Goal: Transaction & Acquisition: Subscribe to service/newsletter

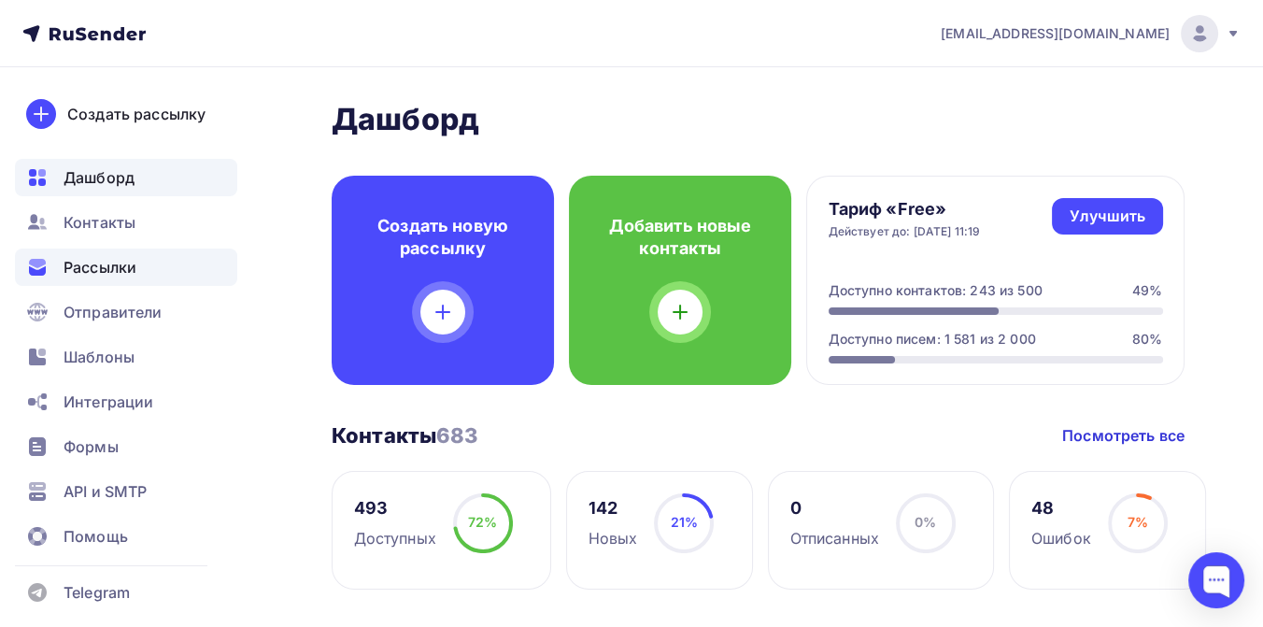
click at [132, 265] on span "Рассылки" at bounding box center [100, 267] width 73 height 22
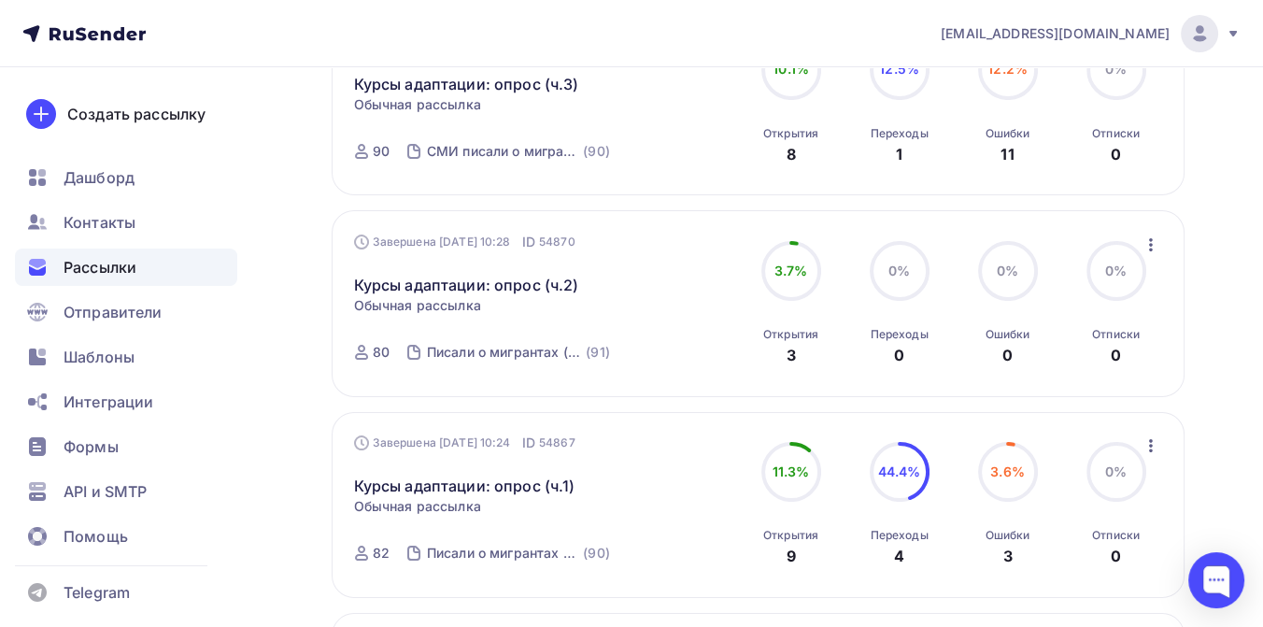
scroll to position [311, 0]
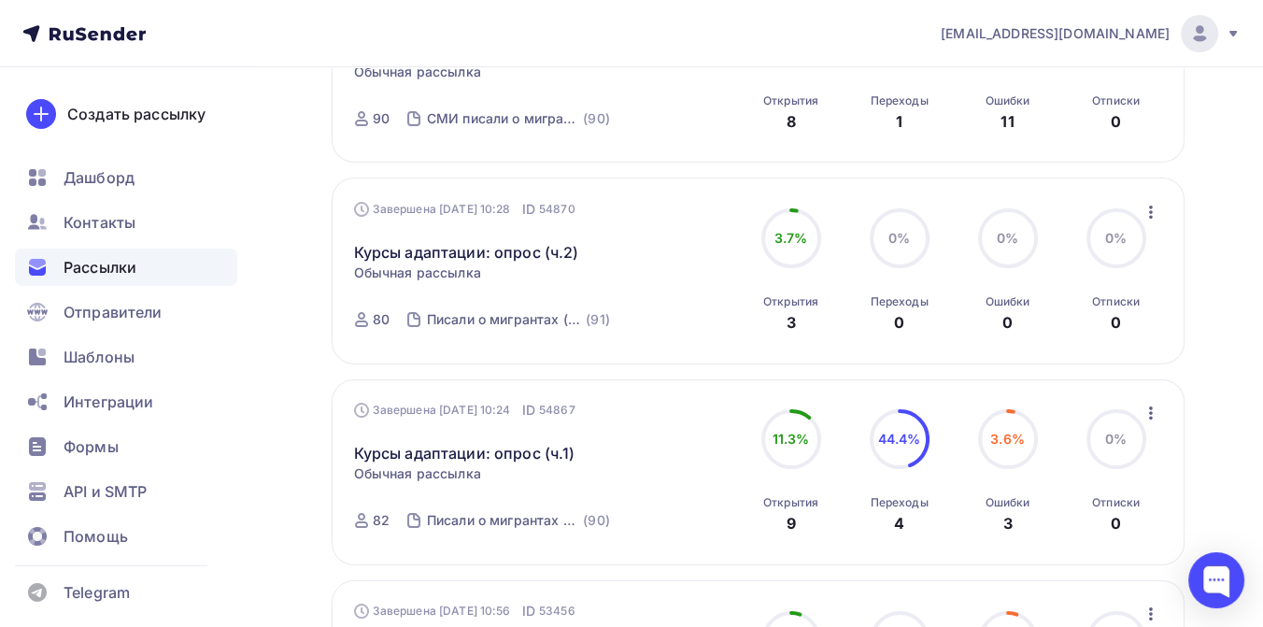
click at [1150, 418] on icon "button" at bounding box center [1151, 413] width 22 height 22
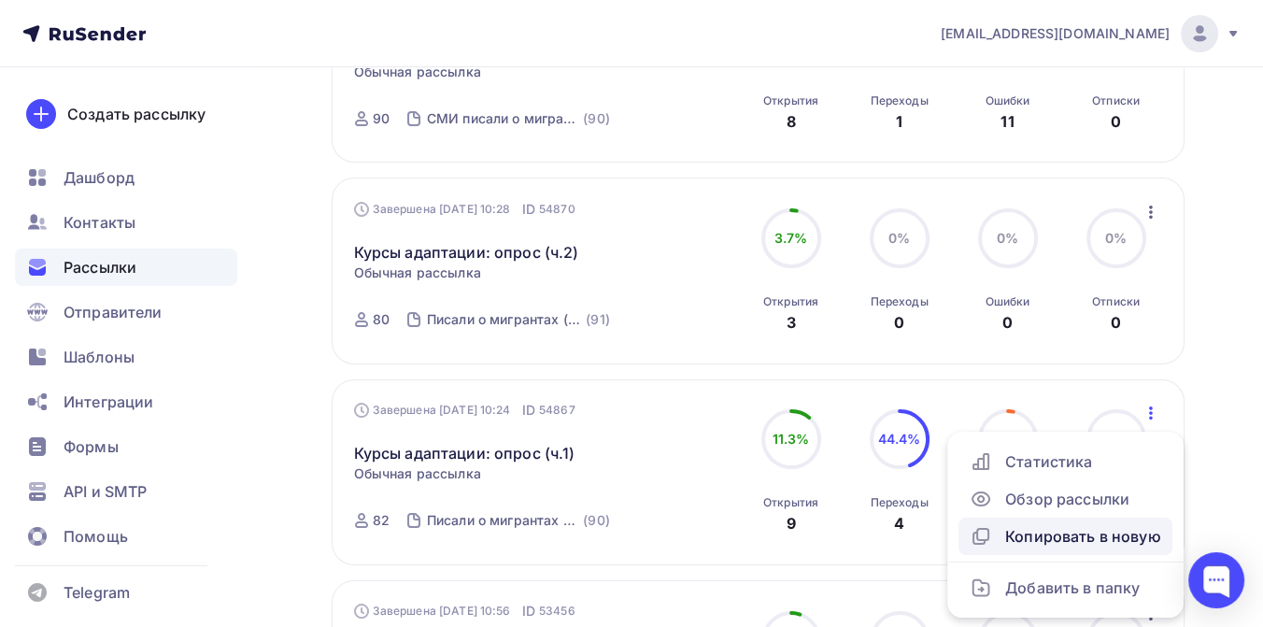
click at [1103, 532] on div "Копировать в новую" at bounding box center [1066, 536] width 192 height 22
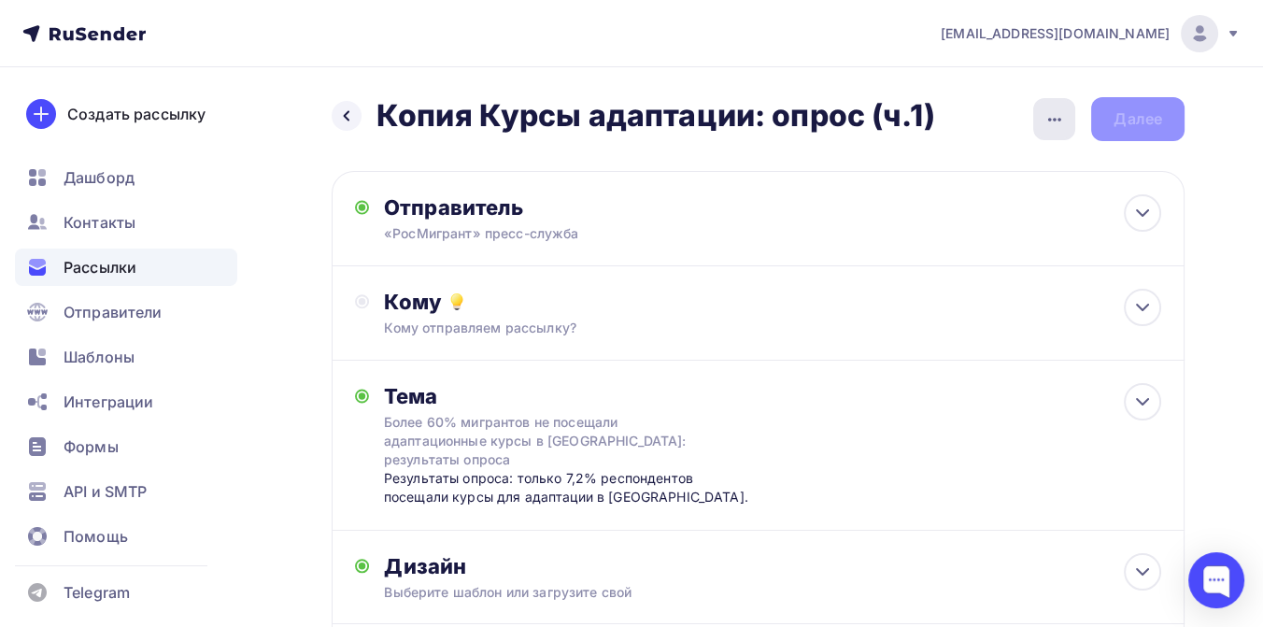
click at [1048, 117] on icon "button" at bounding box center [1055, 119] width 22 height 22
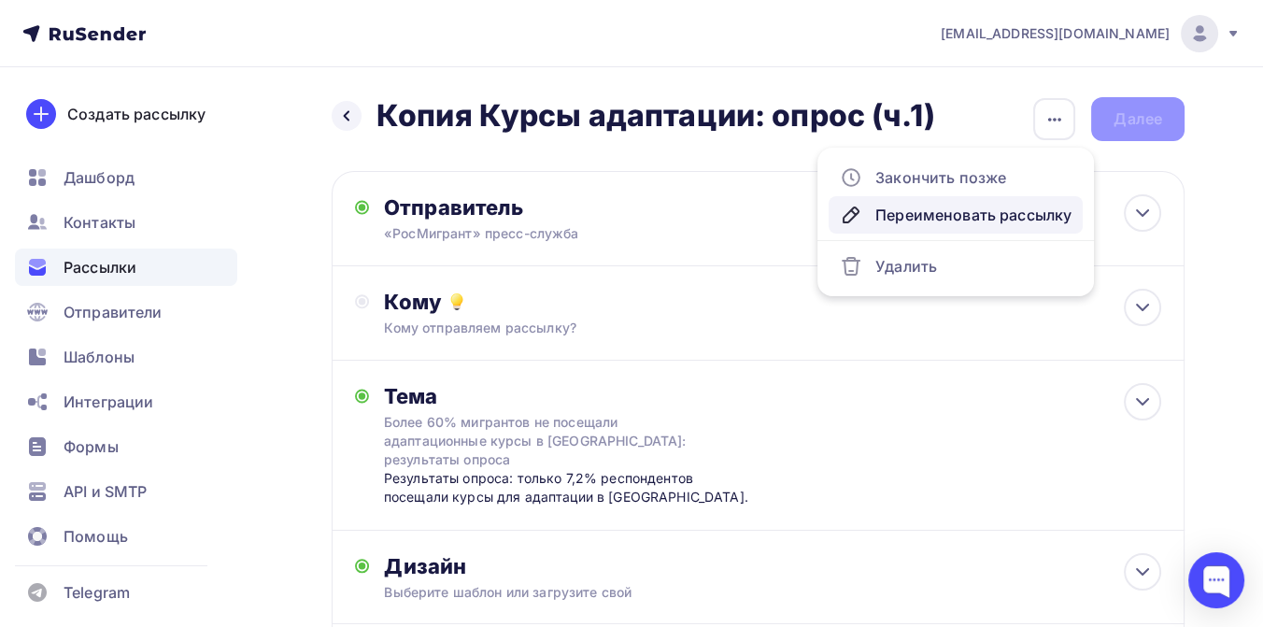
click at [955, 205] on div "Переименовать рассылку" at bounding box center [956, 215] width 232 height 22
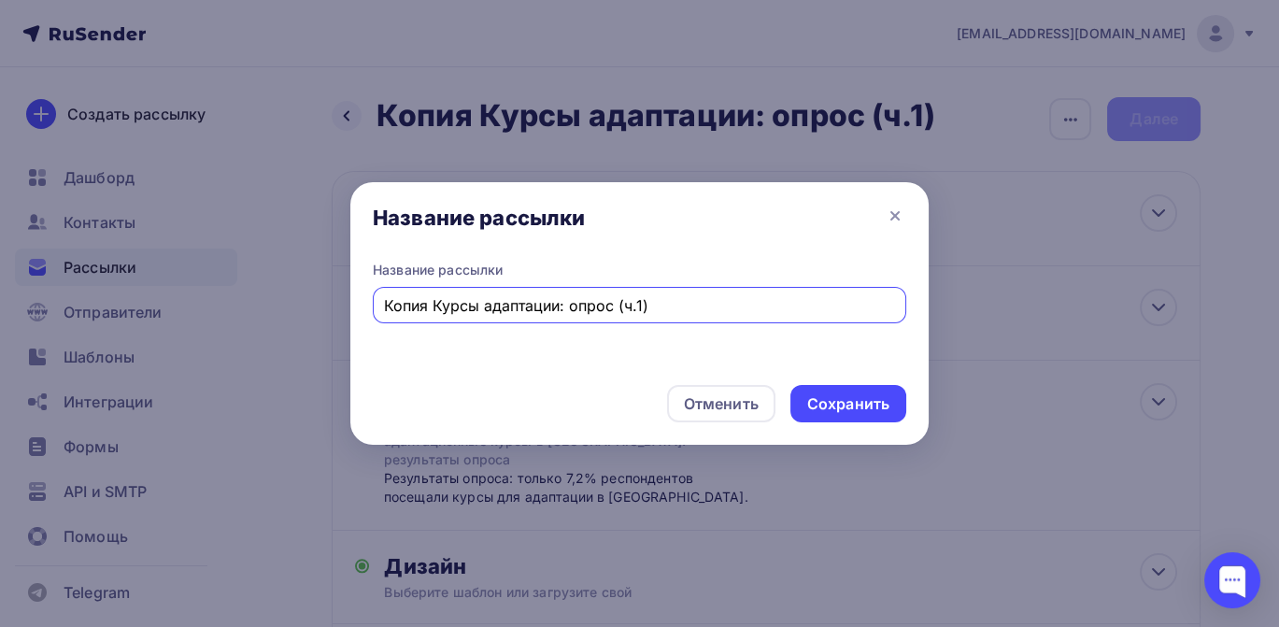
drag, startPoint x: 610, startPoint y: 307, endPoint x: 377, endPoint y: 301, distance: 233.7
click at [377, 301] on div "Копия Курсы адаптации: опрос (ч.1)" at bounding box center [639, 305] width 533 height 36
type input "Ответ ФАДН по курсам адаптации (ч.1)"
click at [832, 400] on div "Сохранить" at bounding box center [848, 403] width 82 height 21
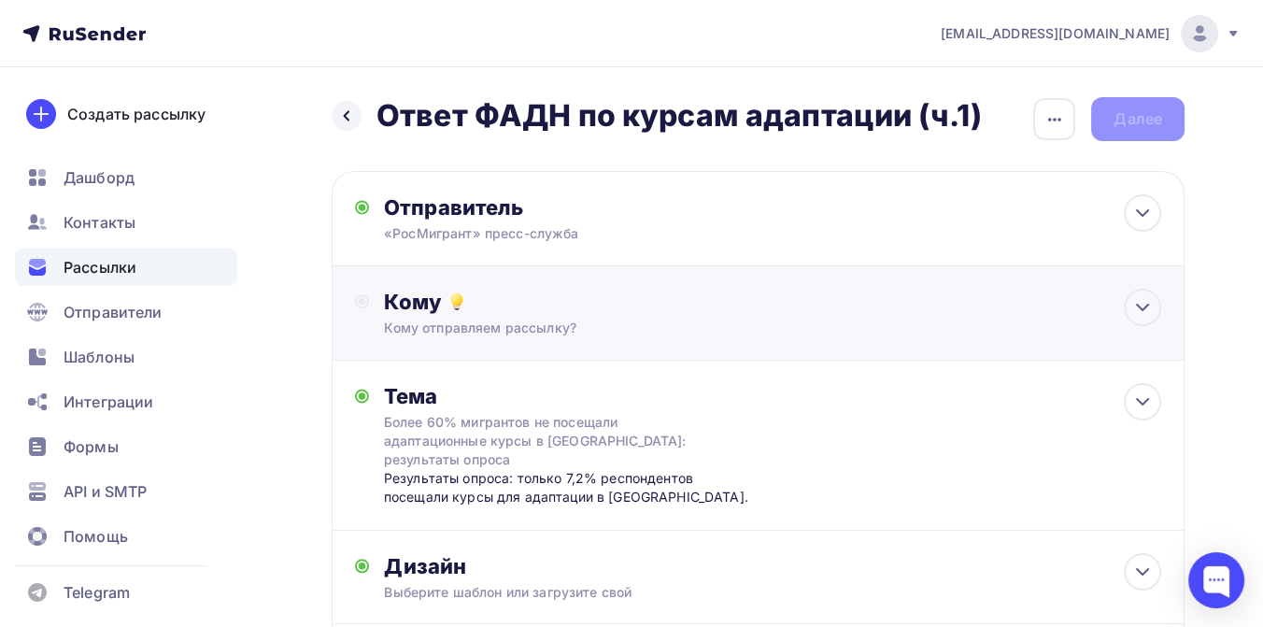
click at [550, 312] on div "Кому" at bounding box center [772, 302] width 777 height 26
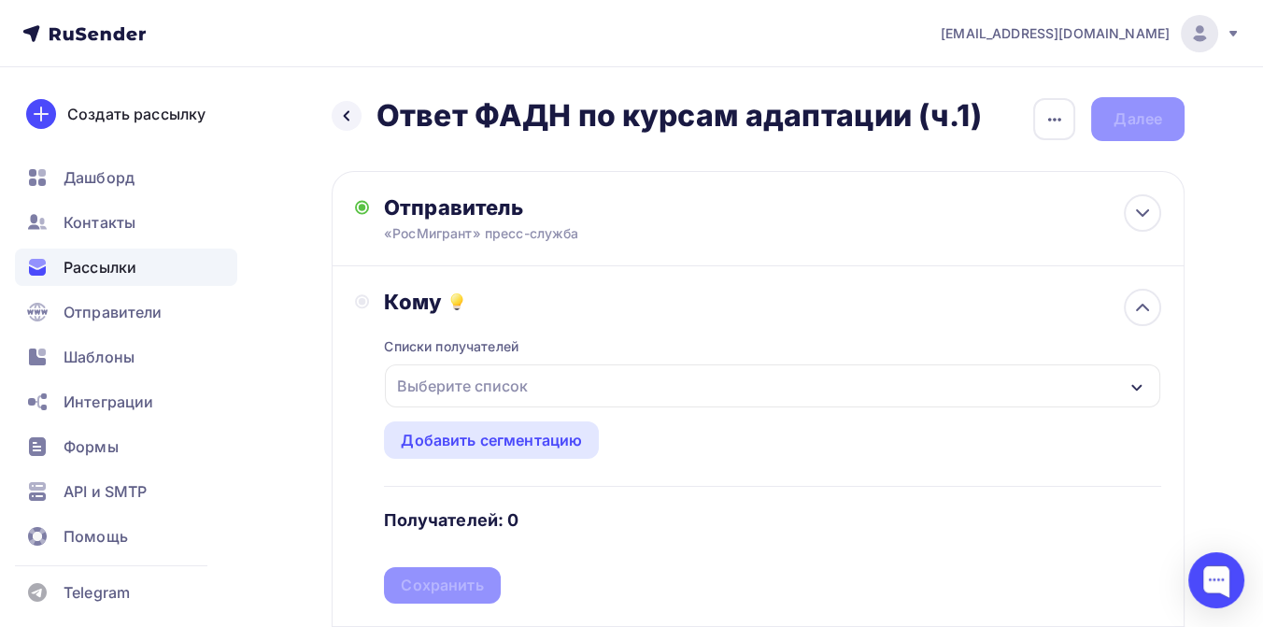
click at [526, 377] on div "Выберите список" at bounding box center [463, 386] width 146 height 34
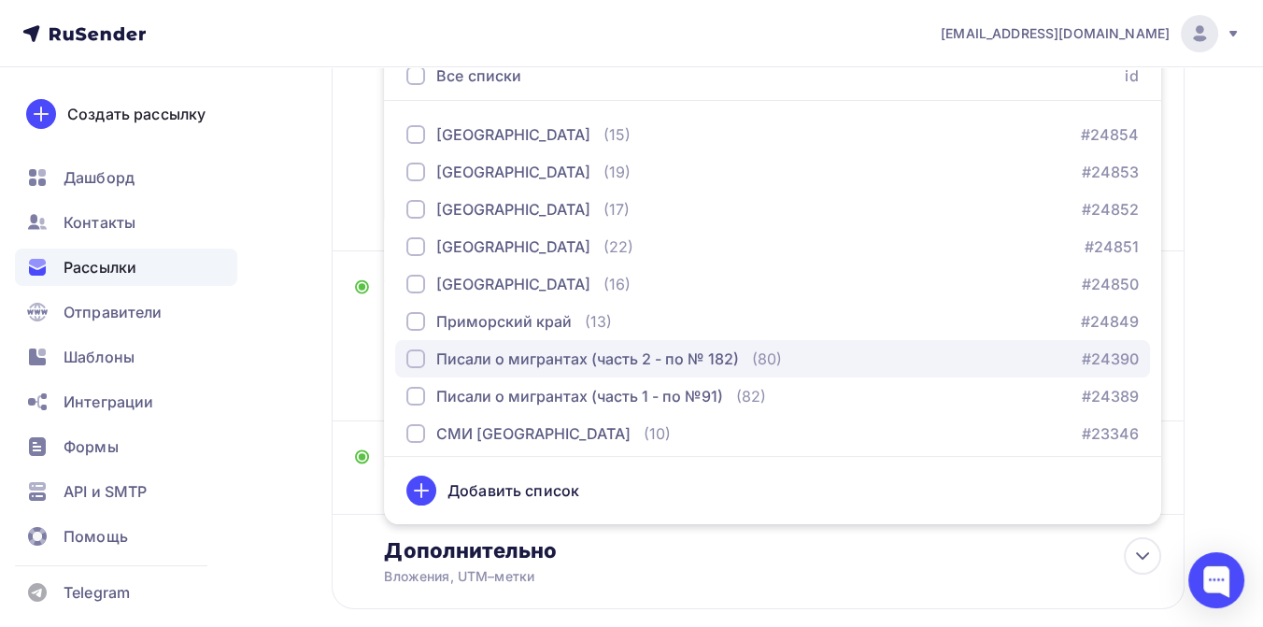
scroll to position [104, 0]
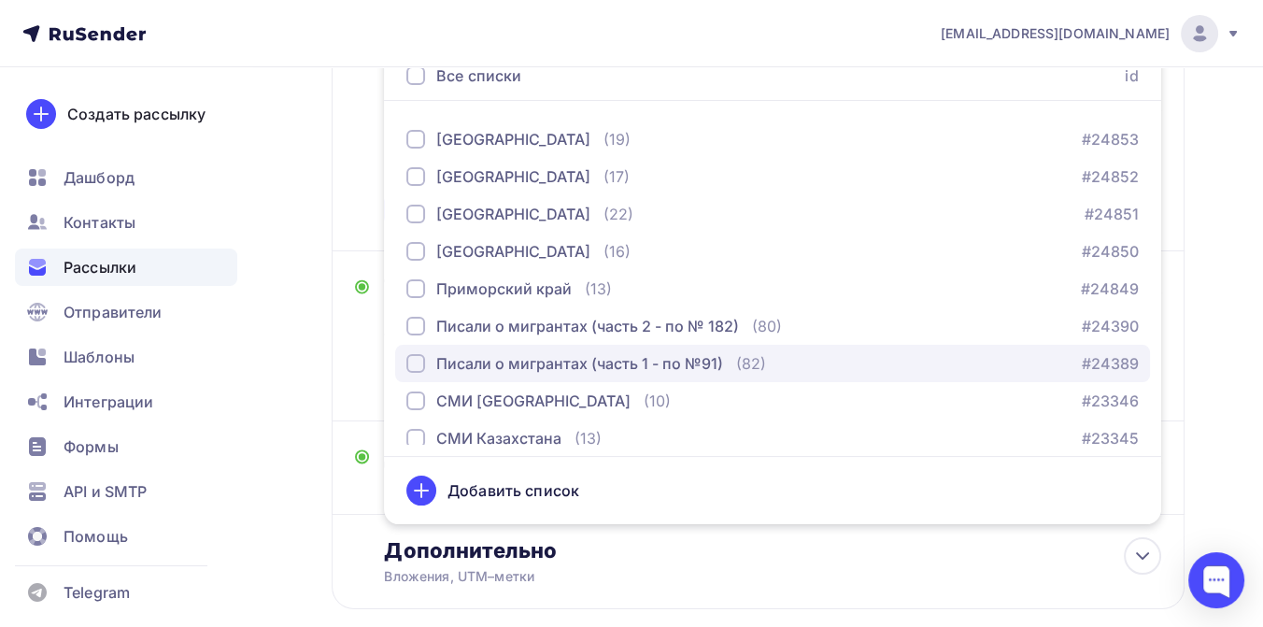
click at [577, 355] on div "Писали о мигрантах (часть 1 - по №91)" at bounding box center [579, 363] width 287 height 22
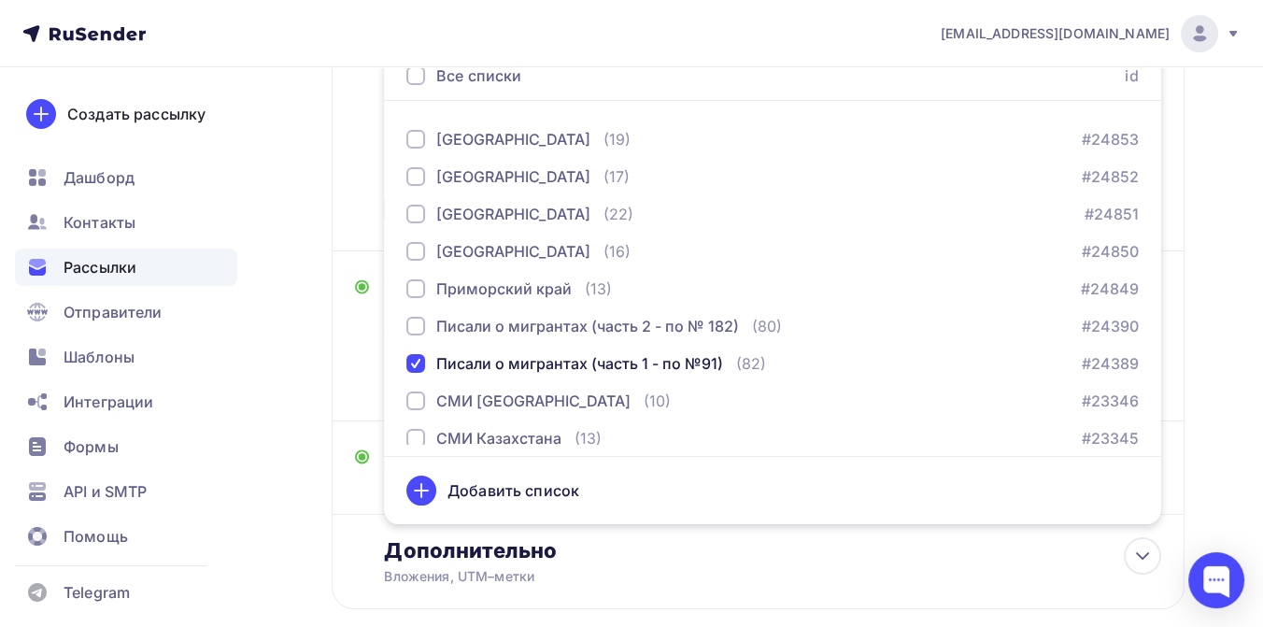
click at [1217, 295] on div "Назад Ответ ФАДН по курсам адаптации (ч.1) Ответ ФАДН по курсам адаптации (ч.1)…" at bounding box center [631, 211] width 1263 height 1038
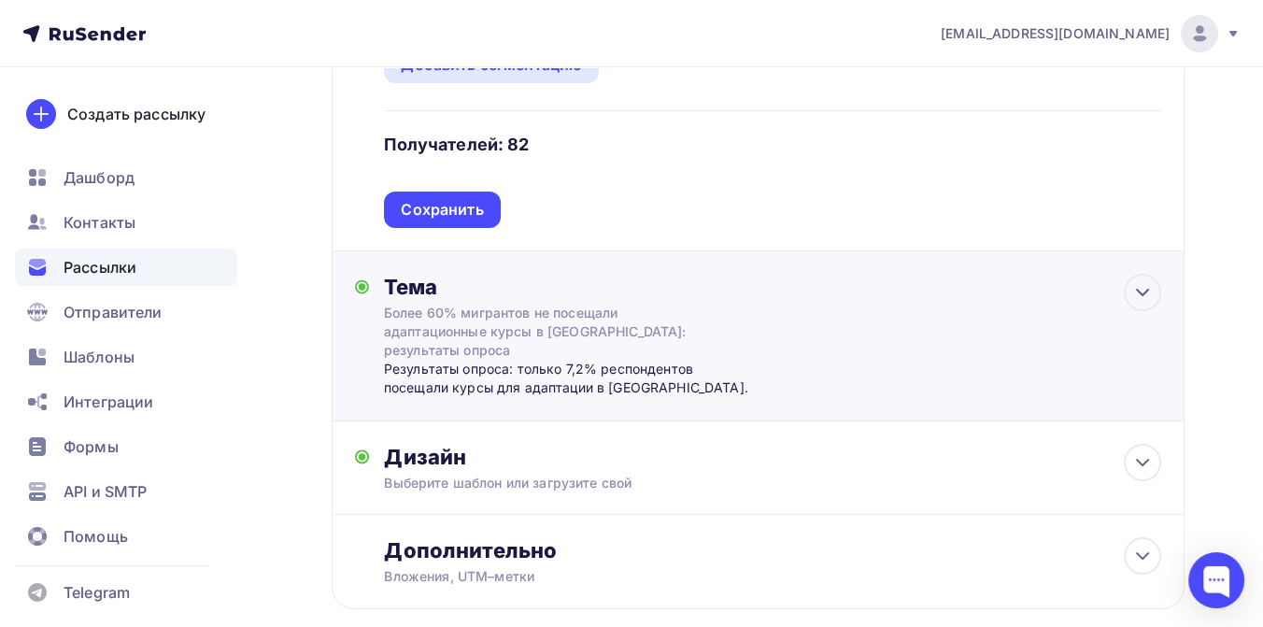
click at [505, 320] on div "Более 60% мигрантов не посещали адаптационные курсы в России: результаты опроса" at bounding box center [550, 332] width 333 height 56
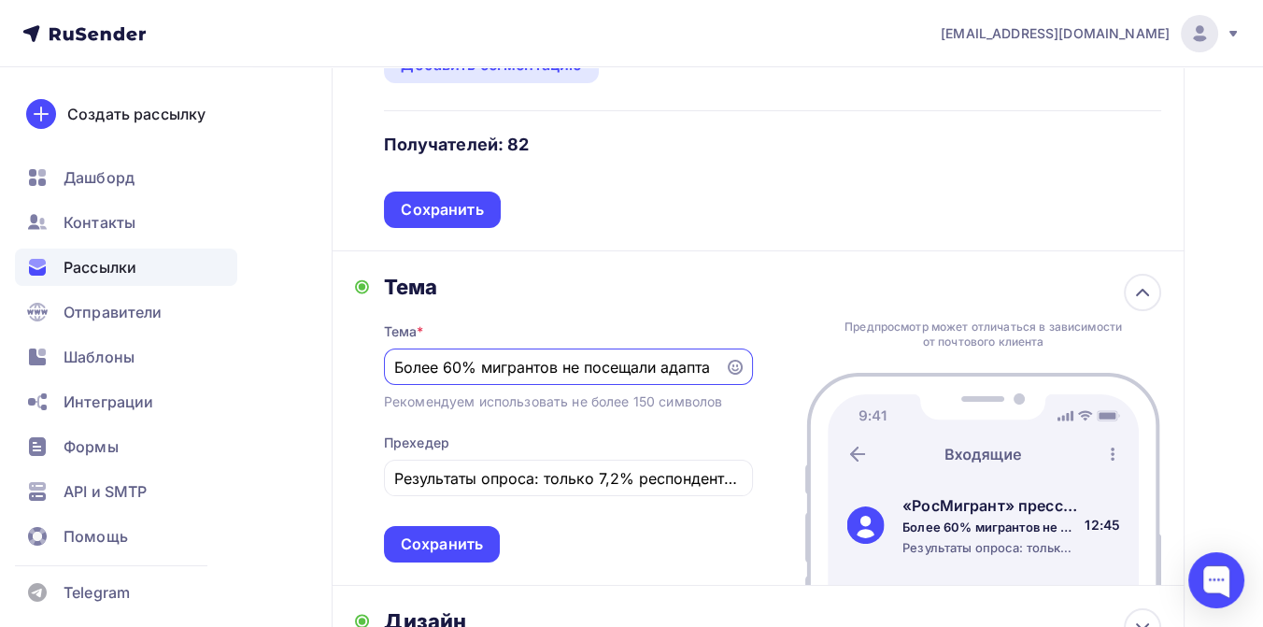
scroll to position [0, 0]
type input "Б"
paste input "ФАДН: о региональном компоненте и текущей статистике курса адаптации мигрантов"
type input "ФАДН: о региональном компоненте и текущей статистике курса адаптации мигрантов"
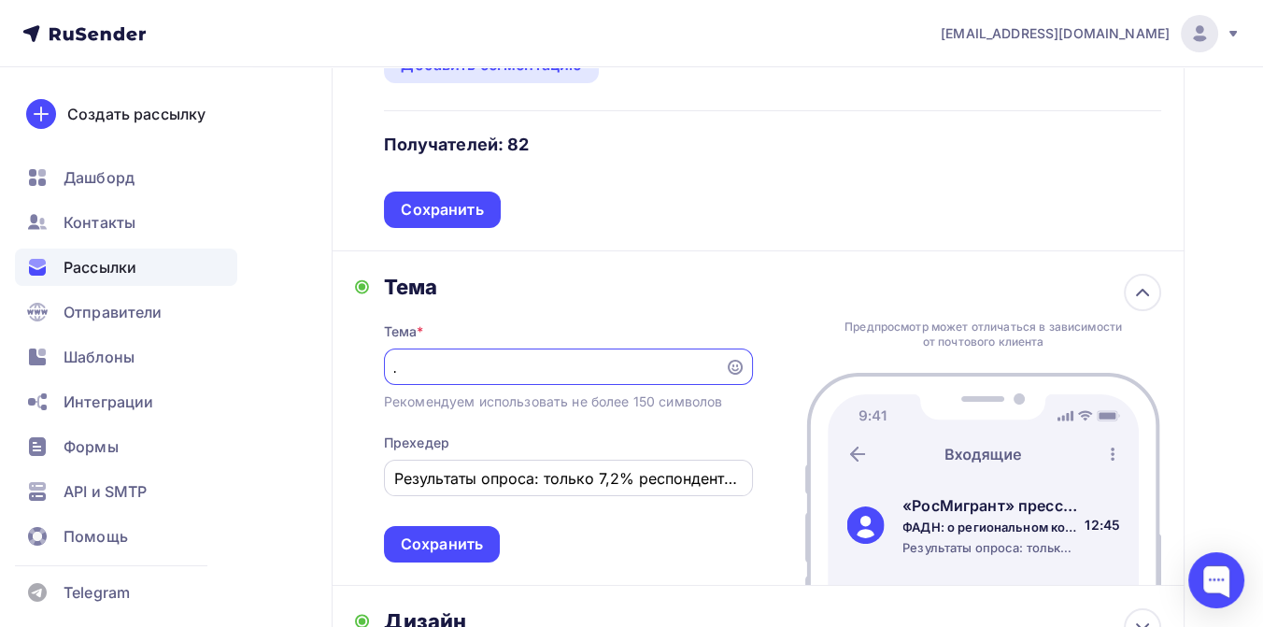
click at [398, 479] on input "Результаты опроса: только 7,2% респондентов посещали курсы для адаптации в Росс…" at bounding box center [568, 478] width 348 height 22
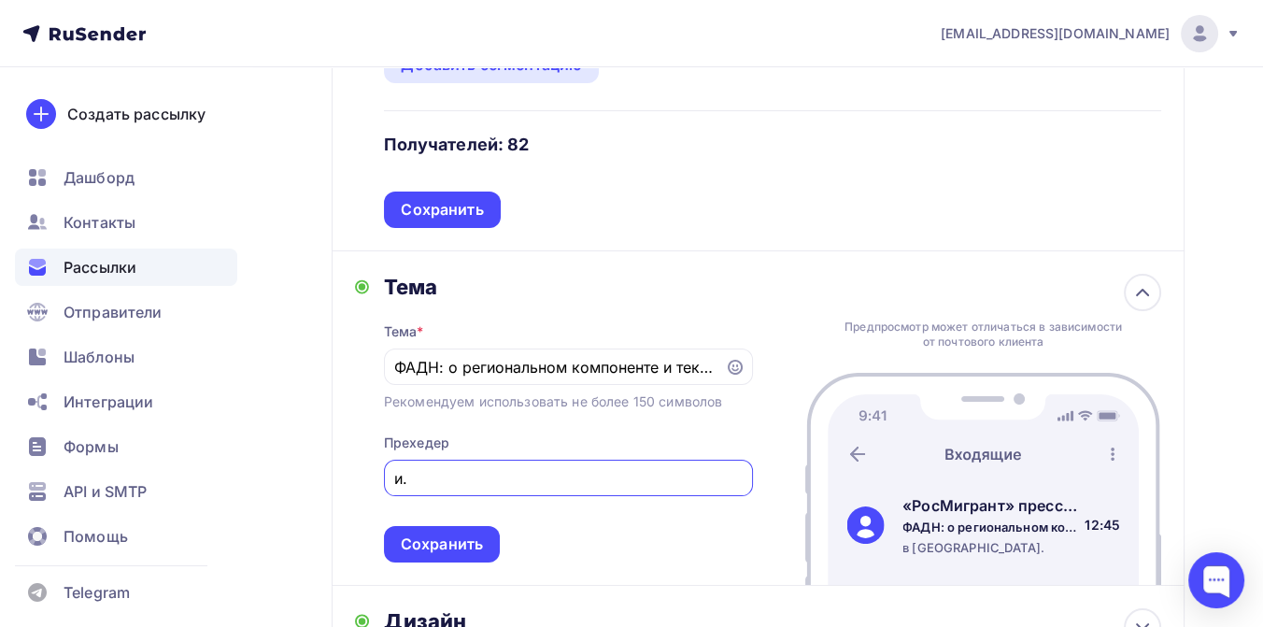
type input "."
type input "Ф"
type input "Ответ ФАДН на информационный запрос о ходе реализации проекта по социокультурно…"
click at [448, 548] on div "Сохранить" at bounding box center [442, 543] width 82 height 21
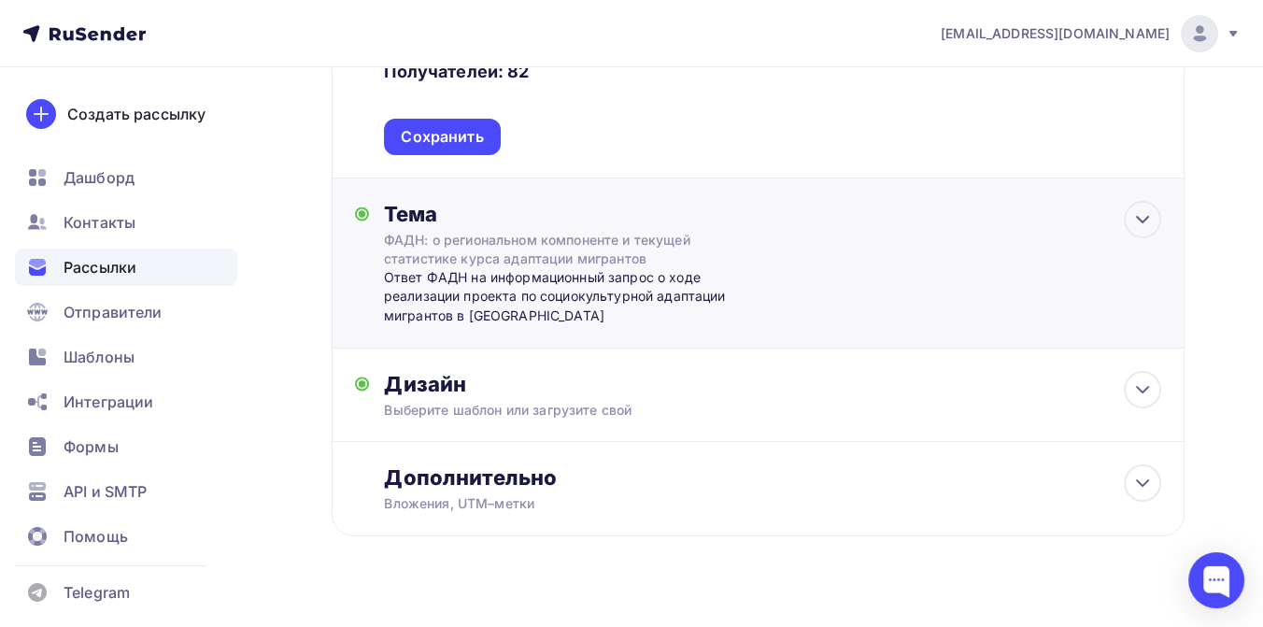
scroll to position [480, 0]
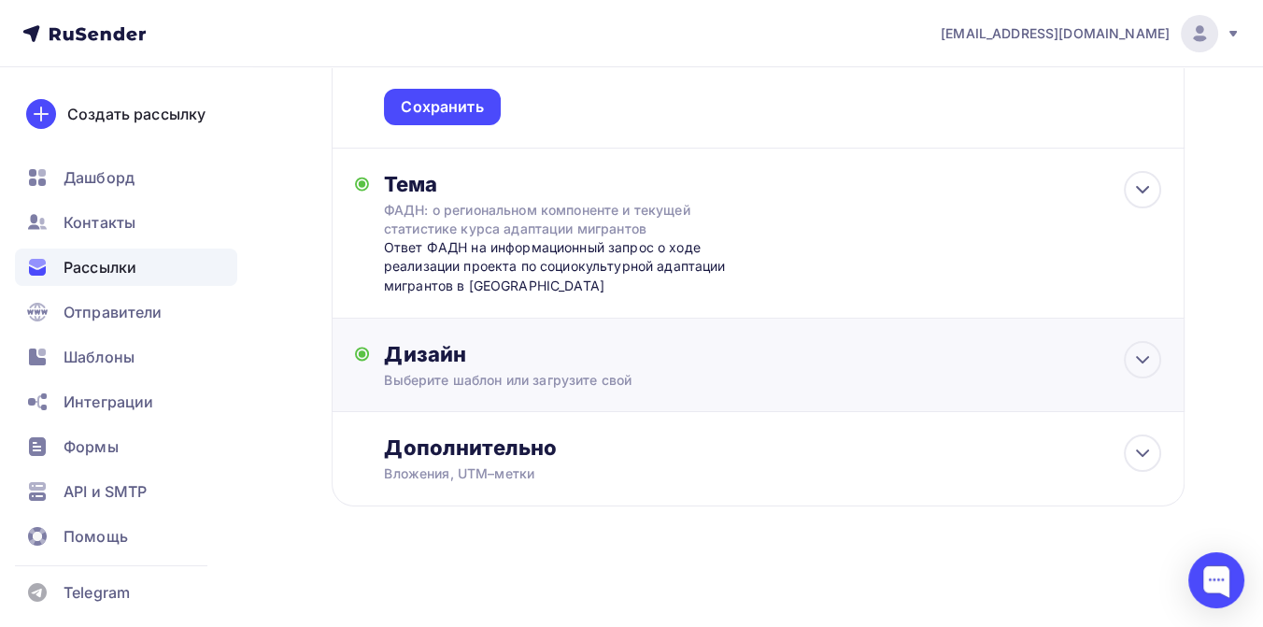
click at [562, 355] on div "Дизайн" at bounding box center [772, 354] width 777 height 26
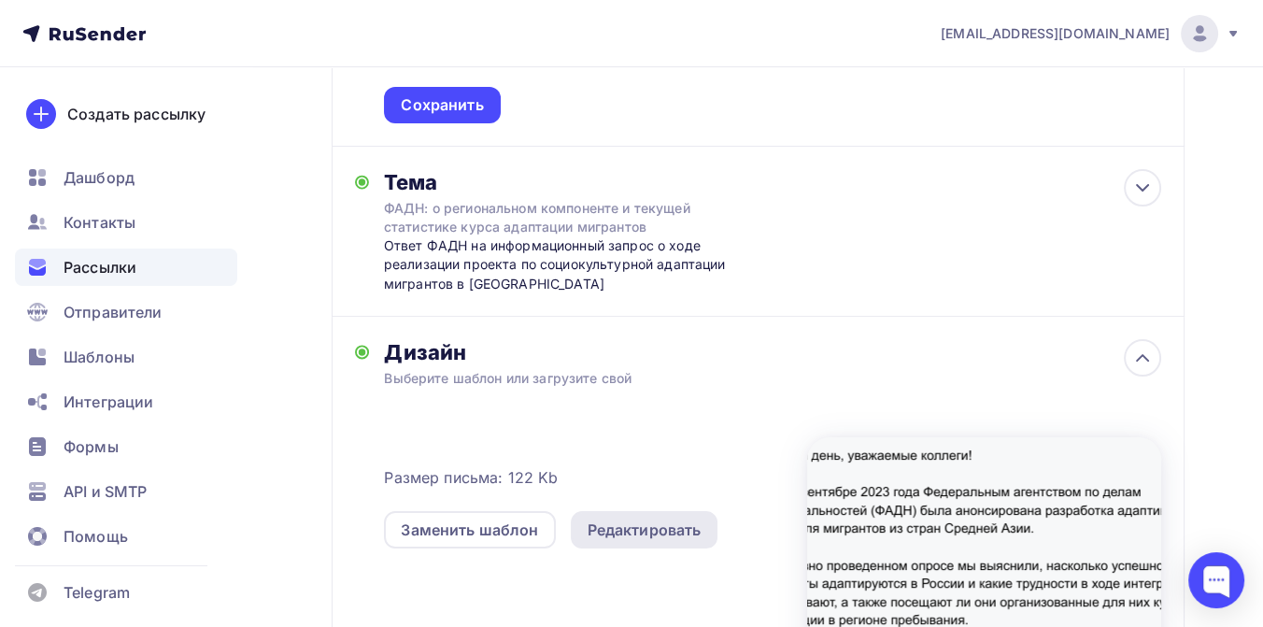
click at [614, 536] on div "Редактировать" at bounding box center [645, 530] width 114 height 22
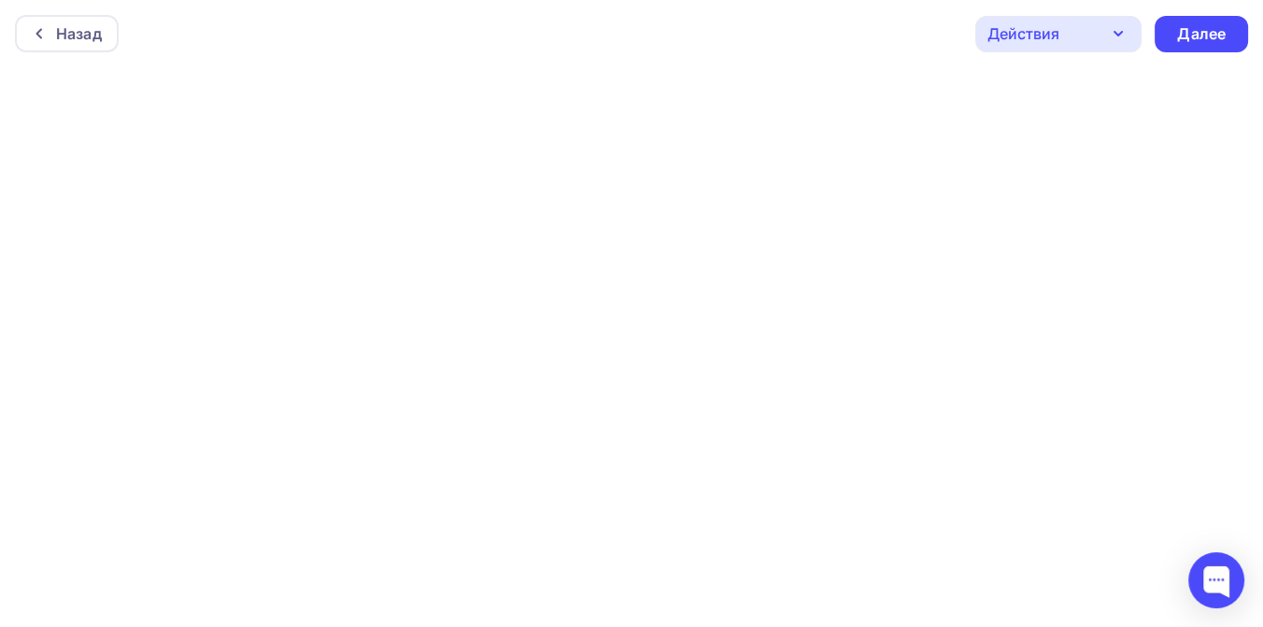
scroll to position [5, 0]
click at [1185, 25] on div "Далее" at bounding box center [1201, 29] width 49 height 21
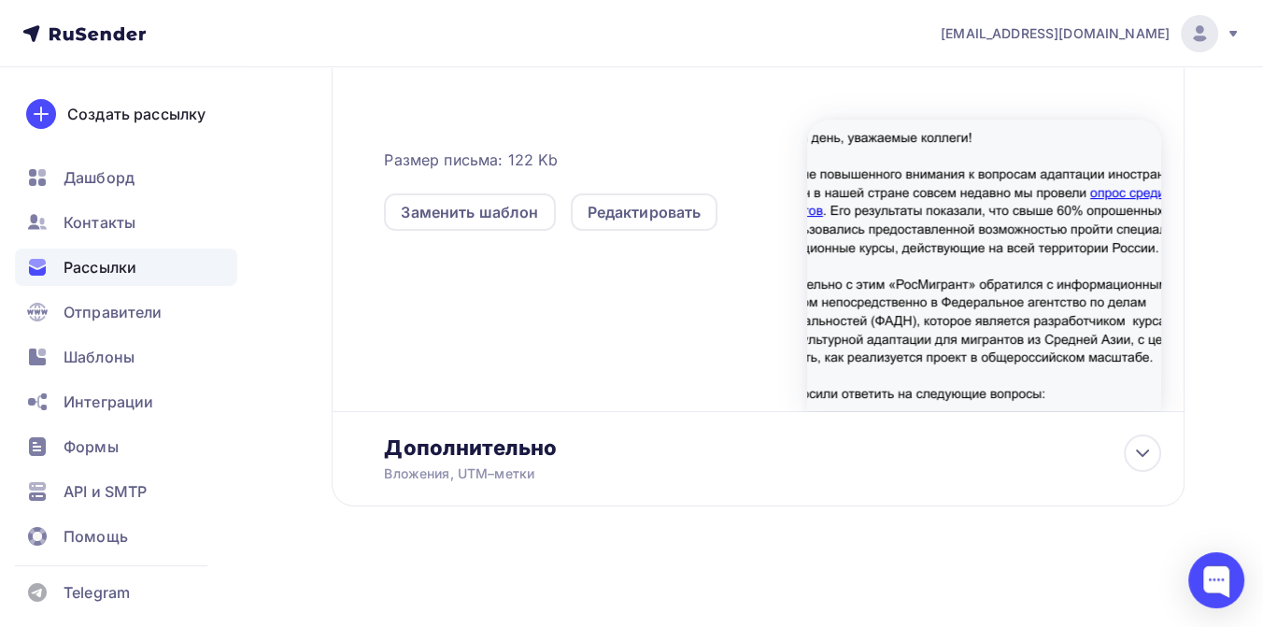
scroll to position [533, 0]
click at [527, 451] on div "Дополнительно" at bounding box center [772, 447] width 777 height 26
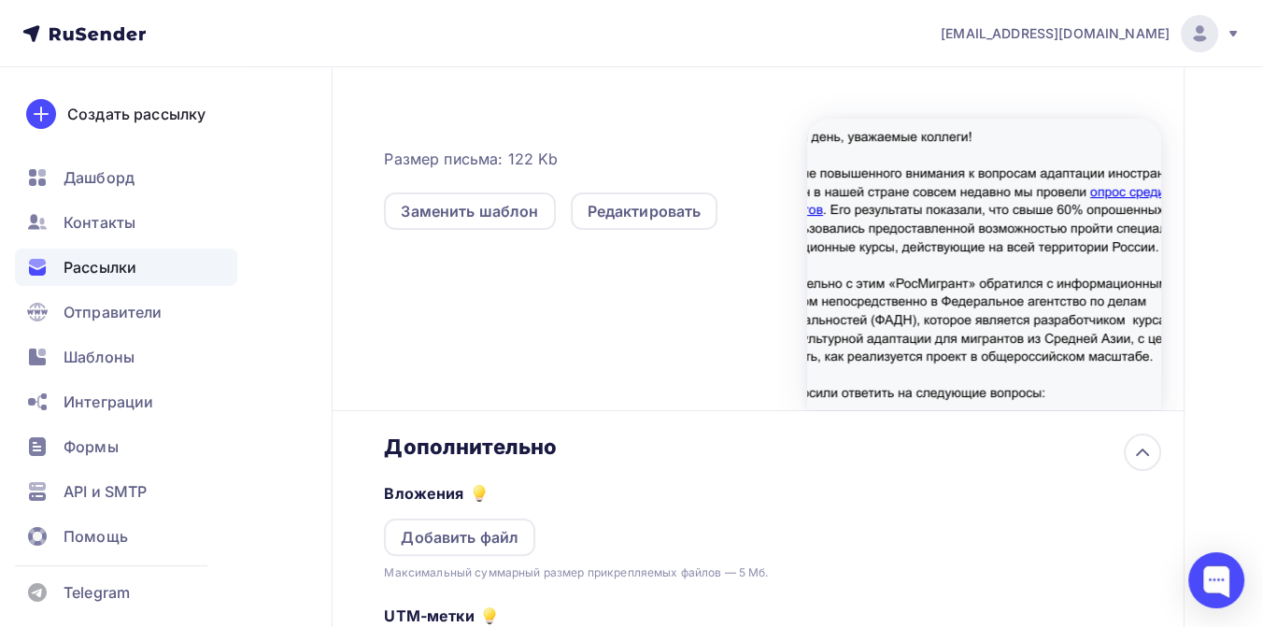
scroll to position [0, 0]
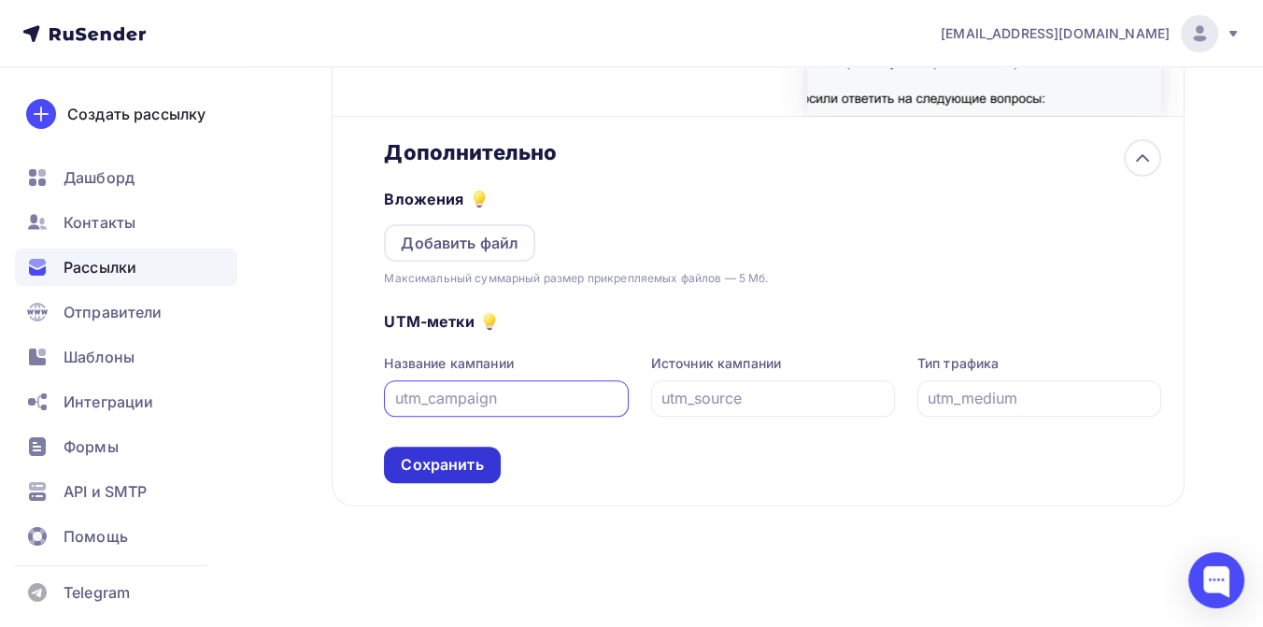
click at [458, 475] on div "Сохранить" at bounding box center [442, 464] width 82 height 21
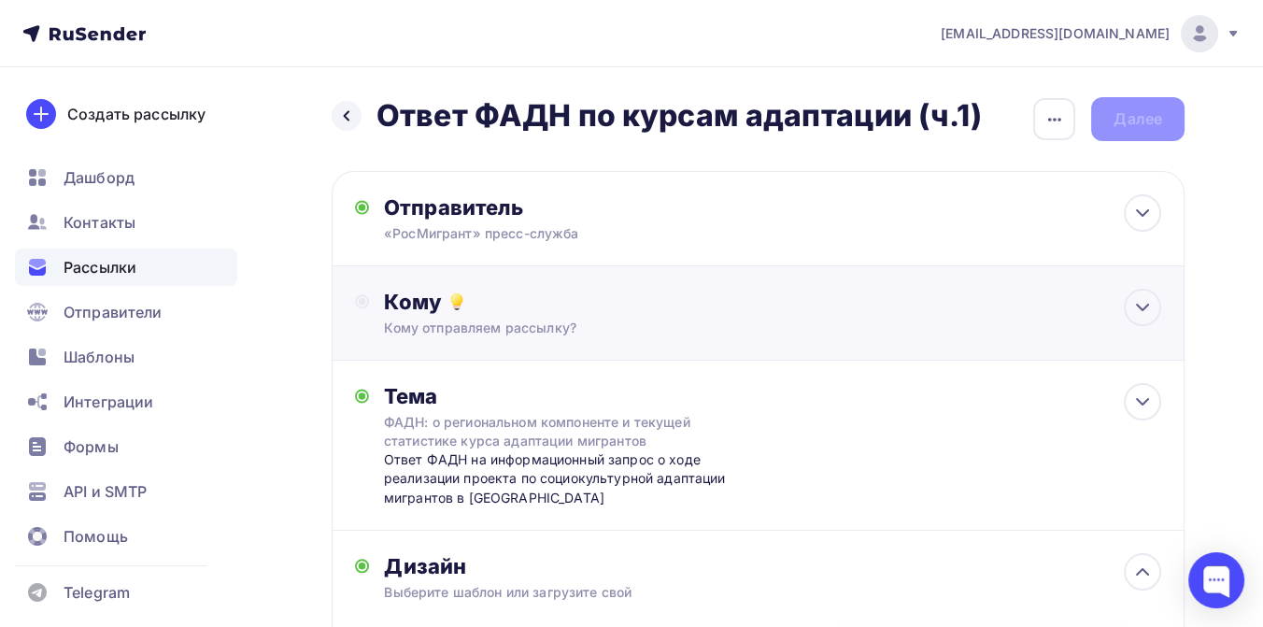
click at [517, 291] on div "Кому" at bounding box center [772, 302] width 777 height 26
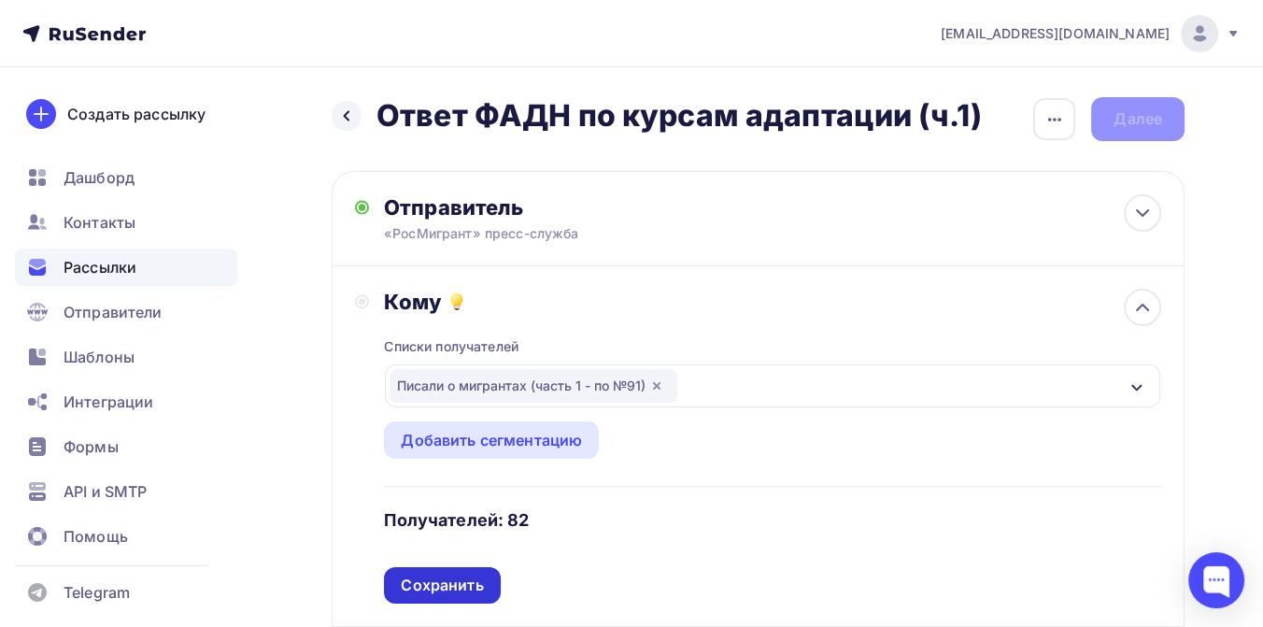
click at [450, 585] on div "Сохранить" at bounding box center [442, 585] width 82 height 21
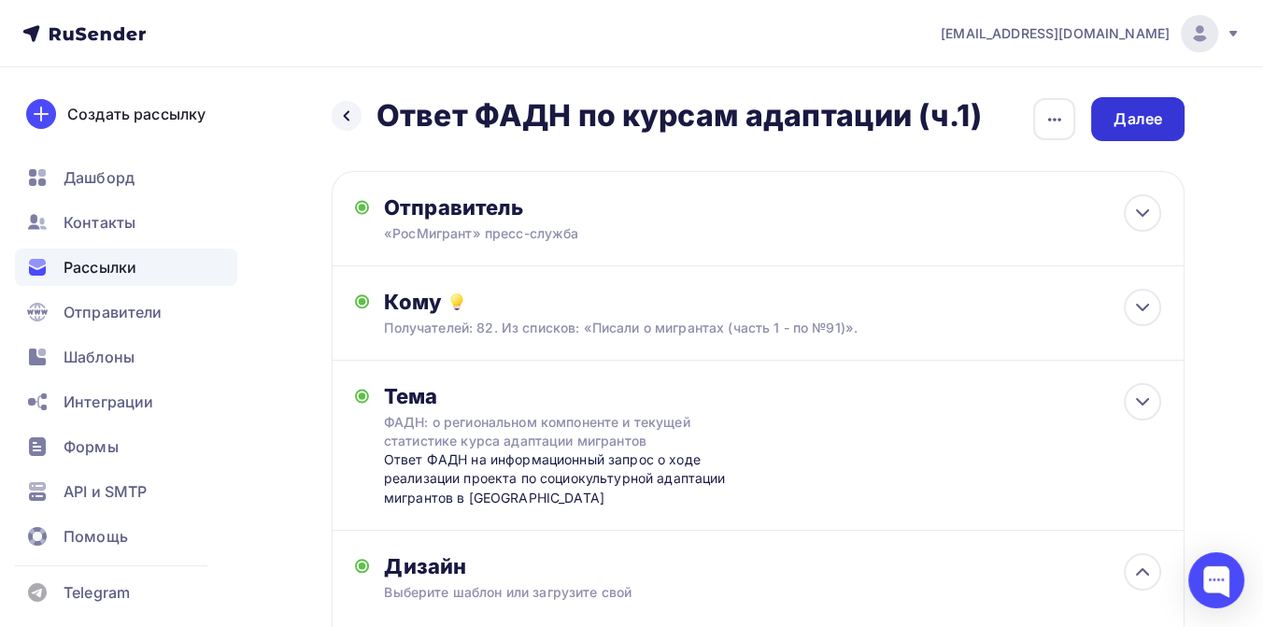
click at [1123, 114] on div "Далее" at bounding box center [1138, 118] width 49 height 21
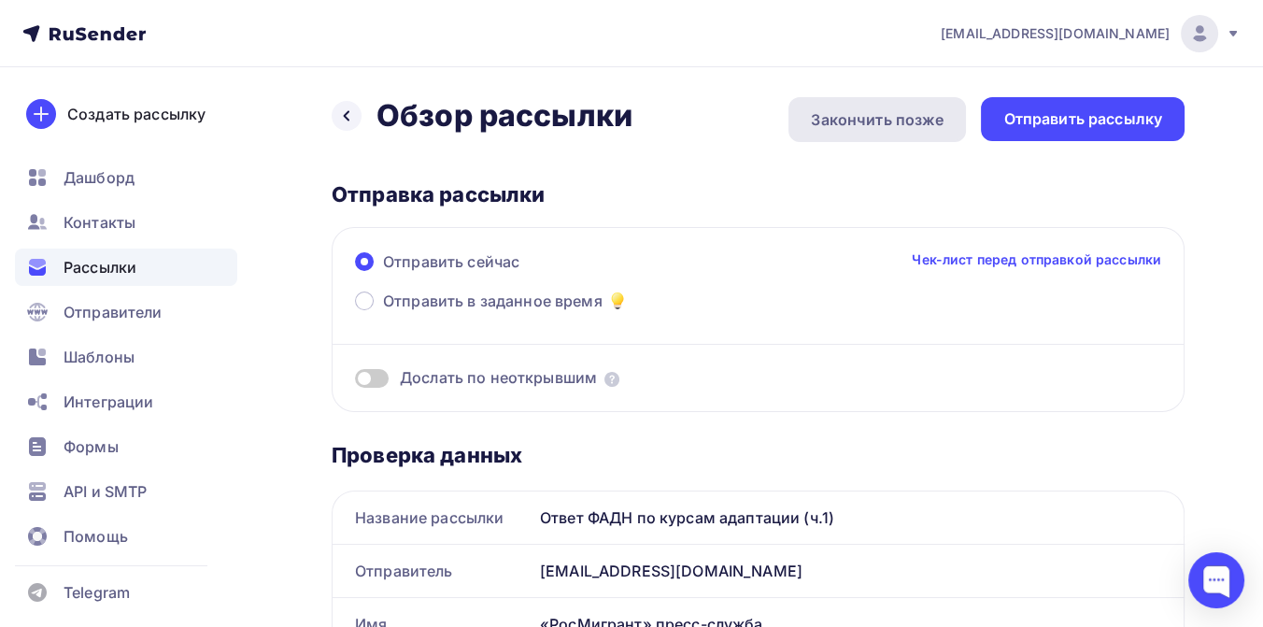
click at [843, 122] on div "Закончить позже" at bounding box center [877, 119] width 133 height 22
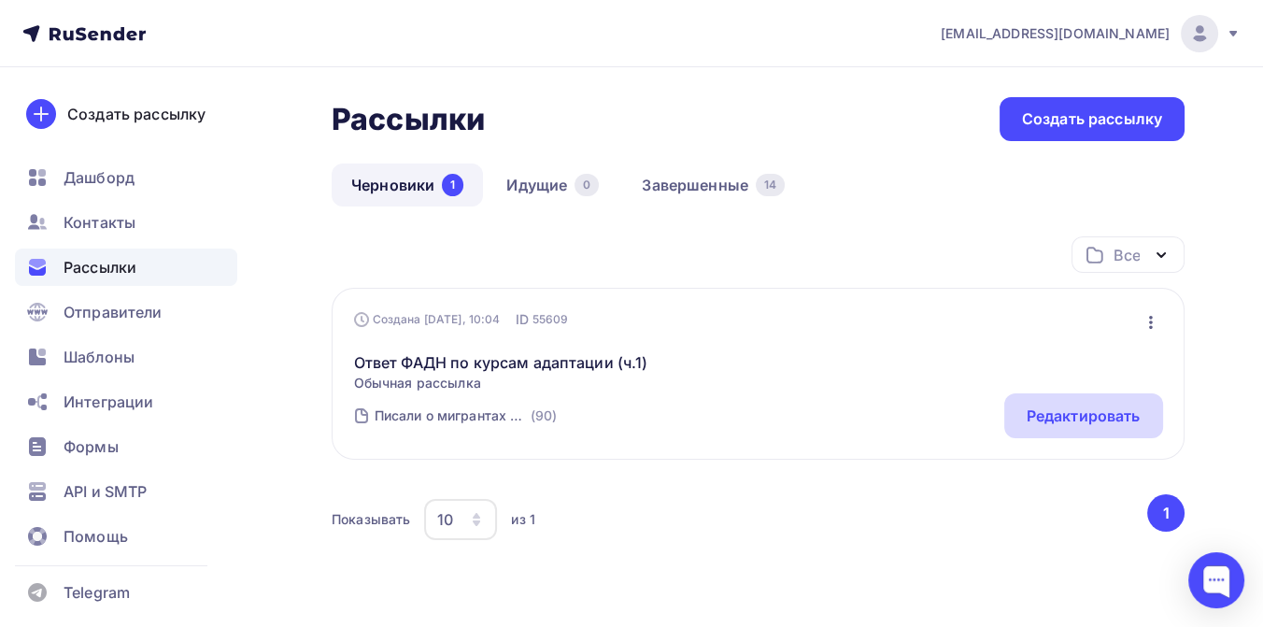
click at [1060, 424] on div "Редактировать" at bounding box center [1084, 416] width 114 height 22
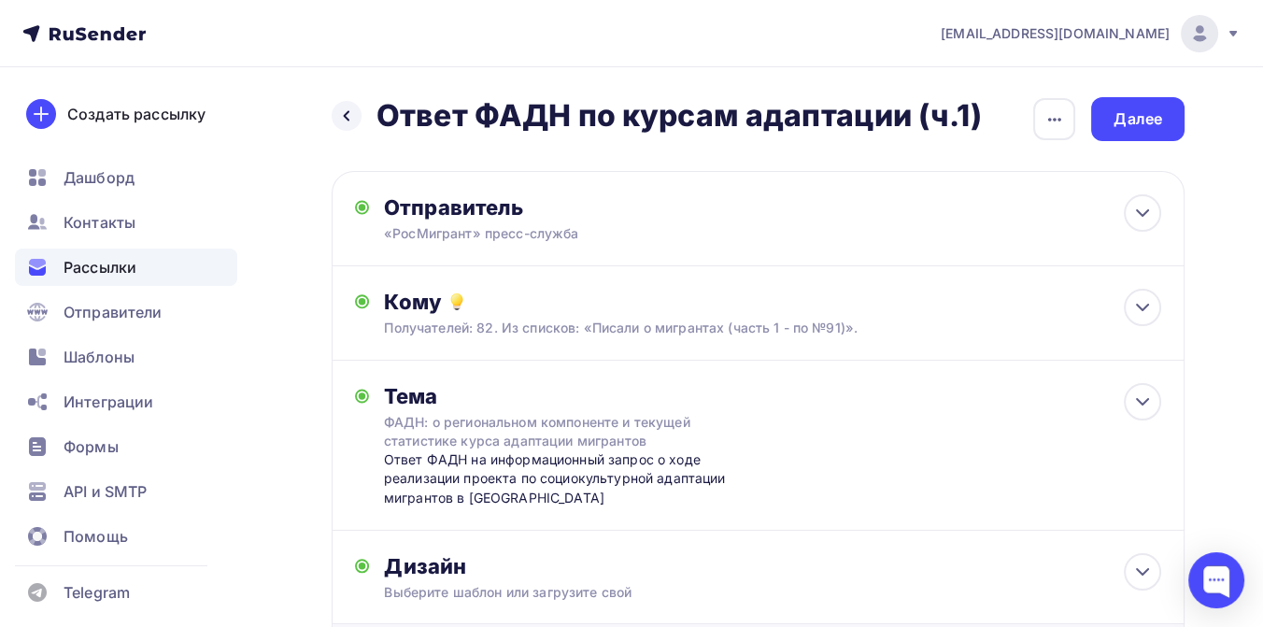
scroll to position [207, 0]
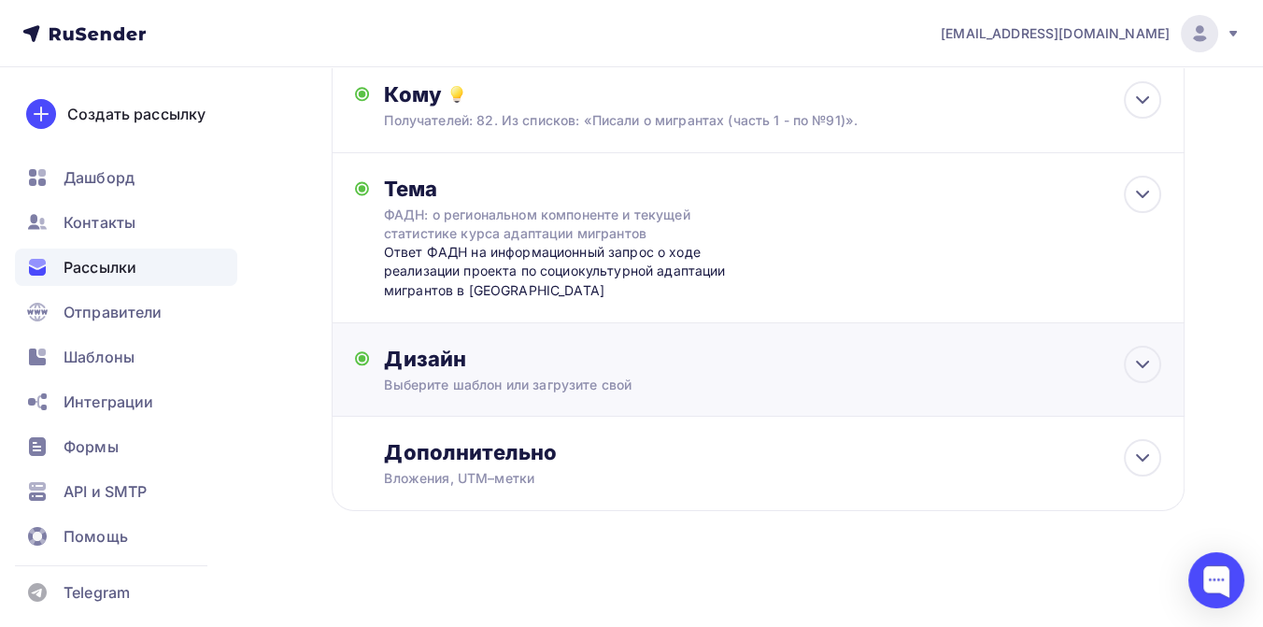
click at [883, 368] on div "Дизайн" at bounding box center [772, 359] width 777 height 26
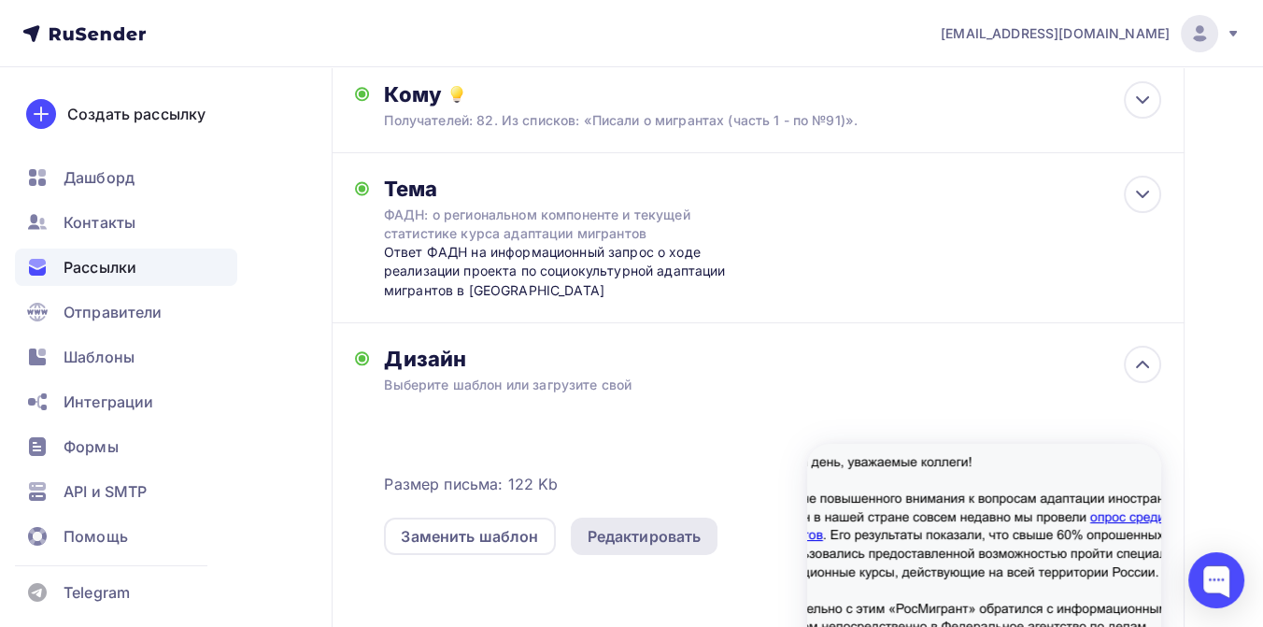
click at [659, 534] on div "Редактировать" at bounding box center [645, 536] width 114 height 22
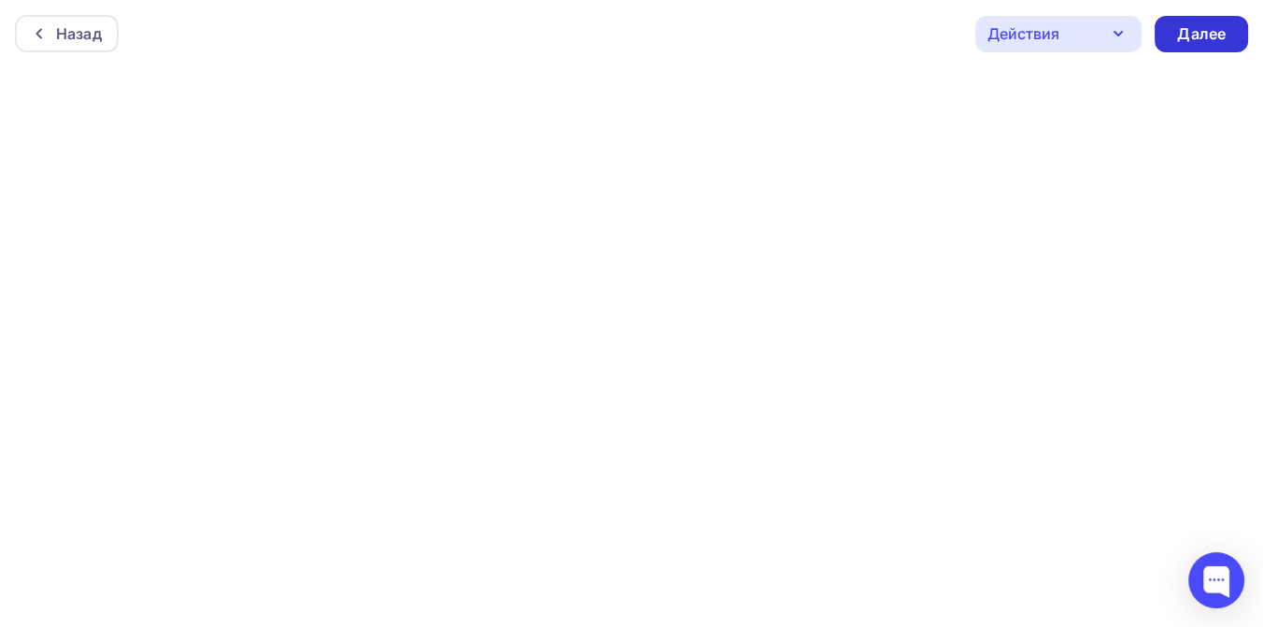
click at [1178, 25] on div "Далее" at bounding box center [1201, 33] width 49 height 21
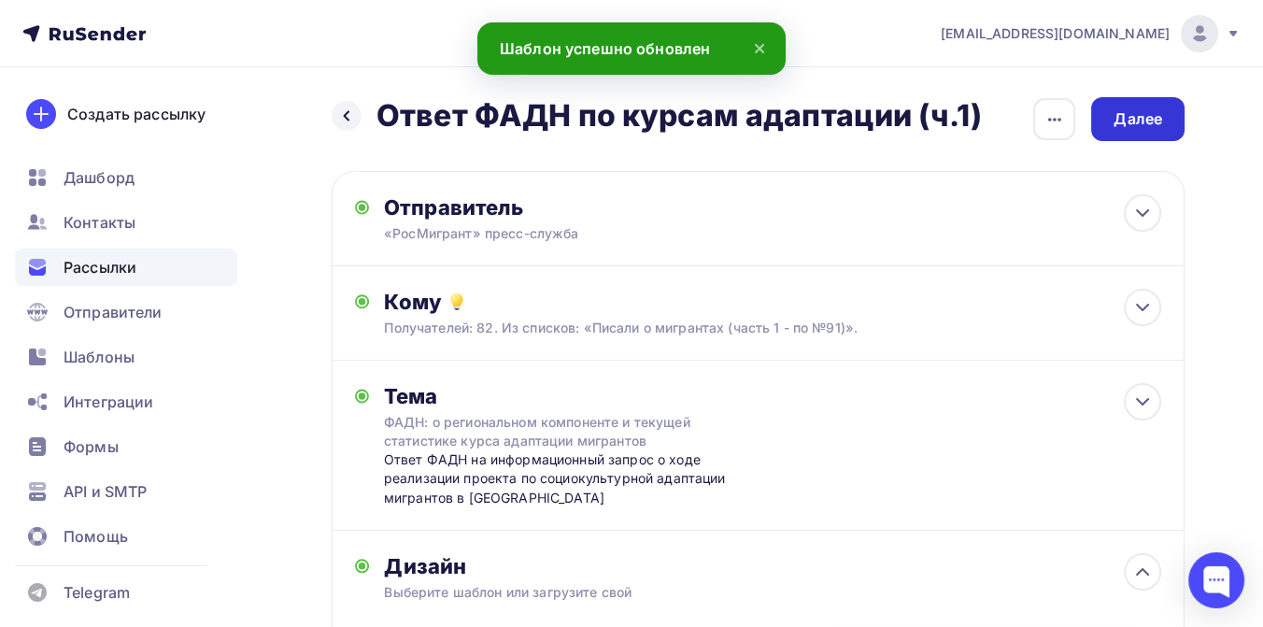
click at [1156, 131] on div "Далее" at bounding box center [1137, 119] width 93 height 44
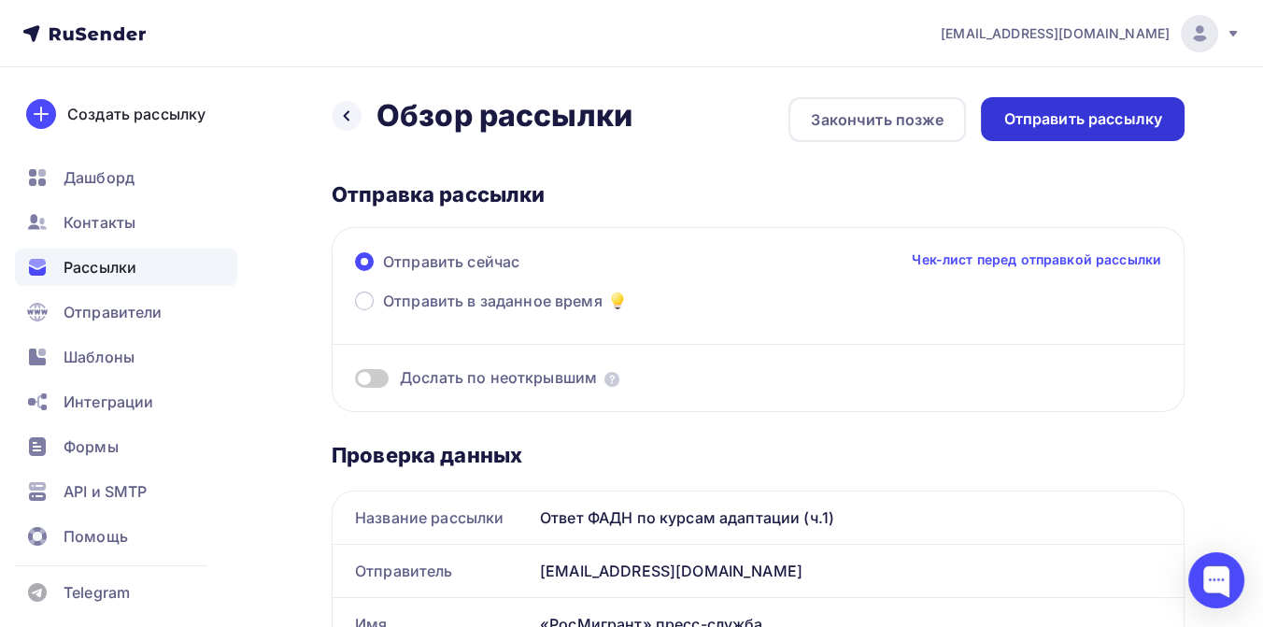
click at [1051, 119] on div "Отправить рассылку" at bounding box center [1082, 118] width 159 height 21
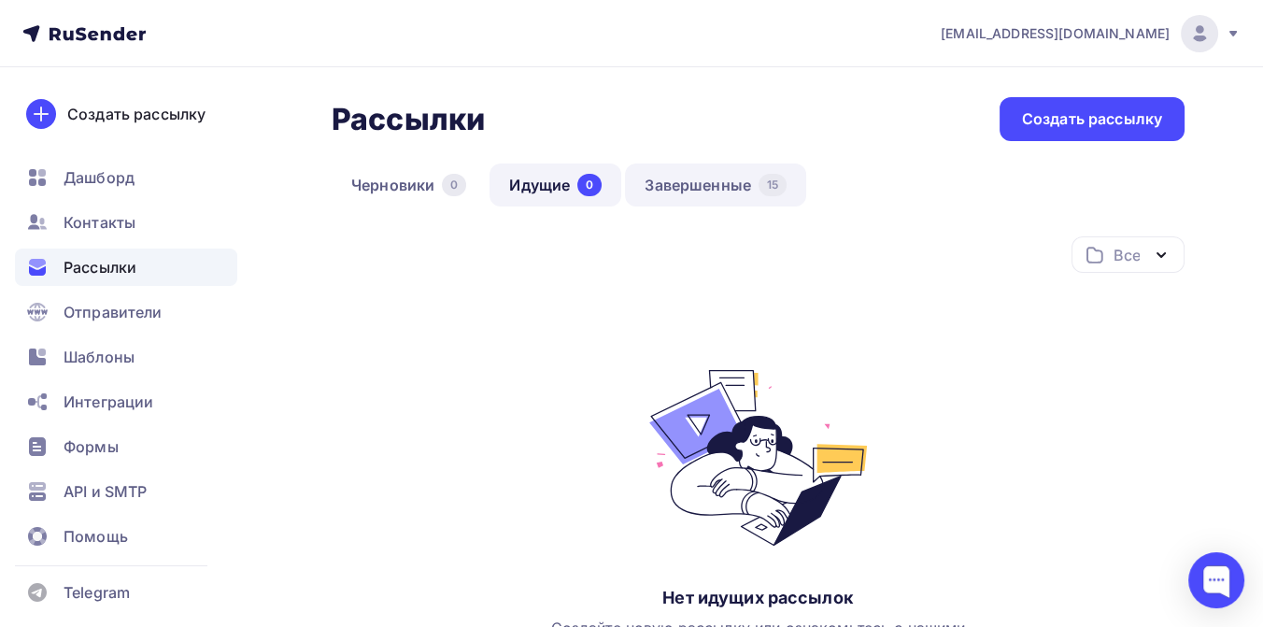
click at [670, 180] on link "Завершенные 15" at bounding box center [715, 185] width 181 height 43
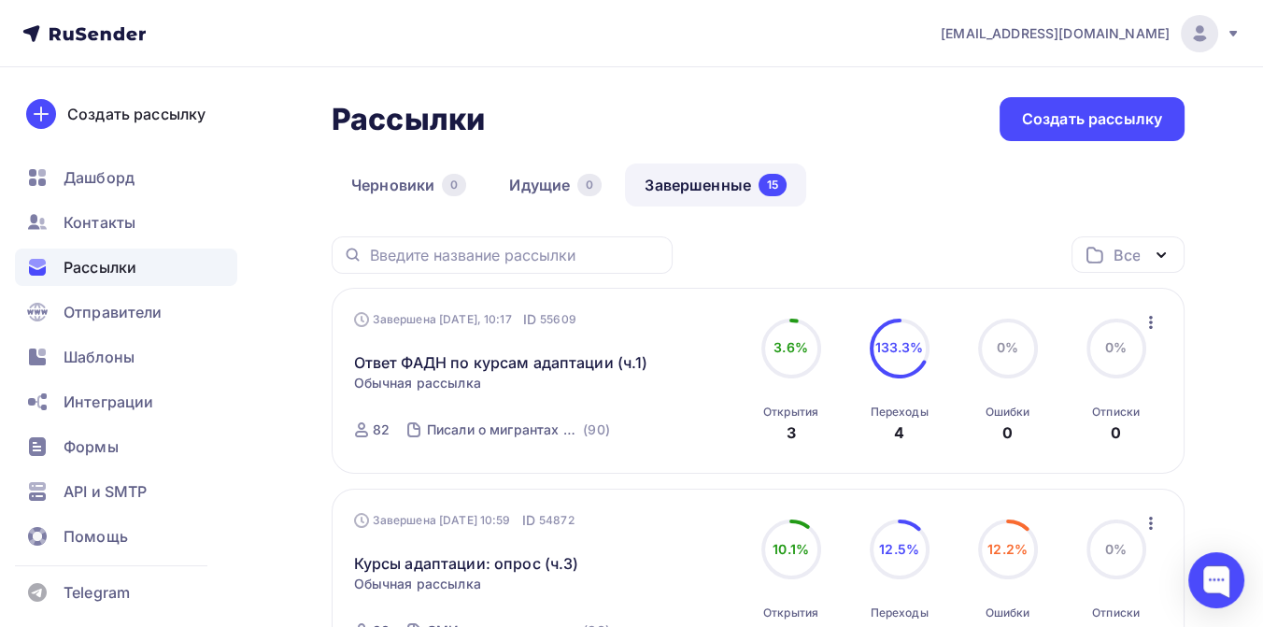
click at [121, 29] on icon at bounding box center [118, 33] width 11 height 13
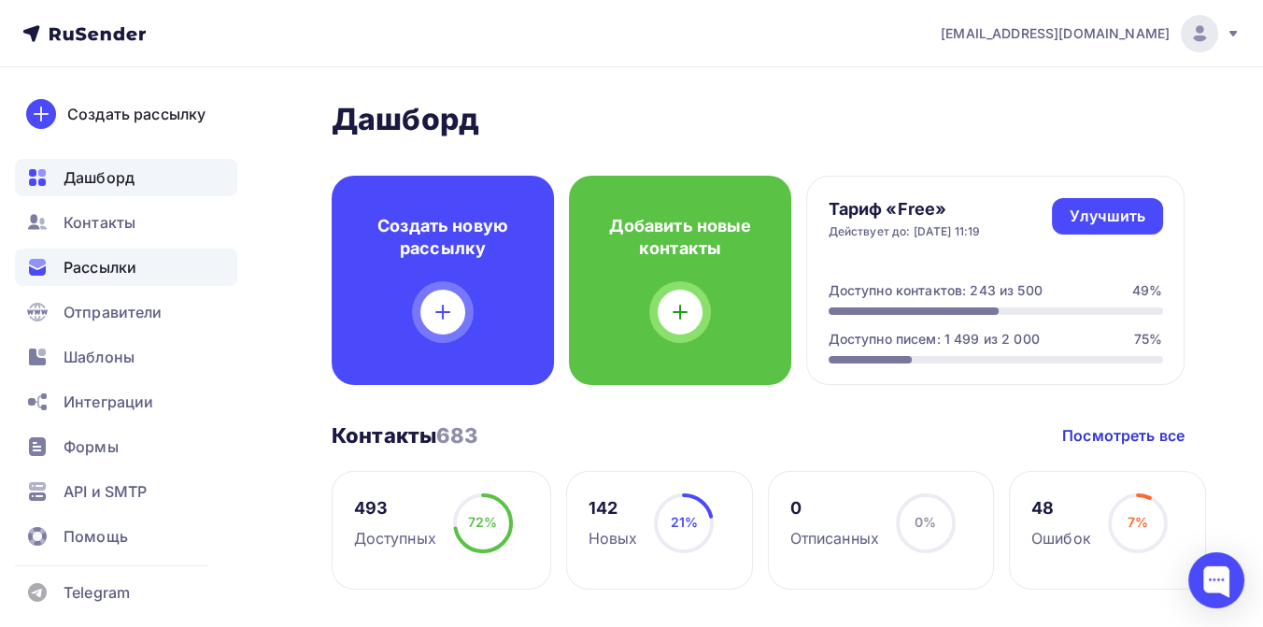
click at [112, 260] on span "Рассылки" at bounding box center [100, 267] width 73 height 22
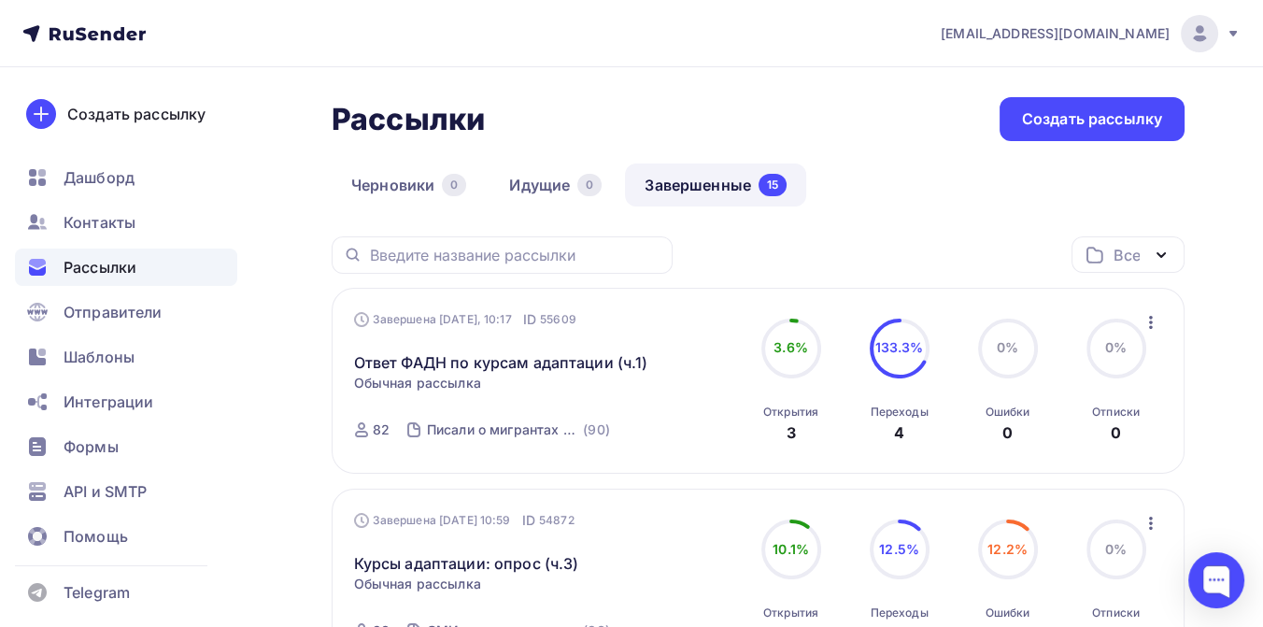
click at [92, 32] on icon at bounding box center [93, 35] width 10 height 10
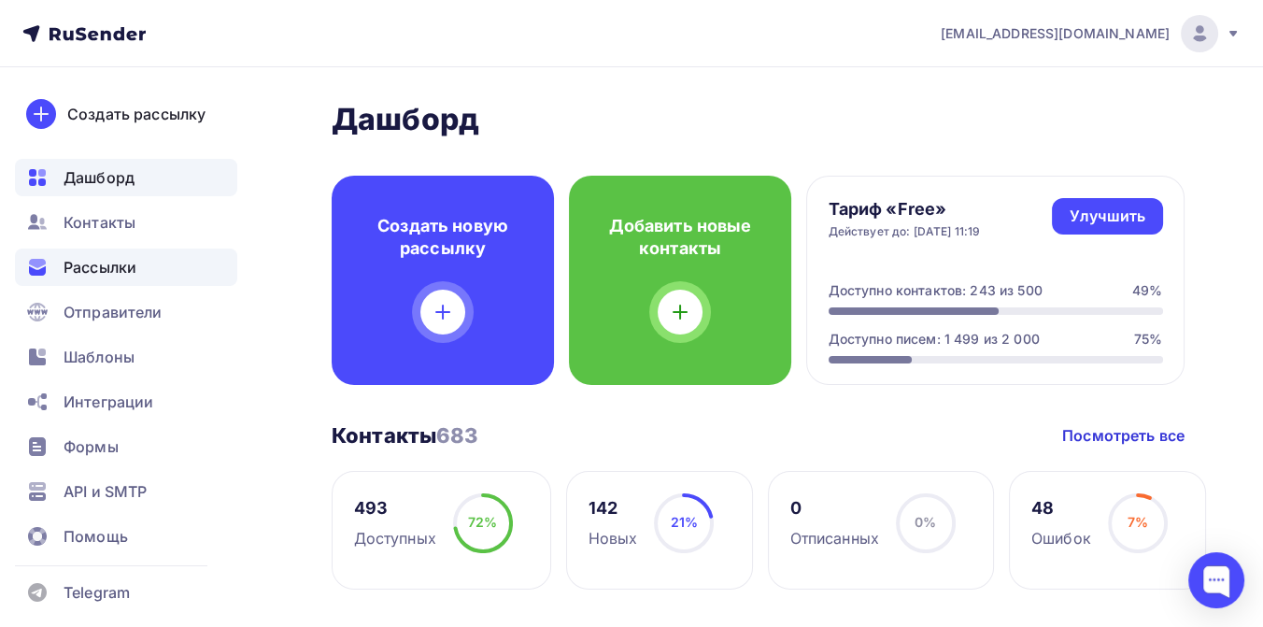
click at [121, 263] on span "Рассылки" at bounding box center [100, 267] width 73 height 22
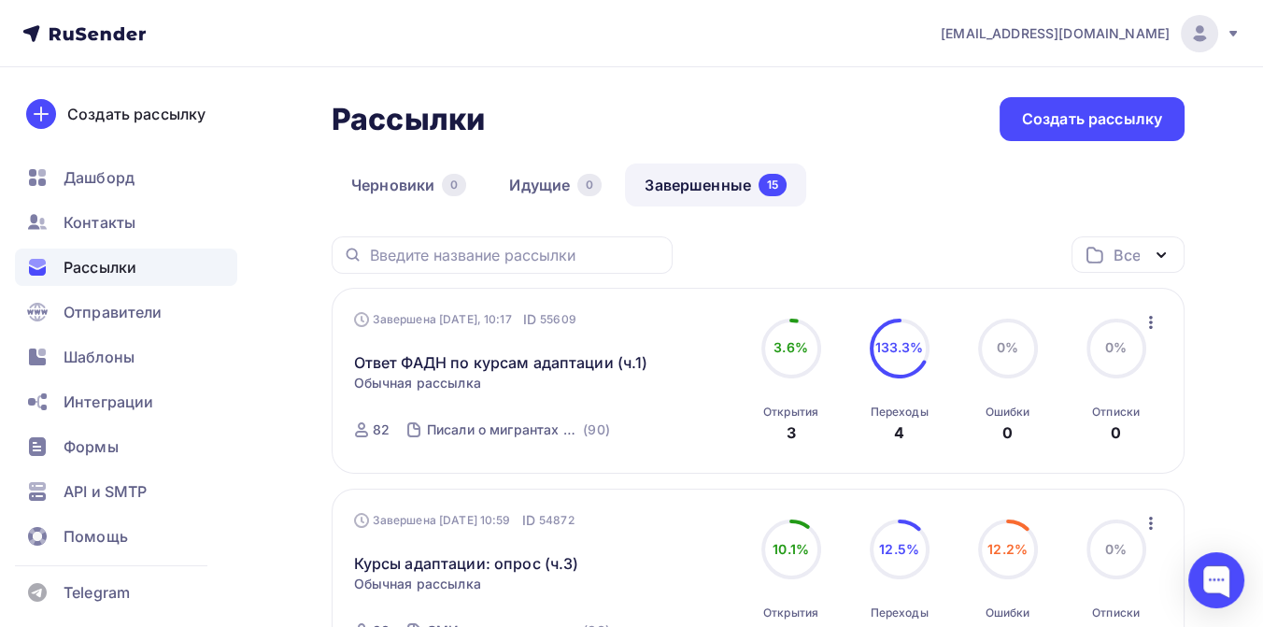
click at [1154, 322] on icon "button" at bounding box center [1151, 322] width 22 height 22
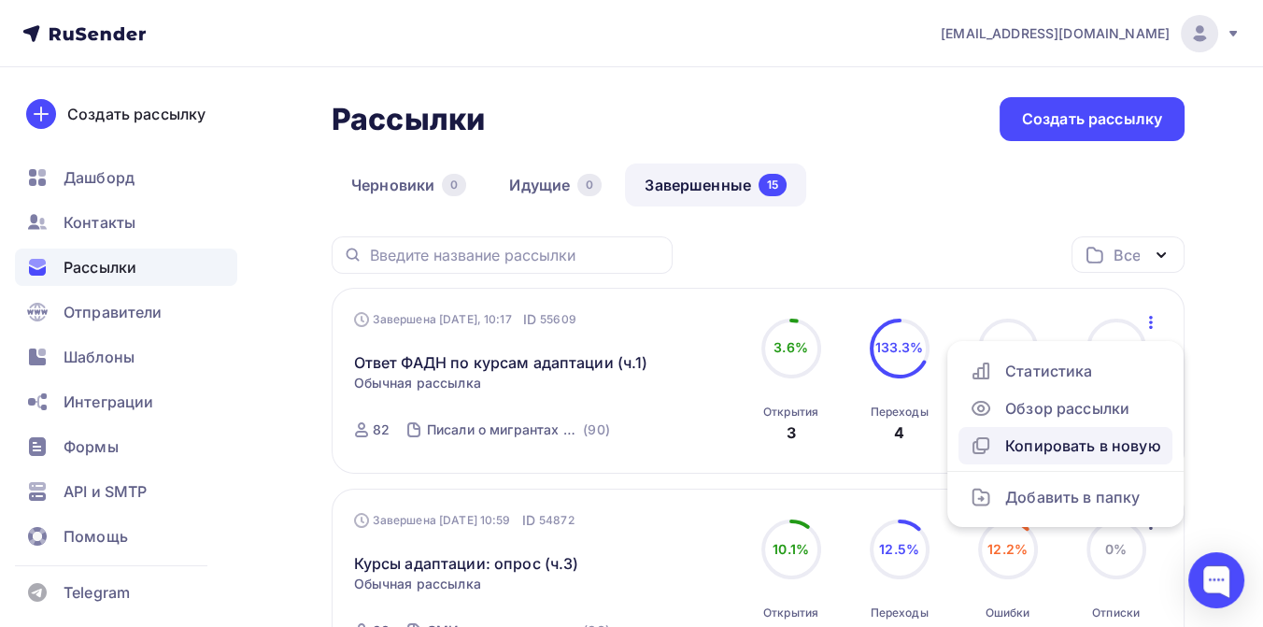
click at [1096, 452] on div "Копировать в новую" at bounding box center [1066, 445] width 192 height 22
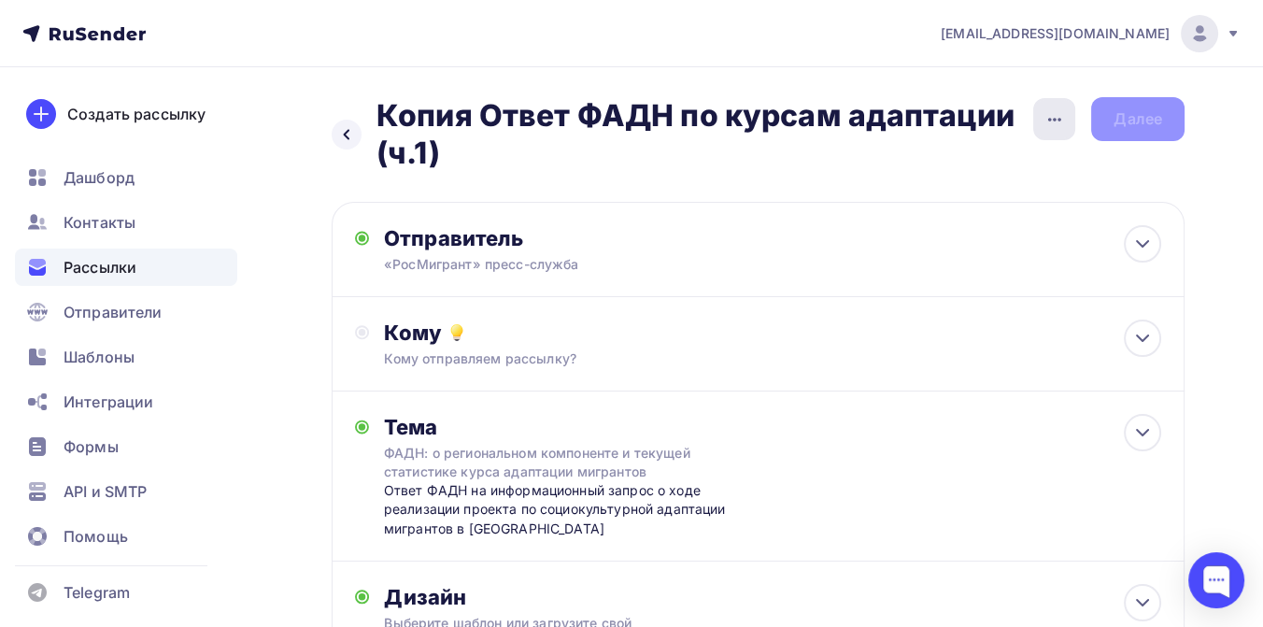
click at [1056, 124] on icon "button" at bounding box center [1055, 119] width 22 height 22
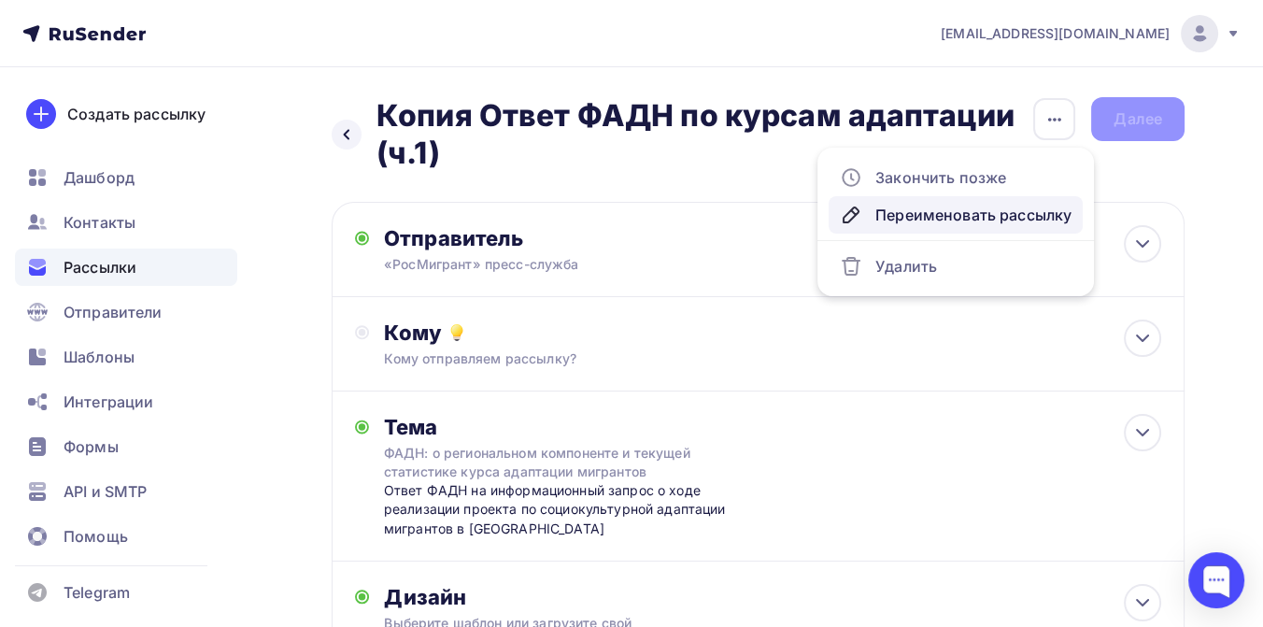
click at [976, 216] on div "Переименовать рассылку" at bounding box center [956, 215] width 232 height 22
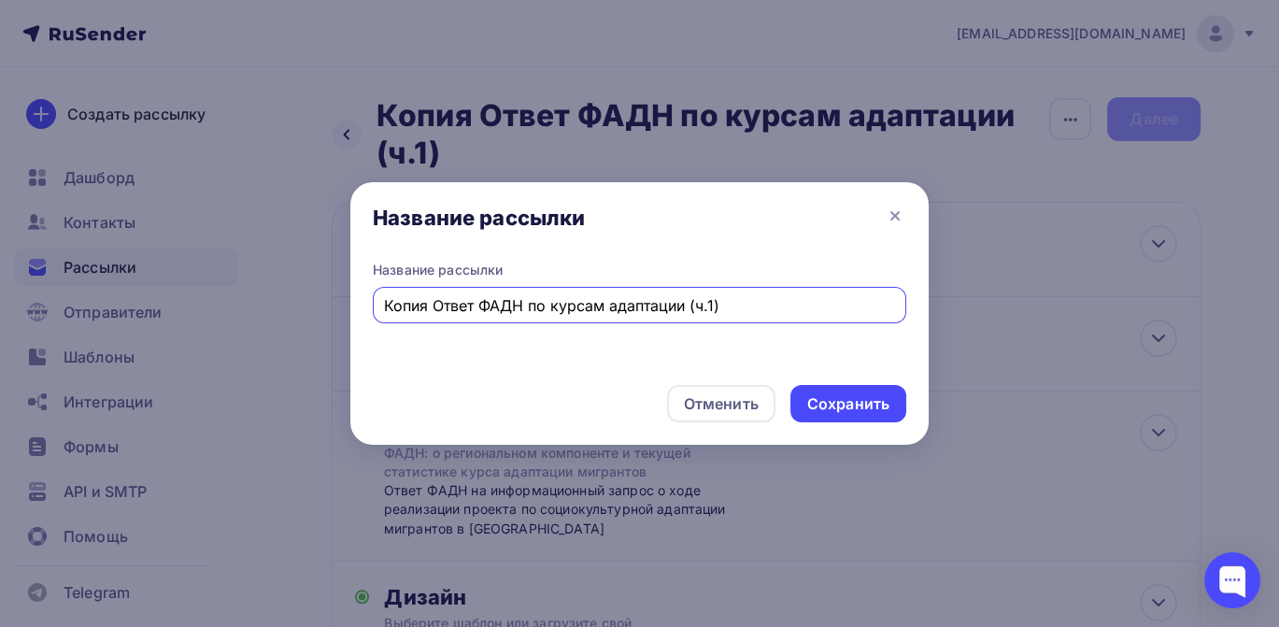
click at [433, 306] on input "Копия Ответ ФАДН по курсам адаптации (ч.1)" at bounding box center [640, 305] width 512 height 22
click at [665, 304] on input "Ответ ФАДН по курсам адаптации (ч.1)" at bounding box center [640, 305] width 512 height 22
type input "Ответ ФАДН по курсам адаптации (ч.2)"
click at [839, 411] on div "Сохранить" at bounding box center [848, 403] width 82 height 21
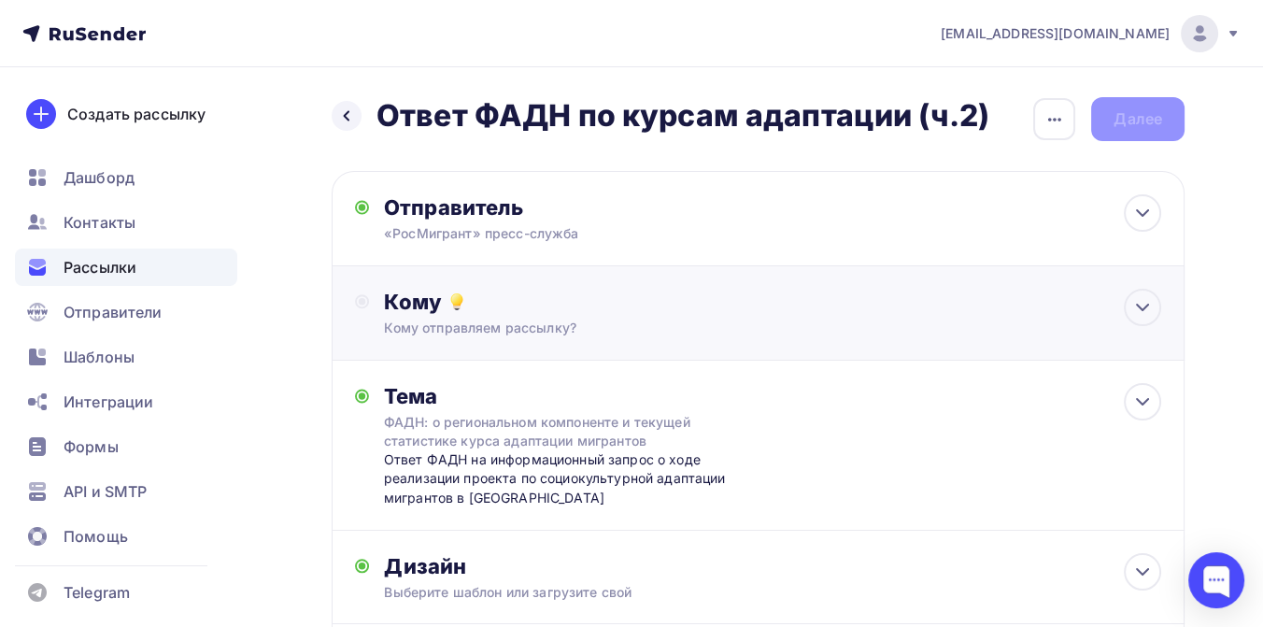
click at [568, 308] on div "Кому" at bounding box center [772, 302] width 777 height 26
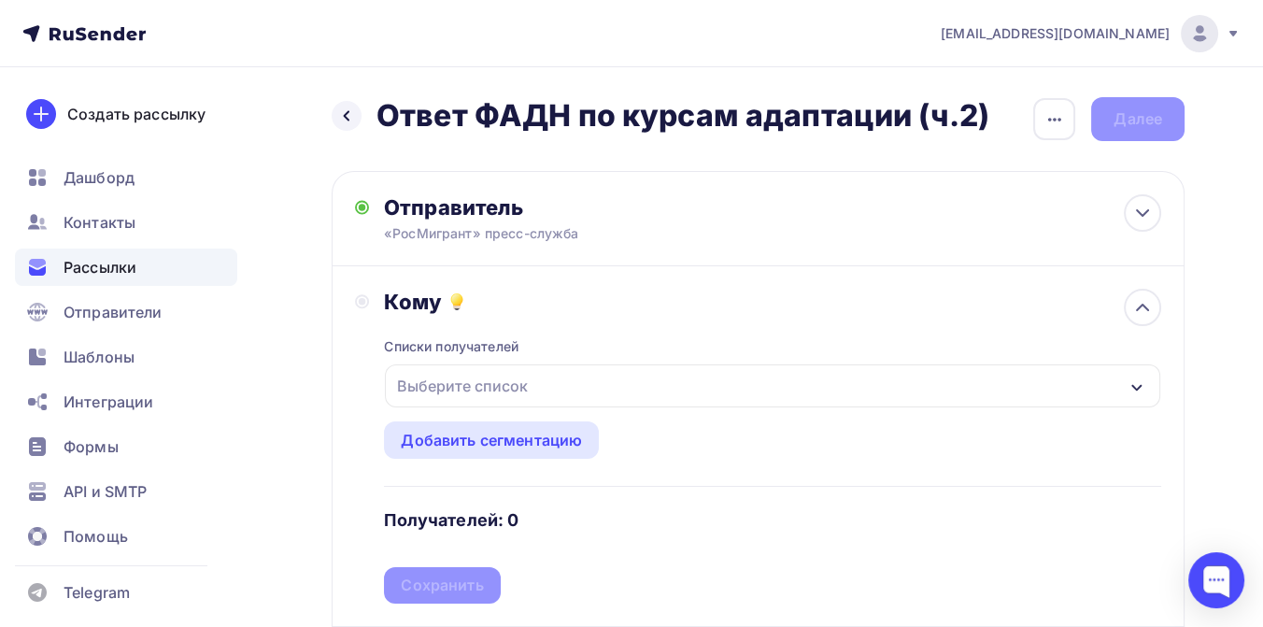
click at [538, 374] on div "Выберите список" at bounding box center [772, 385] width 775 height 43
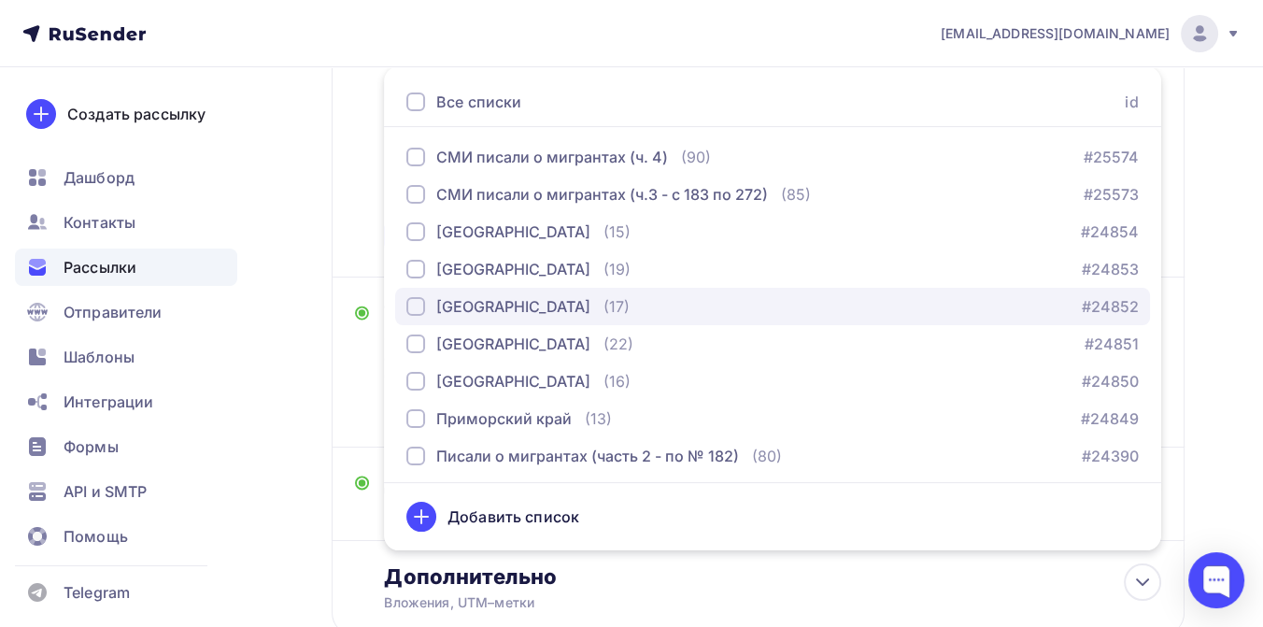
scroll to position [376, 0]
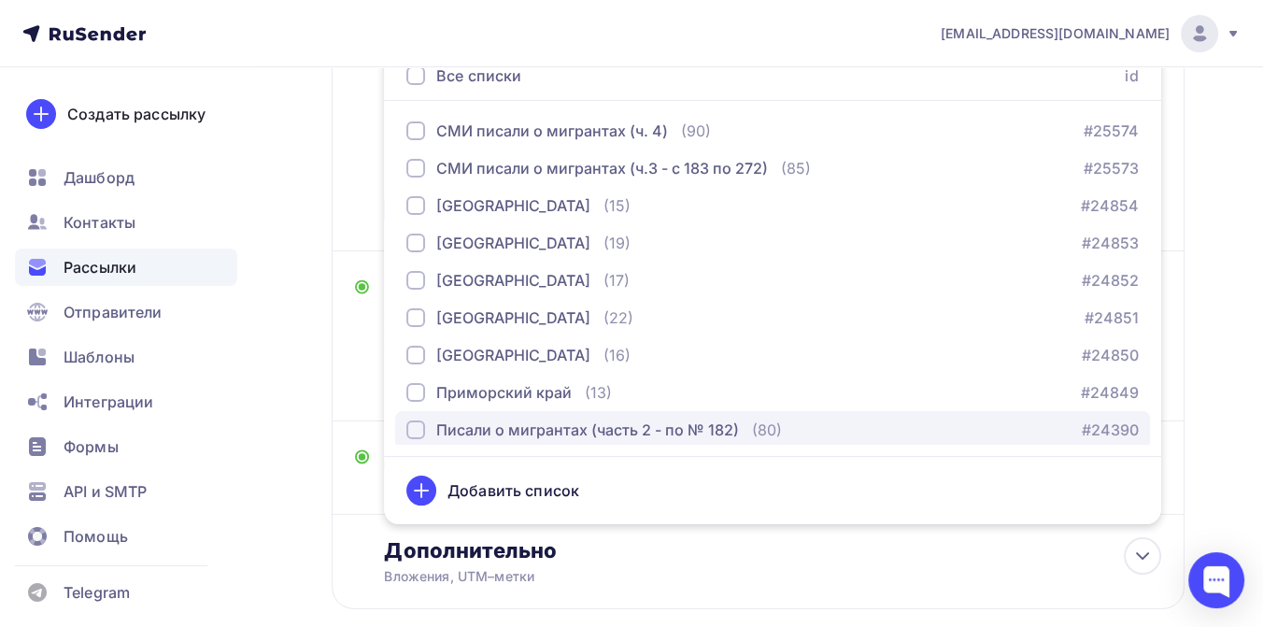
click at [413, 428] on div "button" at bounding box center [415, 429] width 19 height 19
click at [1210, 310] on div "Назад Ответ ФАДН по курсам адаптации (ч.2) Ответ ФАДН по курсам адаптации (ч.2)…" at bounding box center [631, 211] width 1263 height 1038
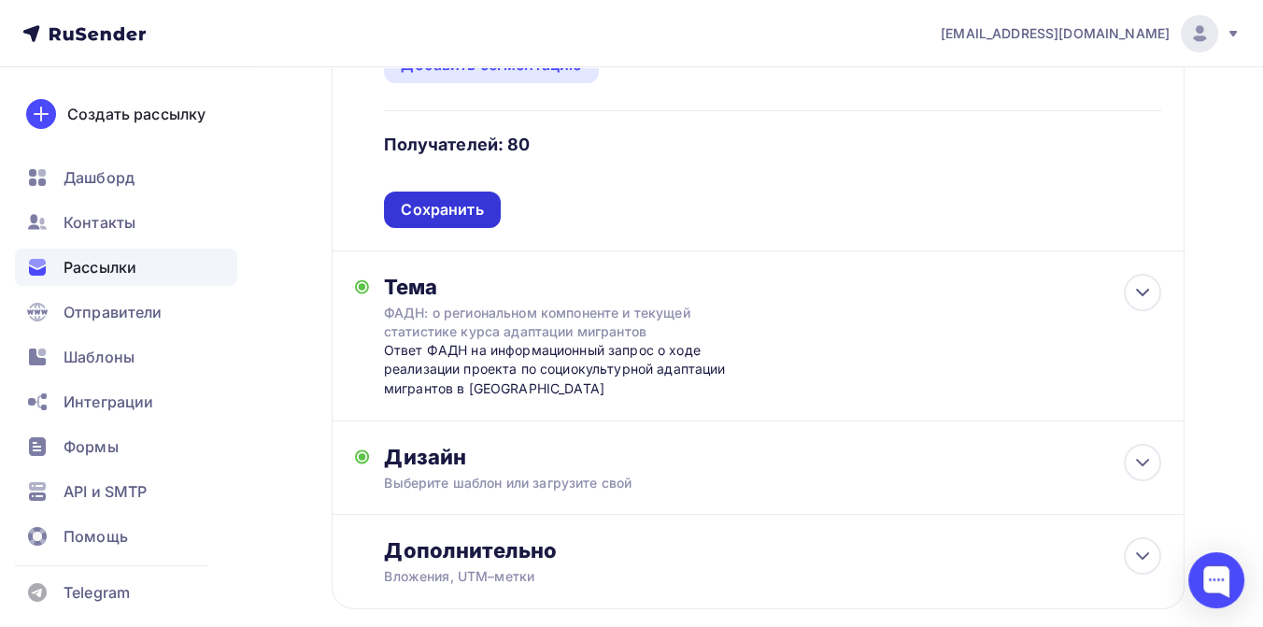
click at [450, 210] on div "Сохранить" at bounding box center [442, 209] width 82 height 21
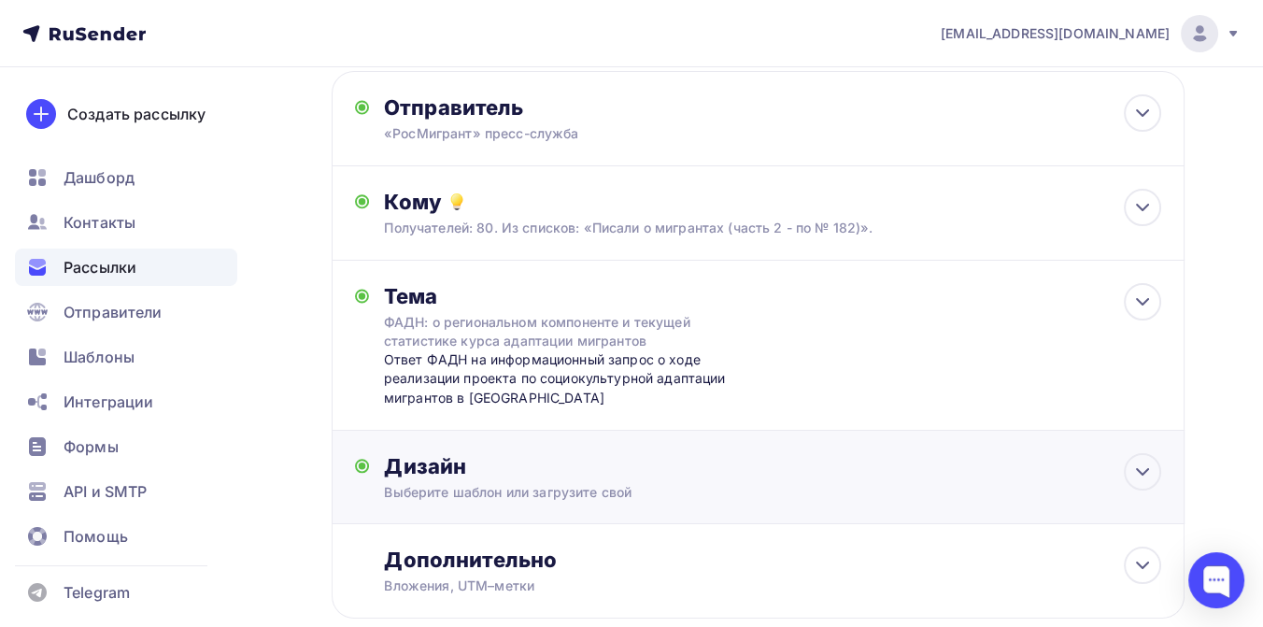
scroll to position [0, 0]
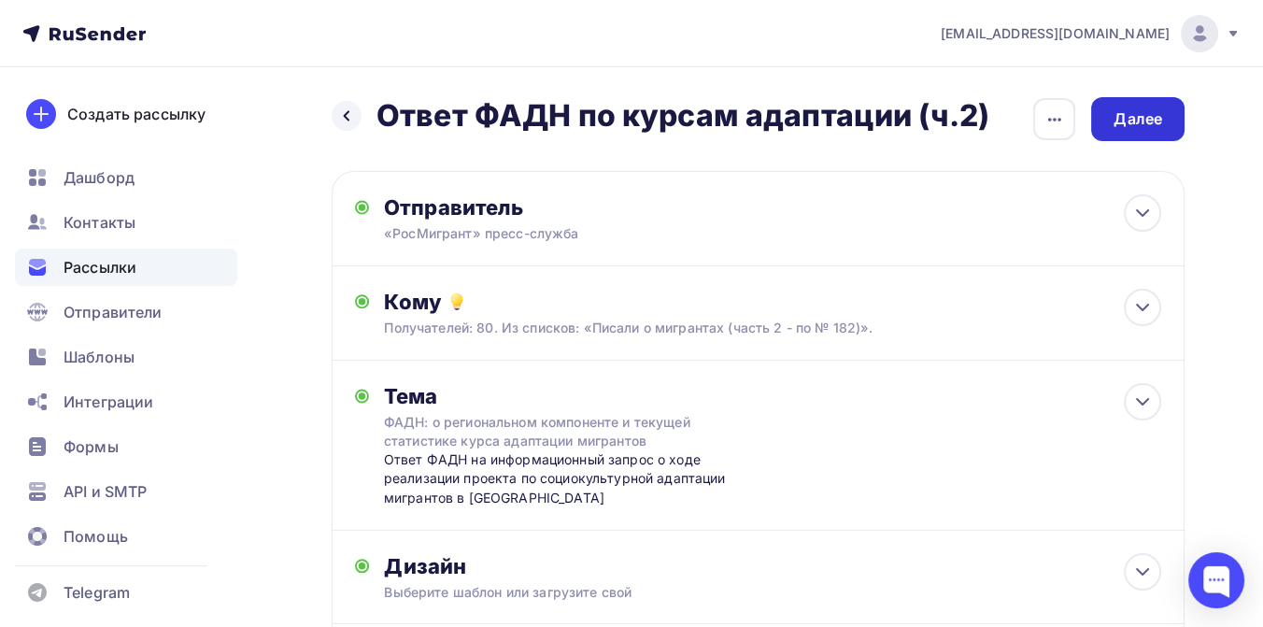
click at [1117, 115] on div "Далее" at bounding box center [1138, 118] width 49 height 21
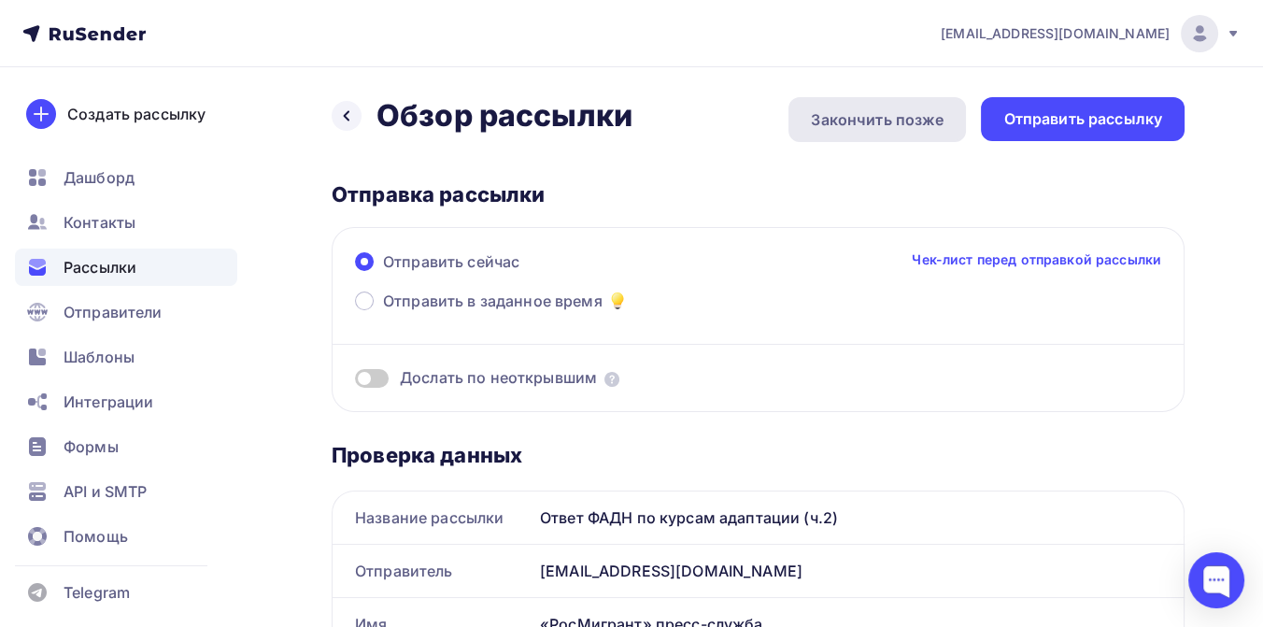
click at [883, 122] on div "Закончить позже" at bounding box center [877, 119] width 133 height 22
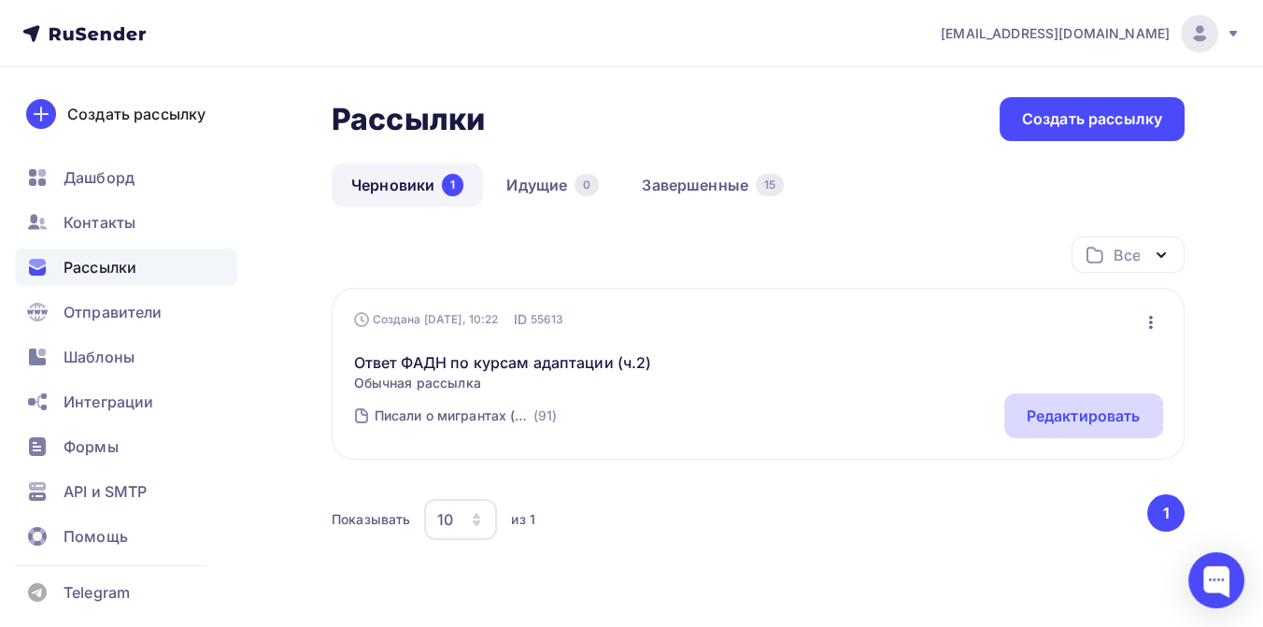
click at [1038, 413] on div "Редактировать" at bounding box center [1084, 416] width 114 height 22
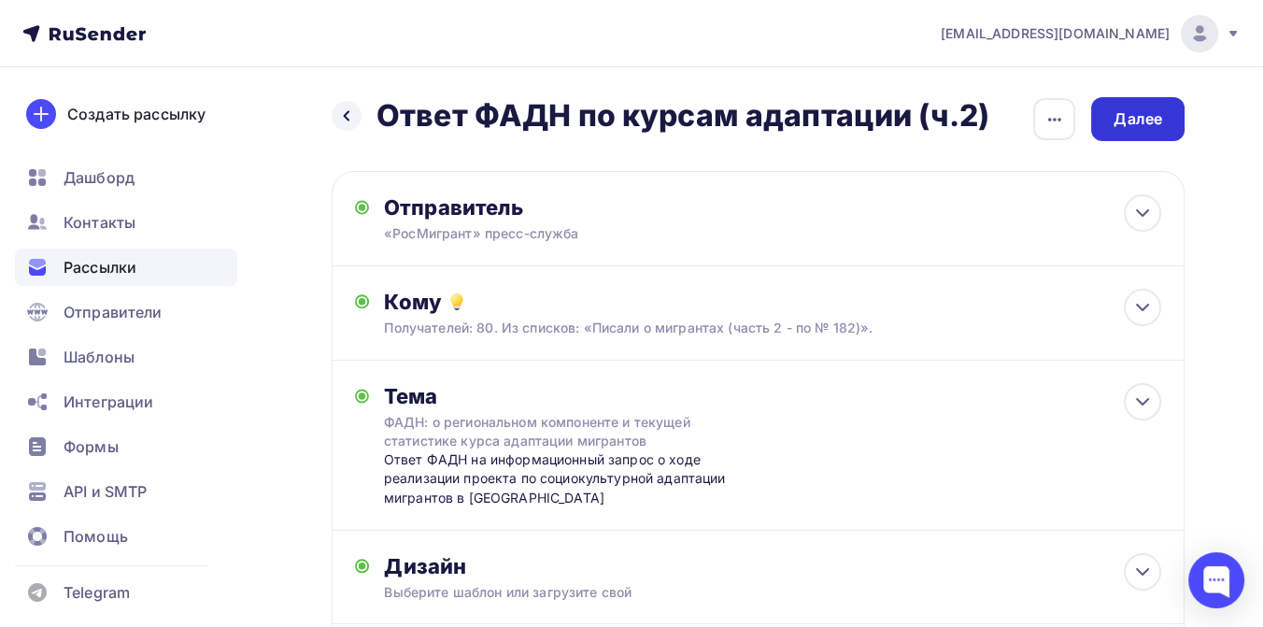
click at [1104, 117] on div "Далее" at bounding box center [1137, 119] width 93 height 44
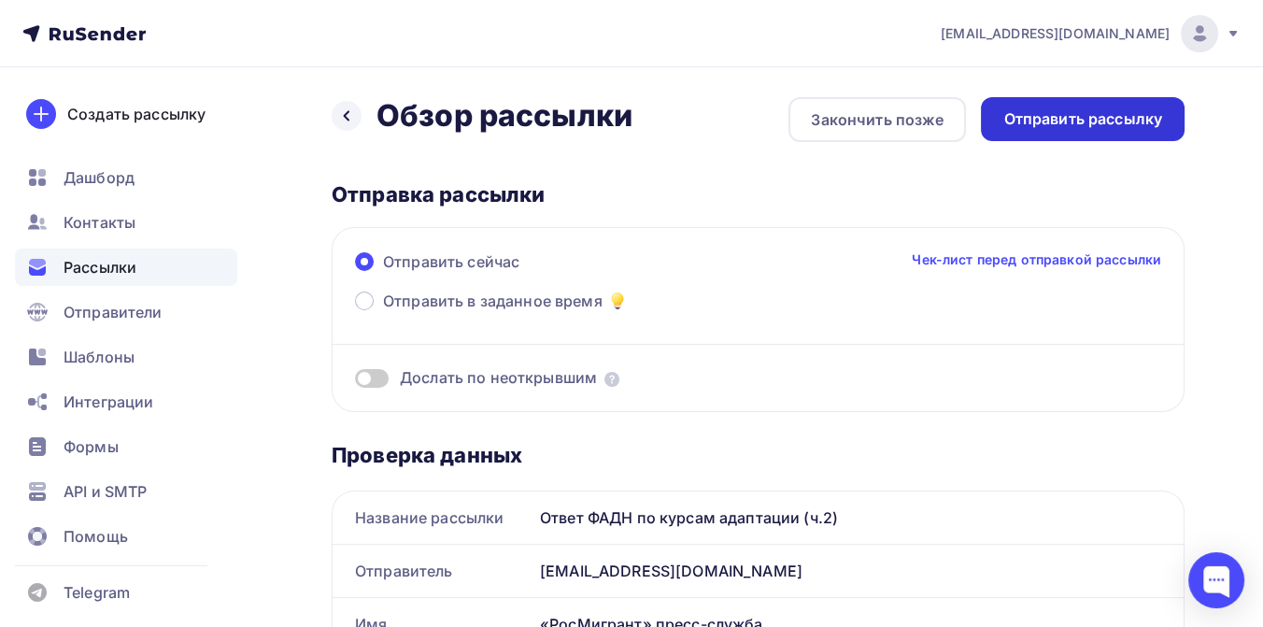
click at [1094, 127] on div "Отправить рассылку" at bounding box center [1082, 118] width 159 height 21
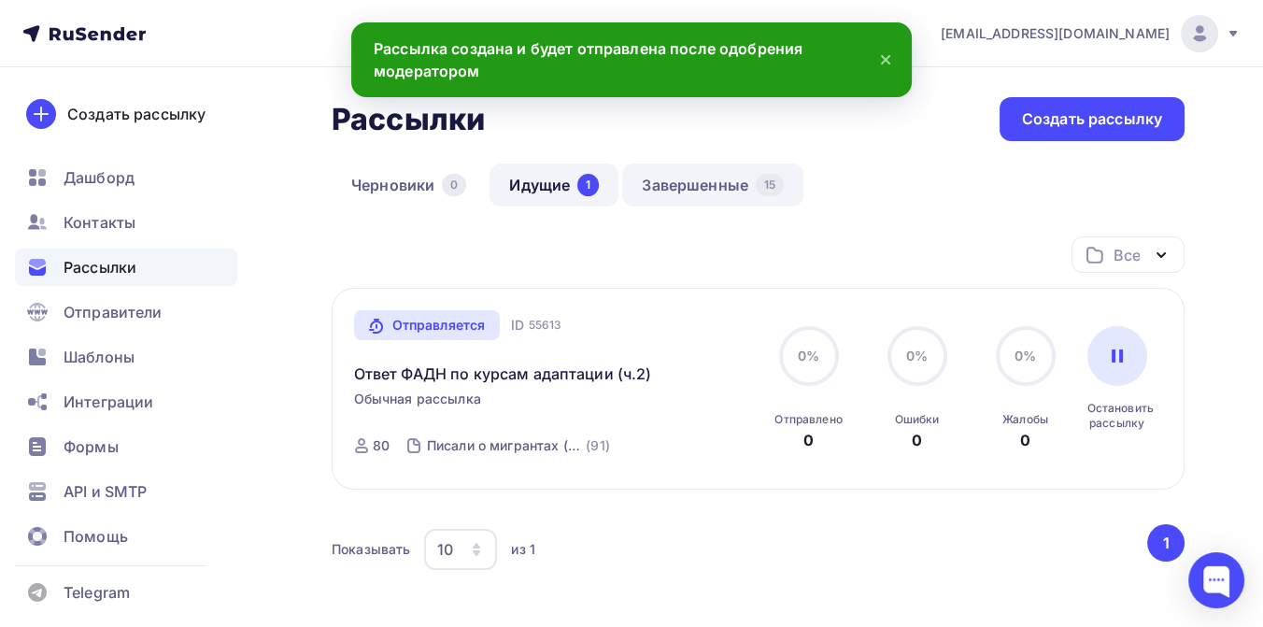
click at [704, 188] on link "Завершенные 15" at bounding box center [712, 185] width 181 height 43
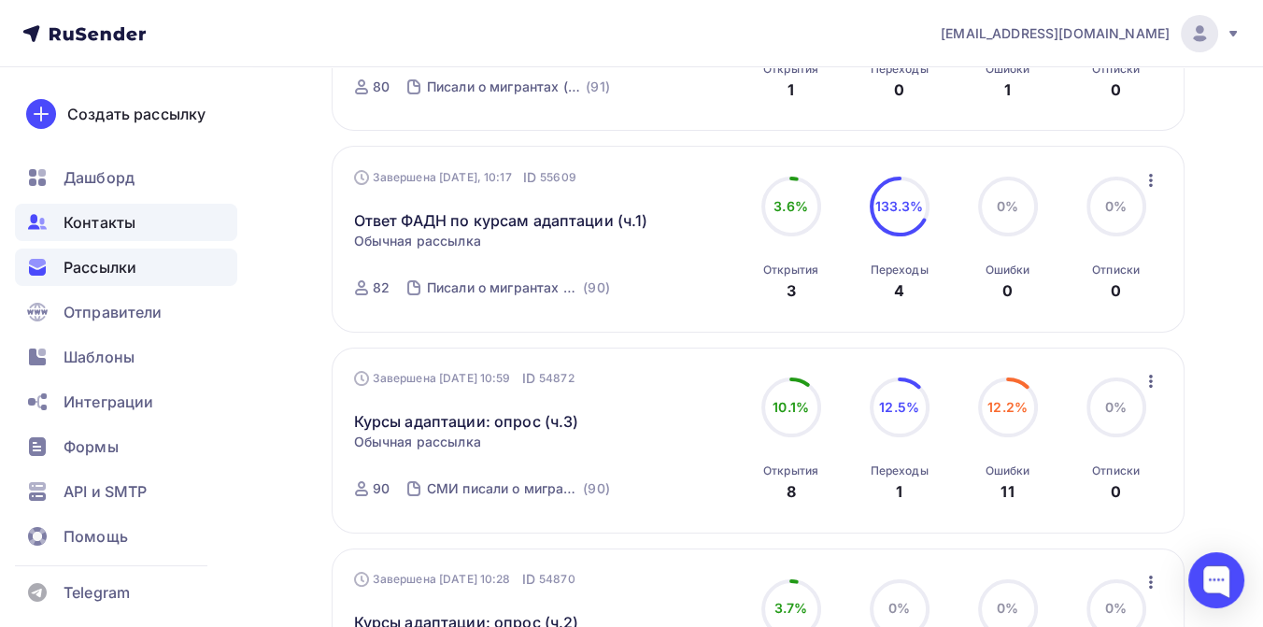
scroll to position [311, 0]
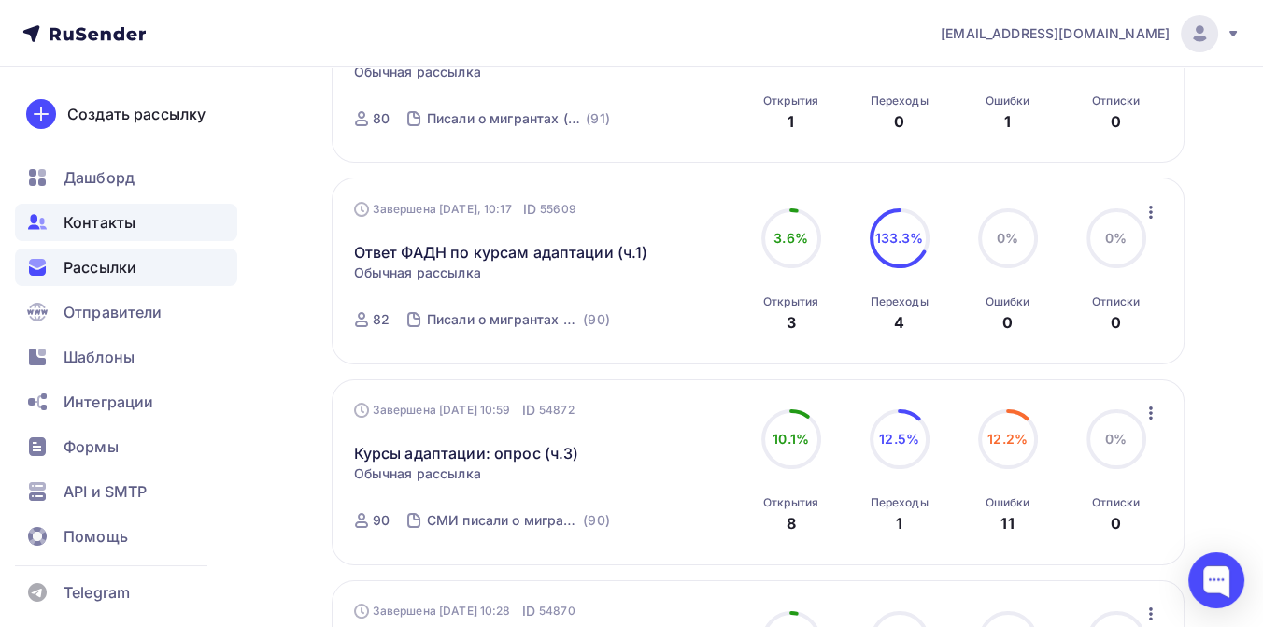
click at [98, 214] on span "Контакты" at bounding box center [100, 222] width 72 height 22
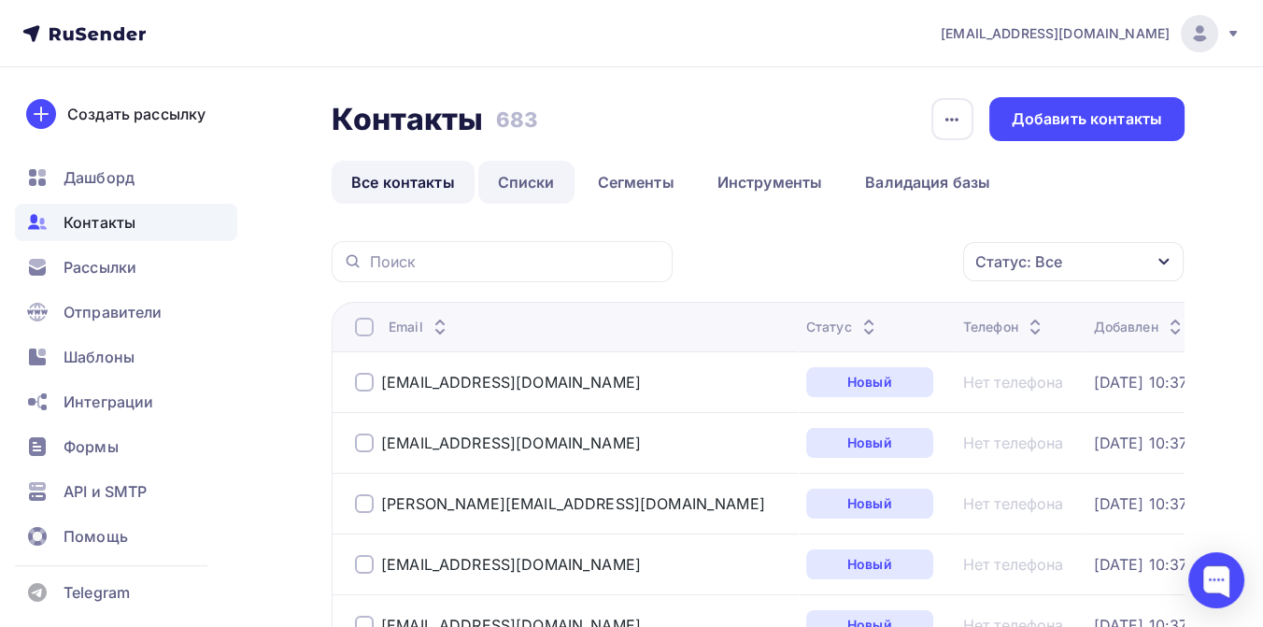
click at [533, 186] on link "Списки" at bounding box center [526, 182] width 96 height 43
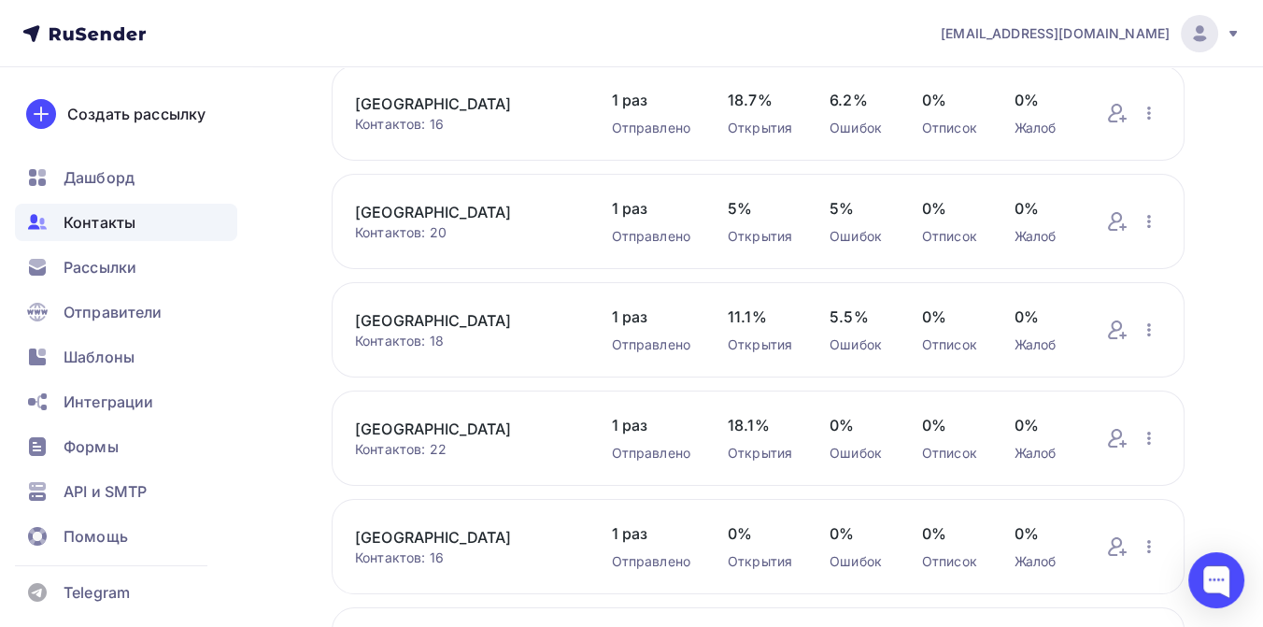
scroll to position [207, 0]
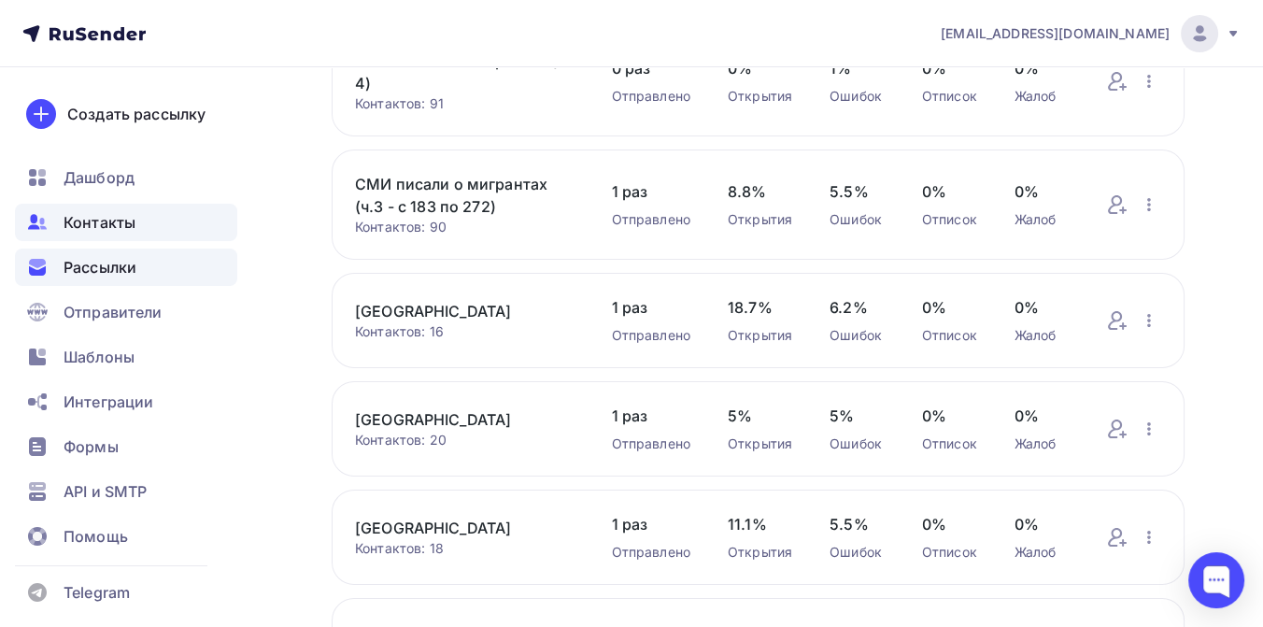
click at [104, 264] on span "Рассылки" at bounding box center [100, 267] width 73 height 22
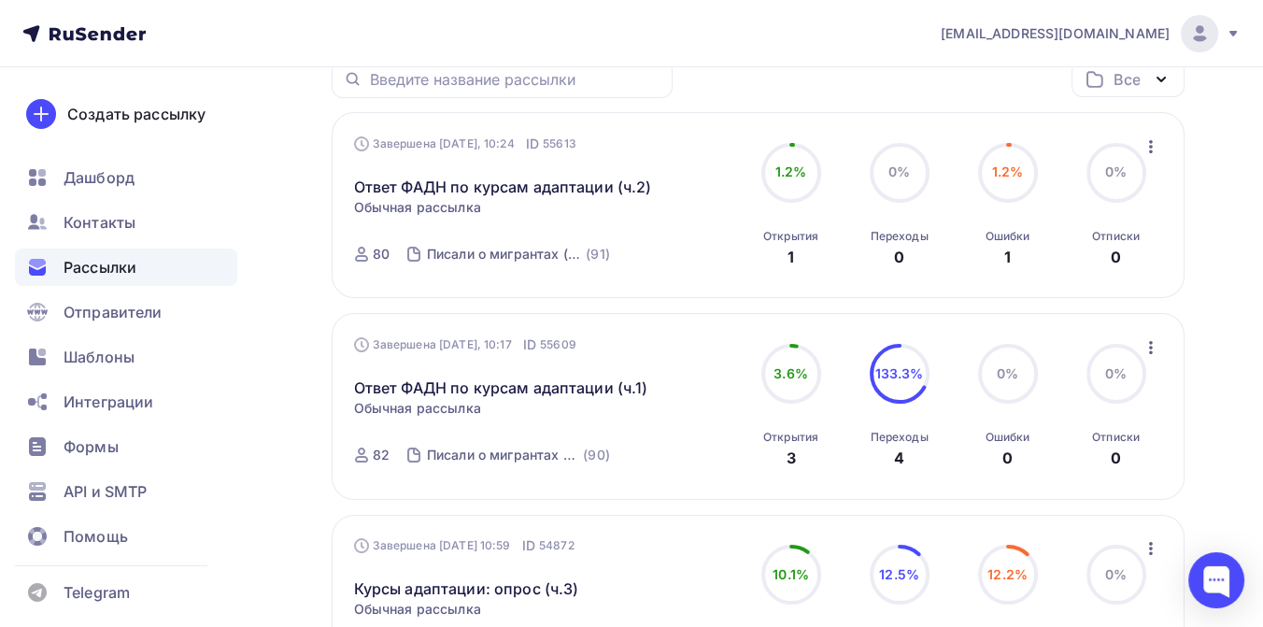
scroll to position [207, 0]
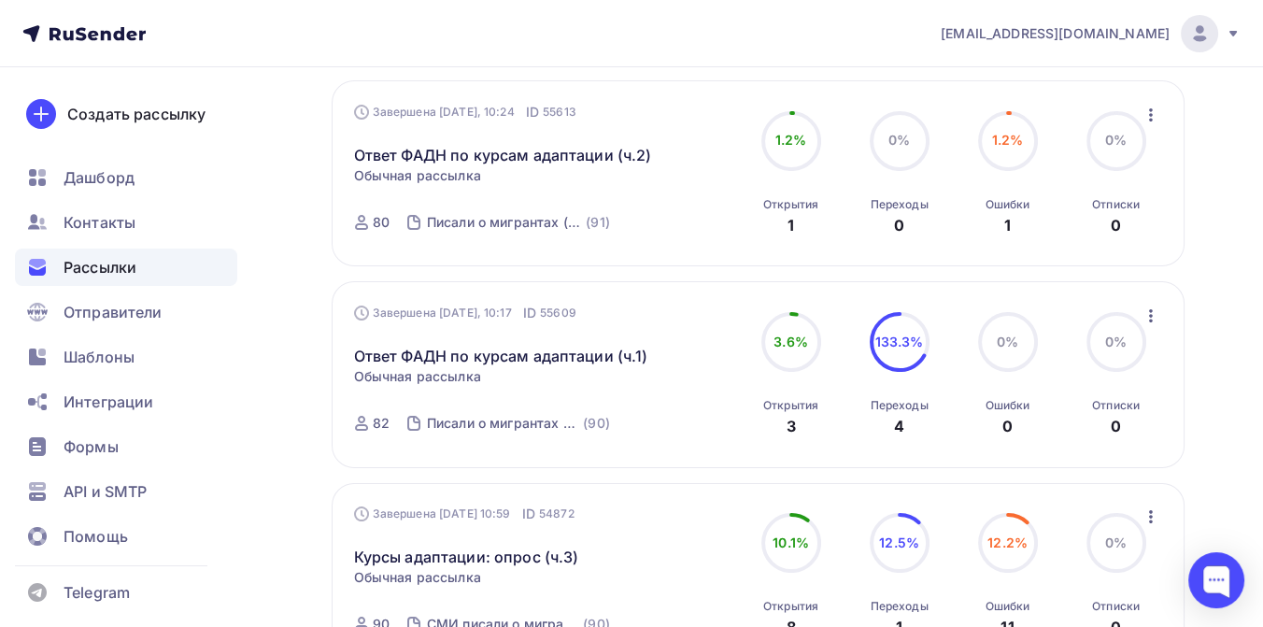
click at [1151, 314] on icon "button" at bounding box center [1151, 316] width 22 height 22
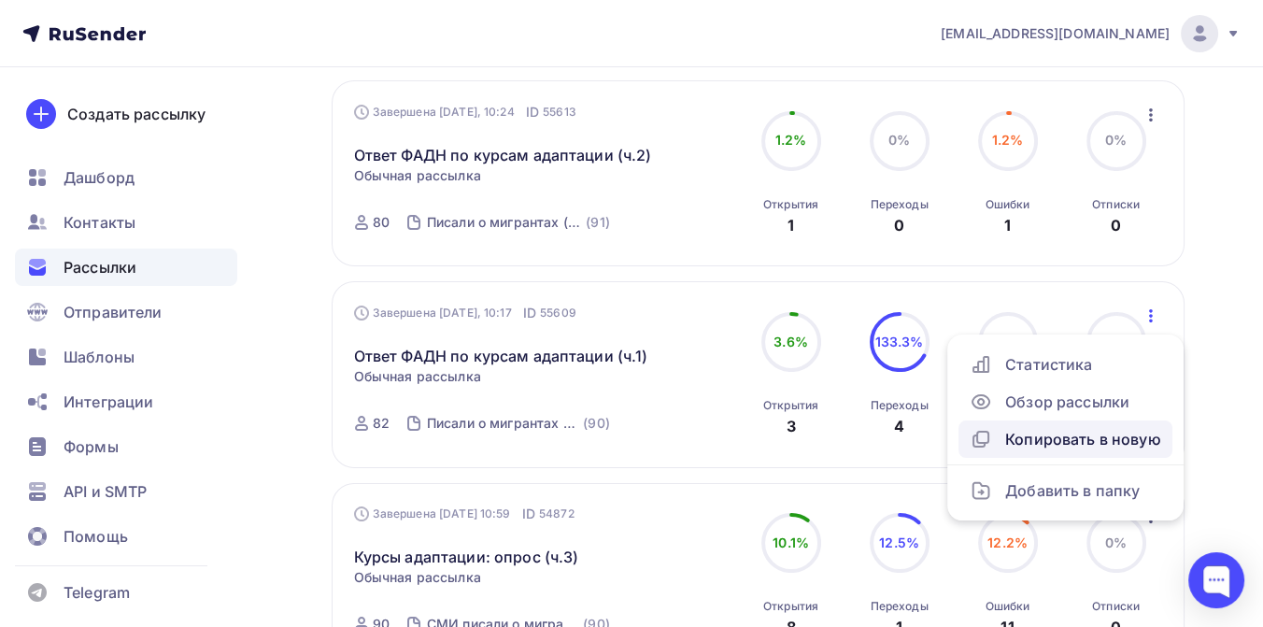
click at [1084, 438] on div "Копировать в новую" at bounding box center [1066, 439] width 192 height 22
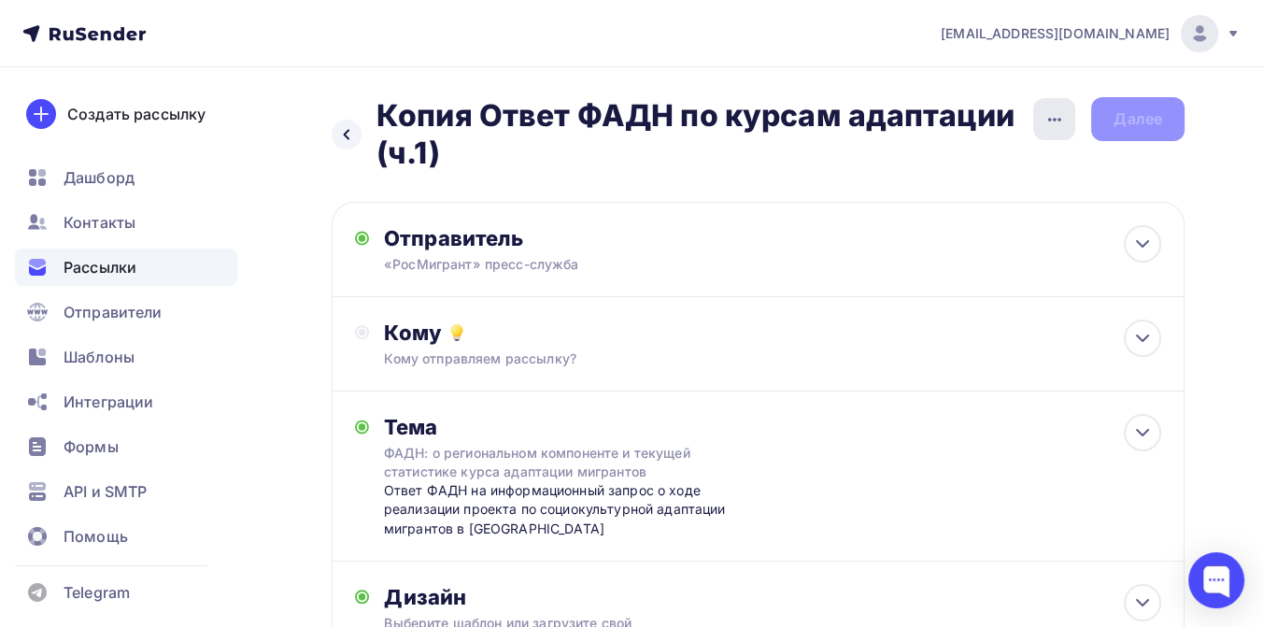
click at [1044, 118] on icon "button" at bounding box center [1055, 119] width 22 height 22
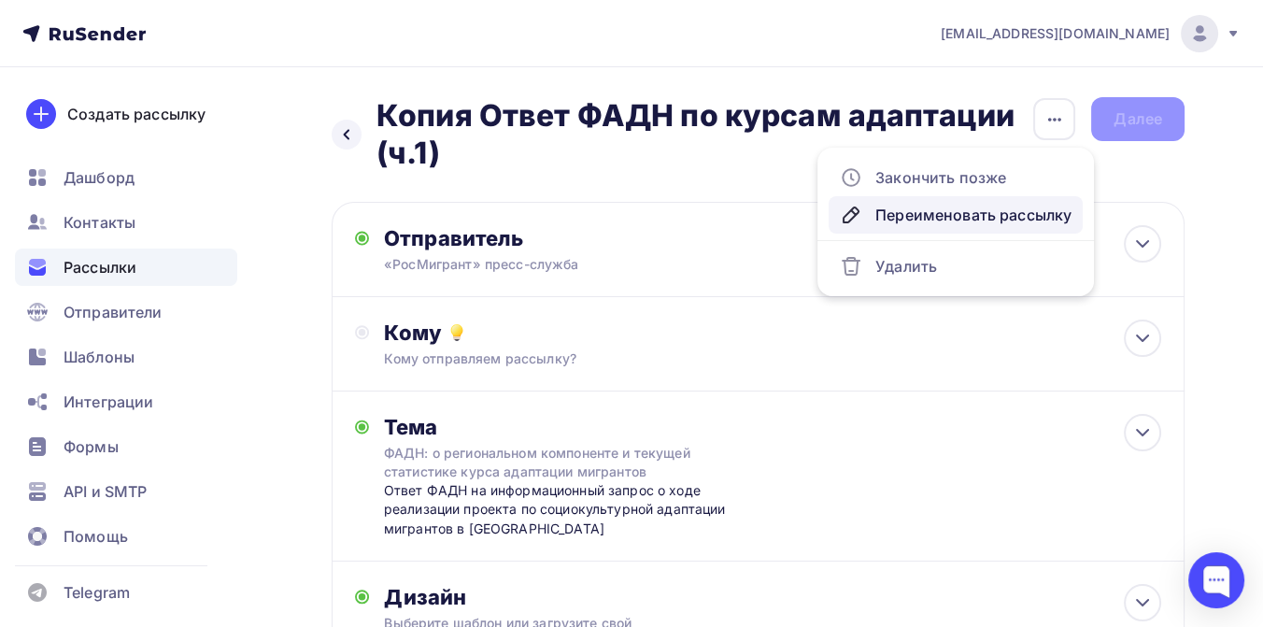
click at [987, 219] on div "Переименовать рассылку" at bounding box center [956, 215] width 232 height 22
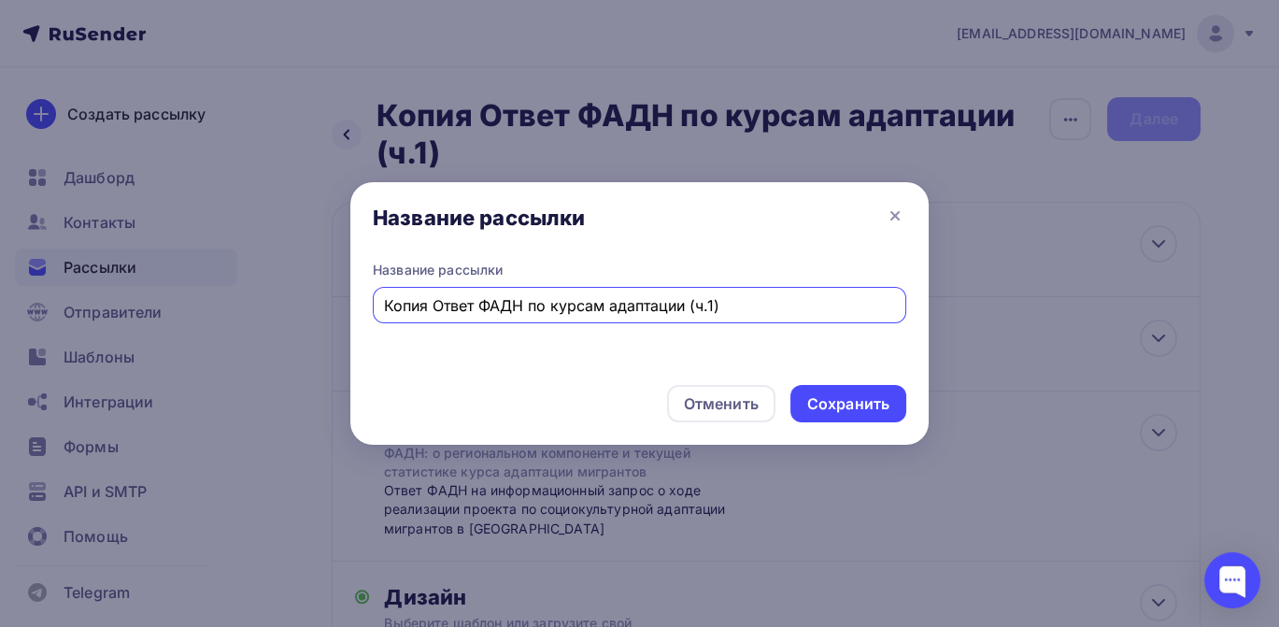
click at [434, 304] on input "Копия Ответ ФАДН по курсам адаптации (ч.1)" at bounding box center [640, 305] width 512 height 22
click at [665, 305] on input "Ответ ФАДН по курсам адаптации (ч.1)" at bounding box center [640, 305] width 512 height 22
type input "Ответ ФАДН по курсам адаптации (ч.3)"
click at [817, 400] on div "Сохранить" at bounding box center [848, 403] width 82 height 21
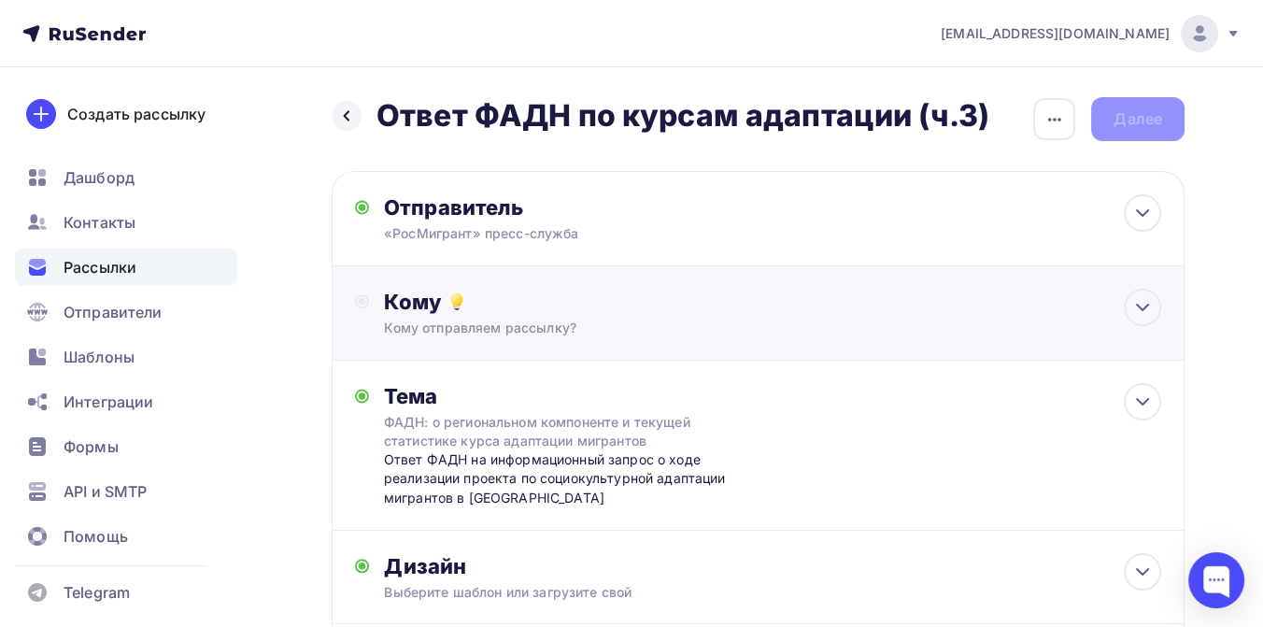
click at [733, 306] on div "Кому" at bounding box center [772, 302] width 777 height 26
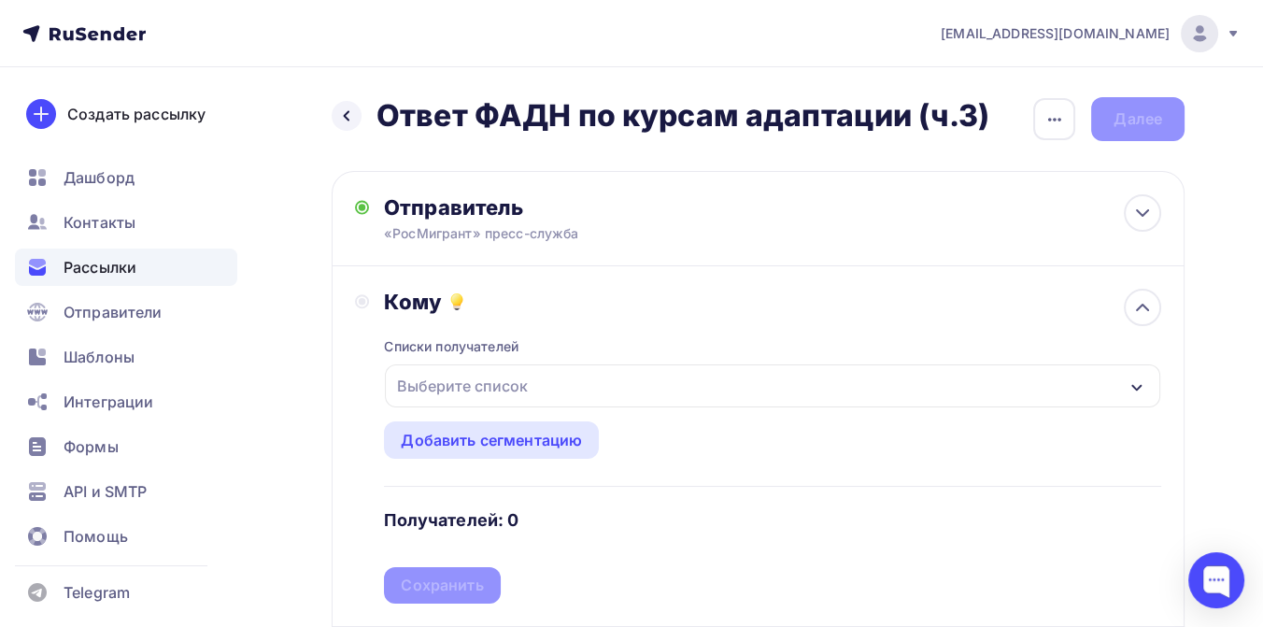
click at [539, 385] on div "Выберите список" at bounding box center [772, 385] width 775 height 43
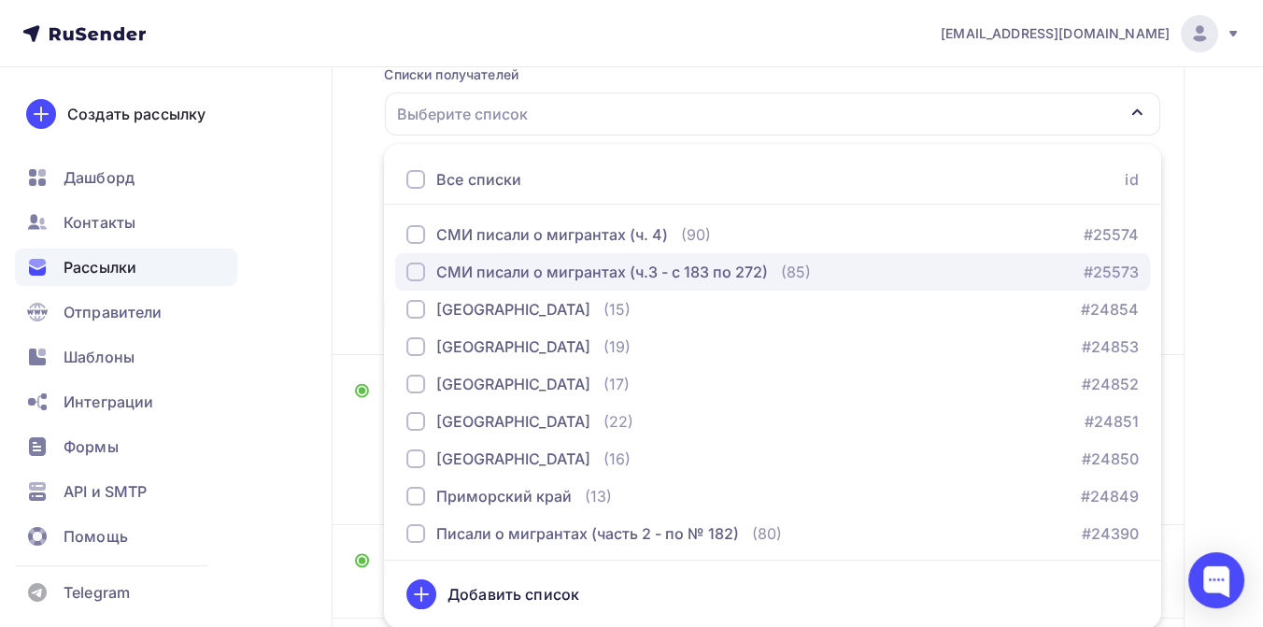
click at [567, 273] on div "СМИ писали о мигрантах (ч.3 - с 183 по 272)" at bounding box center [602, 272] width 332 height 22
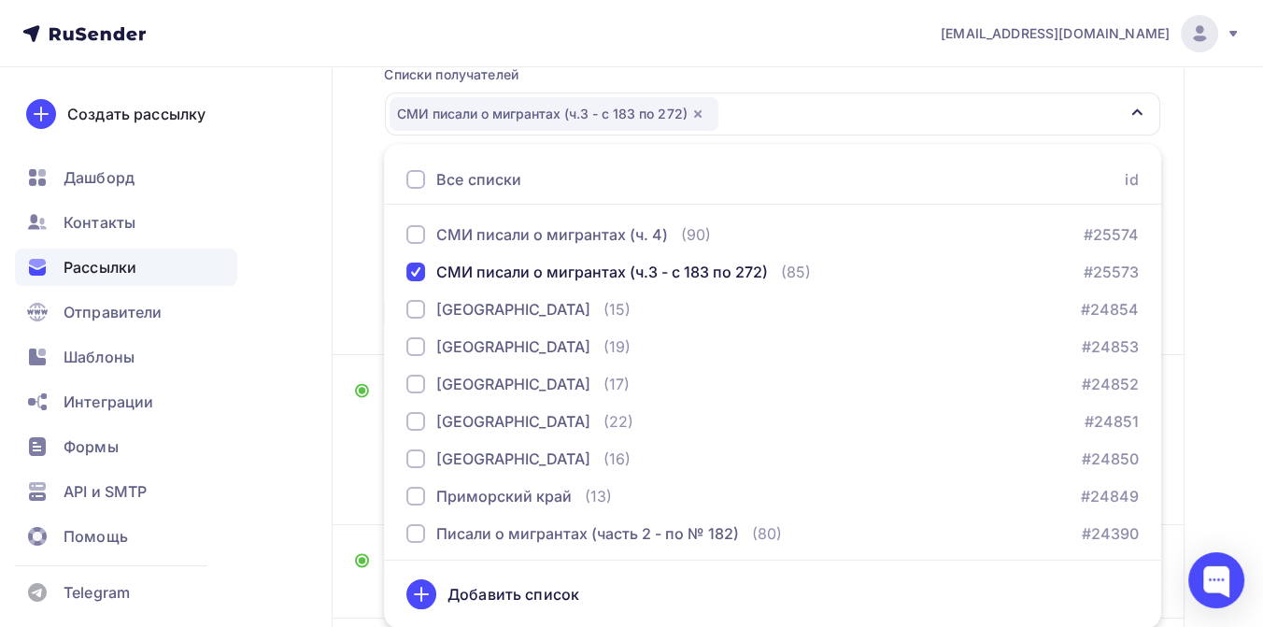
click at [1204, 251] on div "Назад Ответ ФАДН по курсам адаптации (ч.3) Ответ ФАДН по курсам адаптации (ч.3)…" at bounding box center [631, 314] width 1263 height 1038
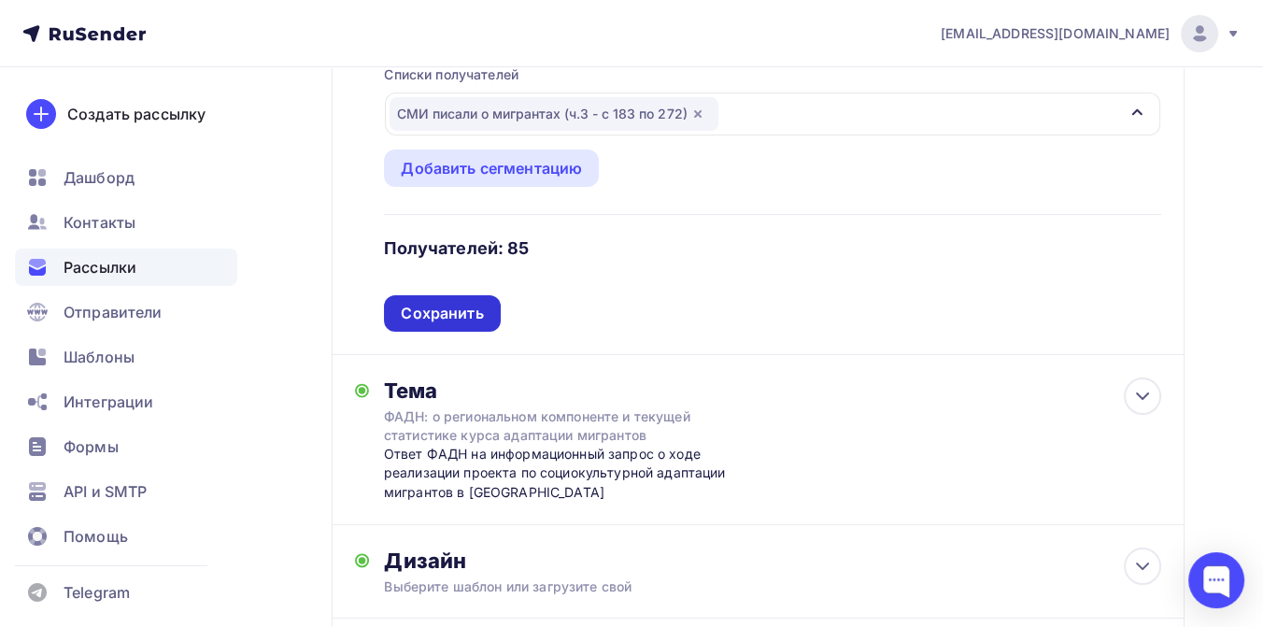
click at [467, 312] on div "Сохранить" at bounding box center [442, 313] width 82 height 21
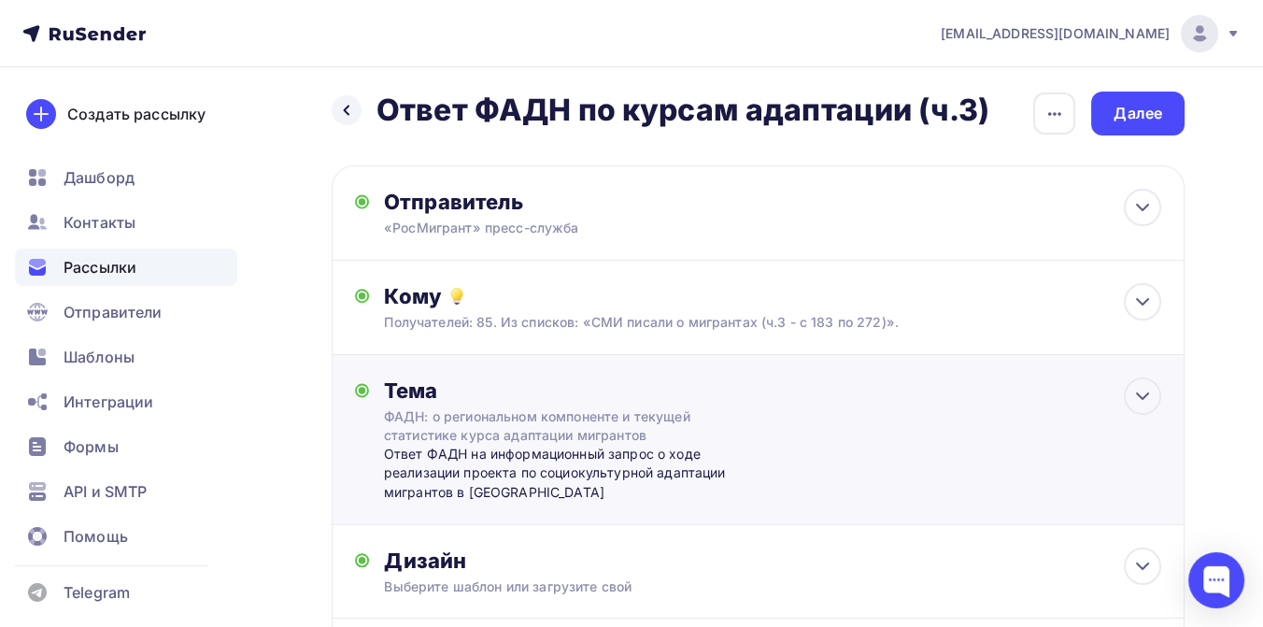
scroll to position [0, 0]
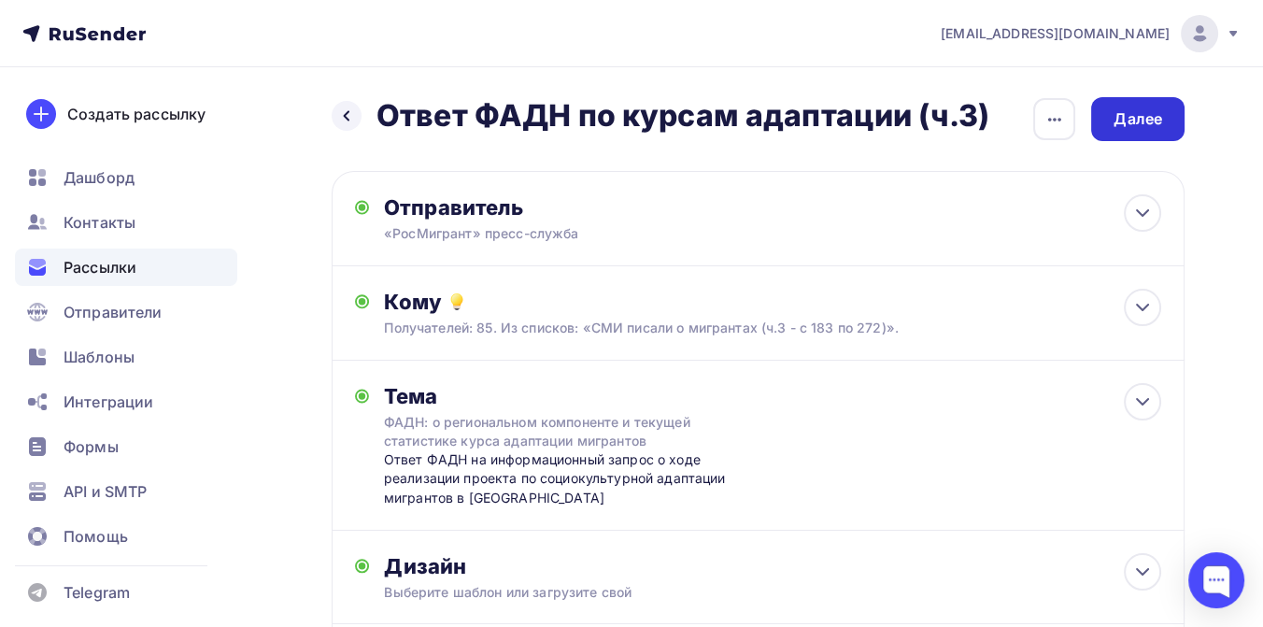
click at [1160, 123] on div "Далее" at bounding box center [1138, 118] width 49 height 21
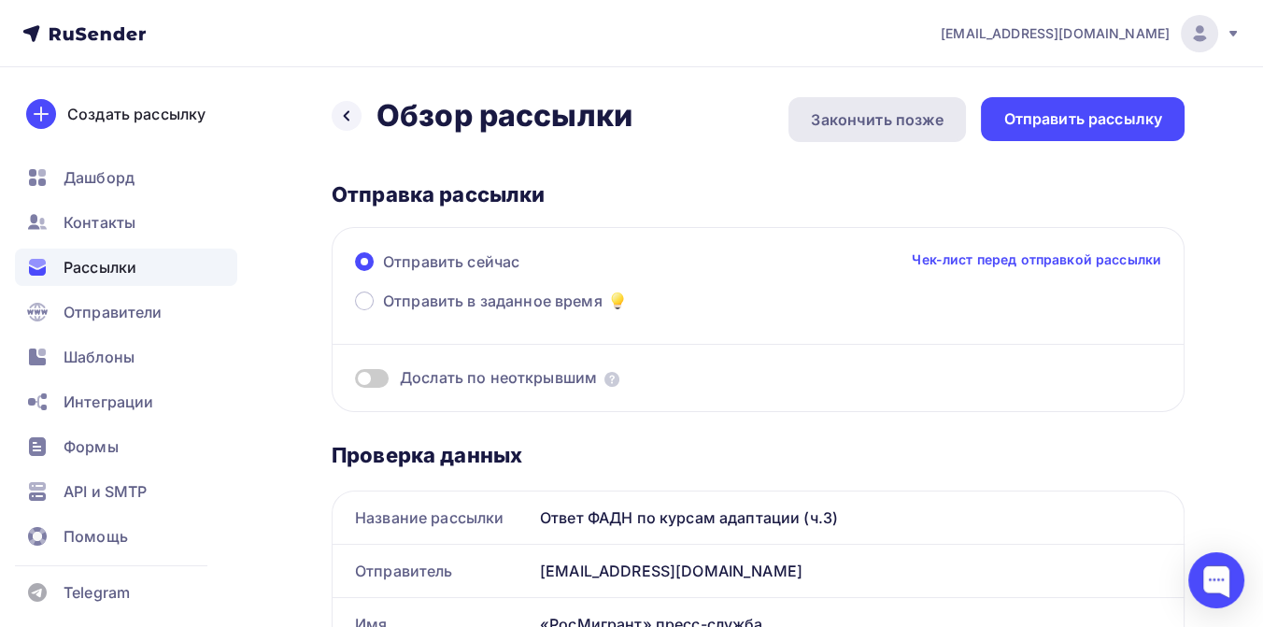
click at [913, 123] on div "Закончить позже" at bounding box center [877, 119] width 133 height 22
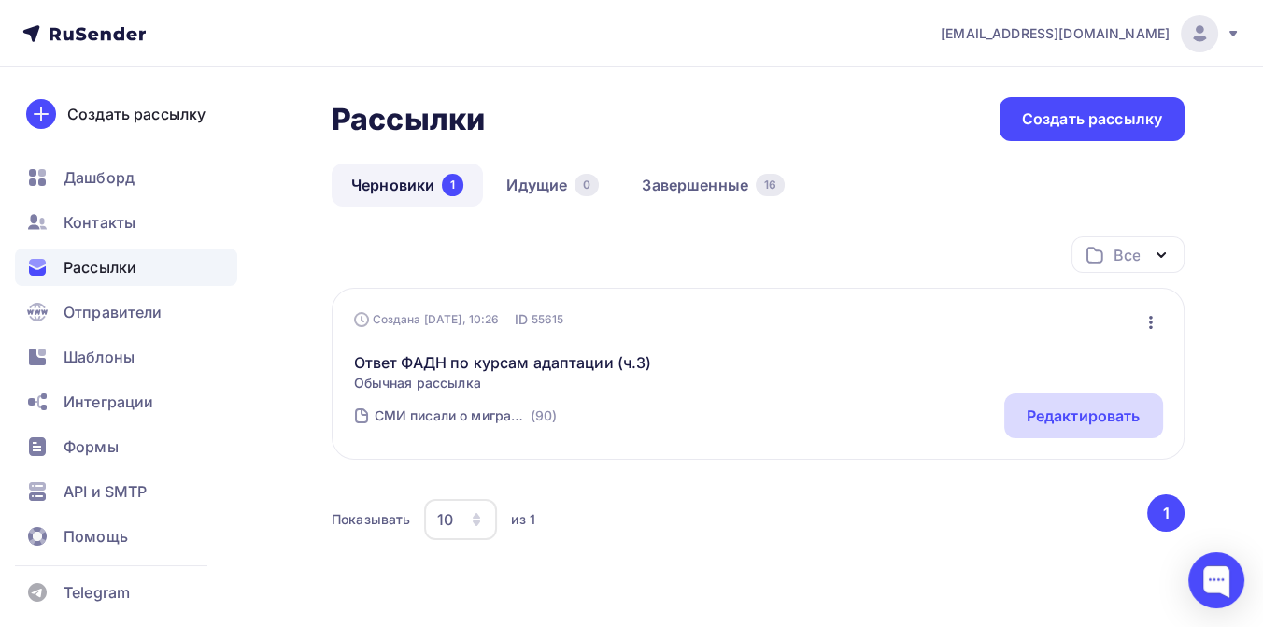
click at [1051, 413] on div "Редактировать" at bounding box center [1084, 416] width 114 height 22
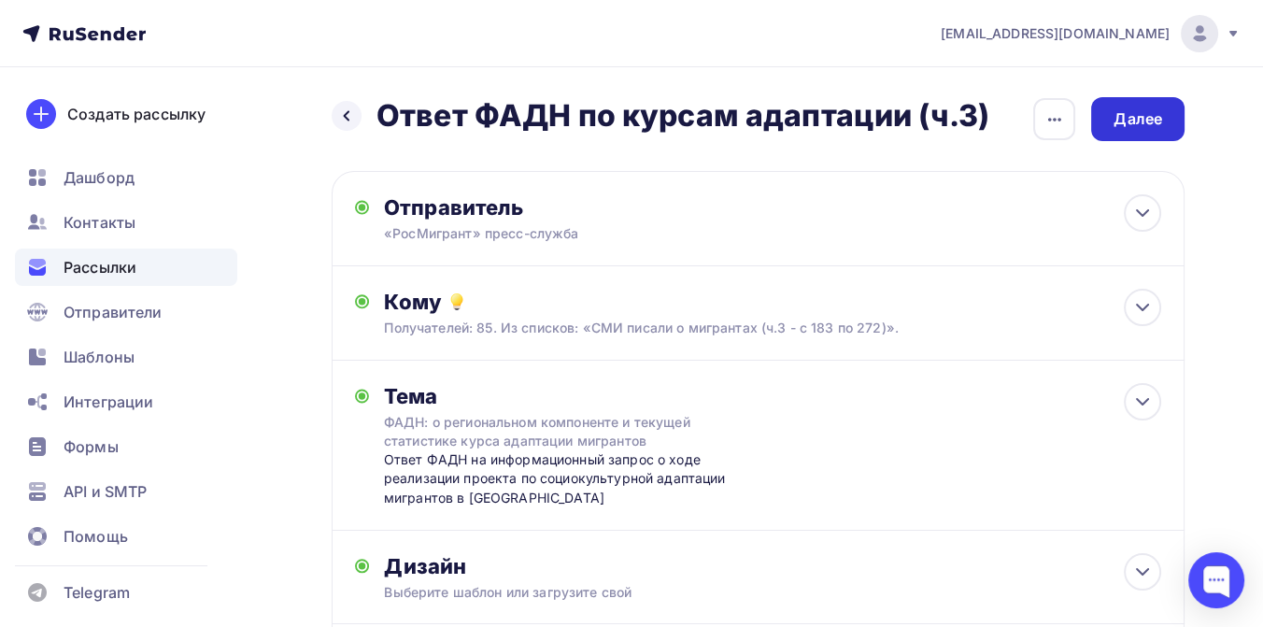
click at [1114, 117] on div "Далее" at bounding box center [1138, 118] width 49 height 21
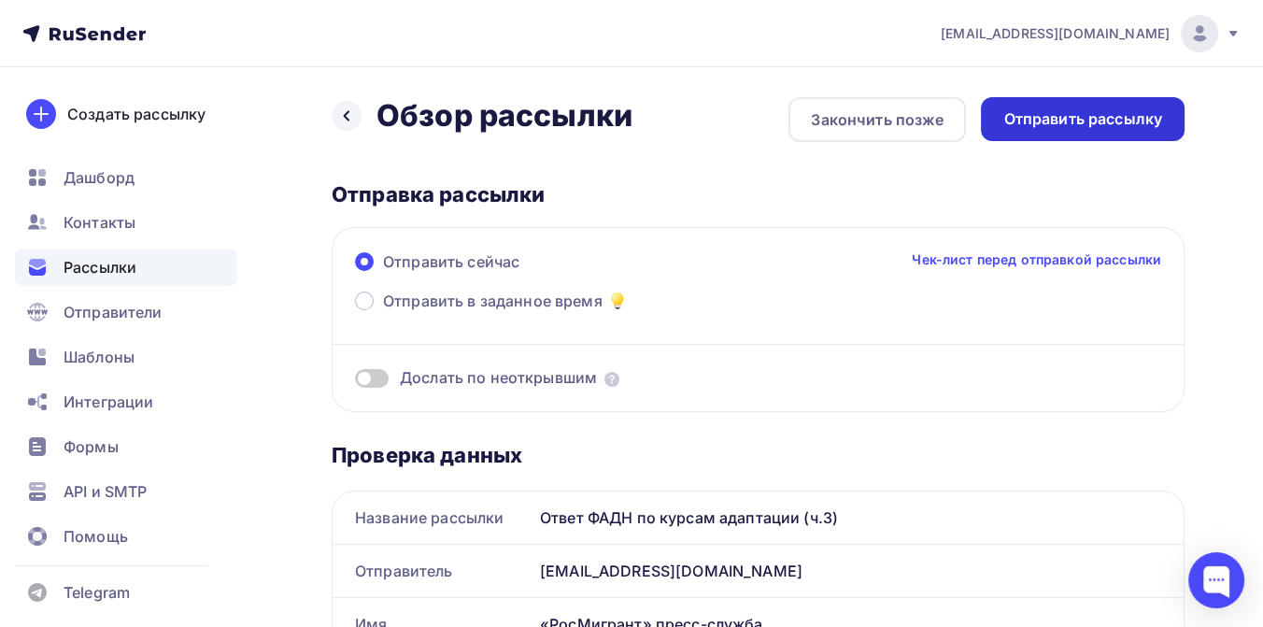
click at [1066, 128] on div "Отправить рассылку" at bounding box center [1082, 118] width 159 height 21
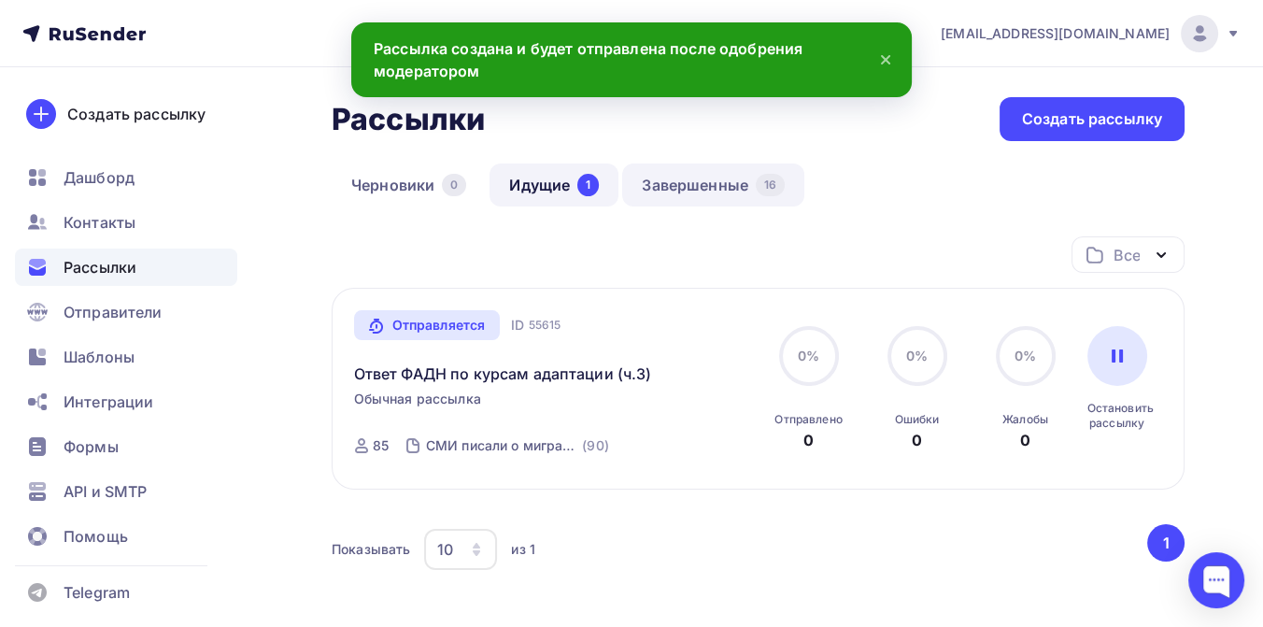
click at [711, 185] on link "Завершенные 16" at bounding box center [713, 185] width 182 height 43
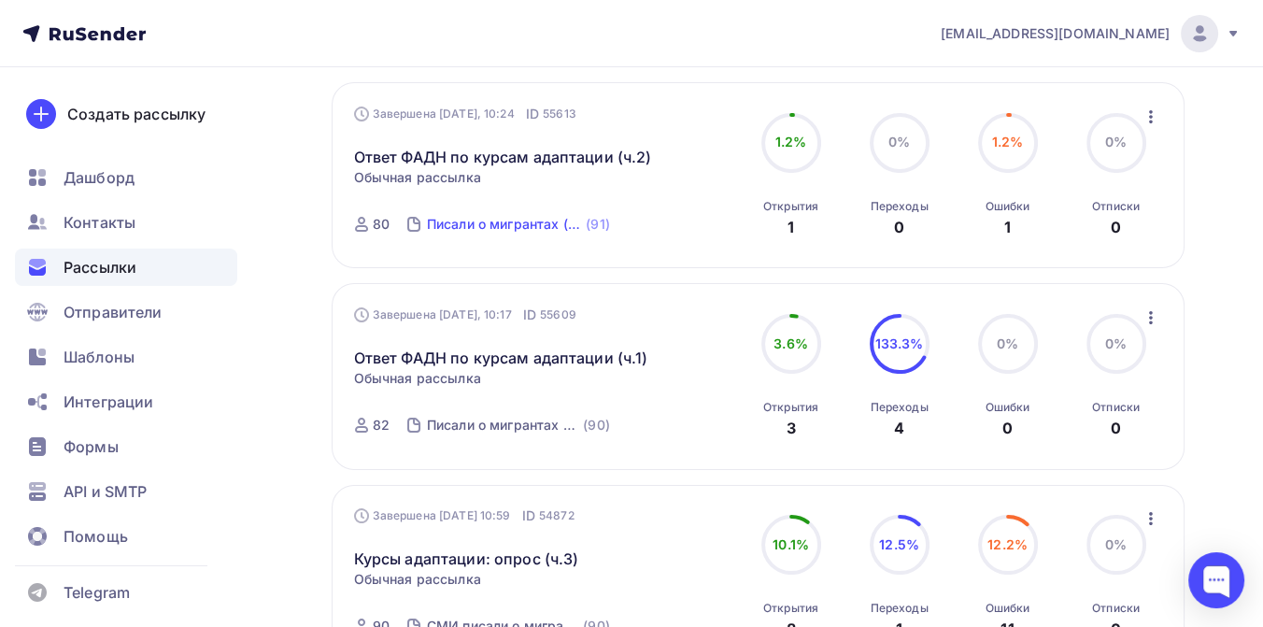
scroll to position [207, 0]
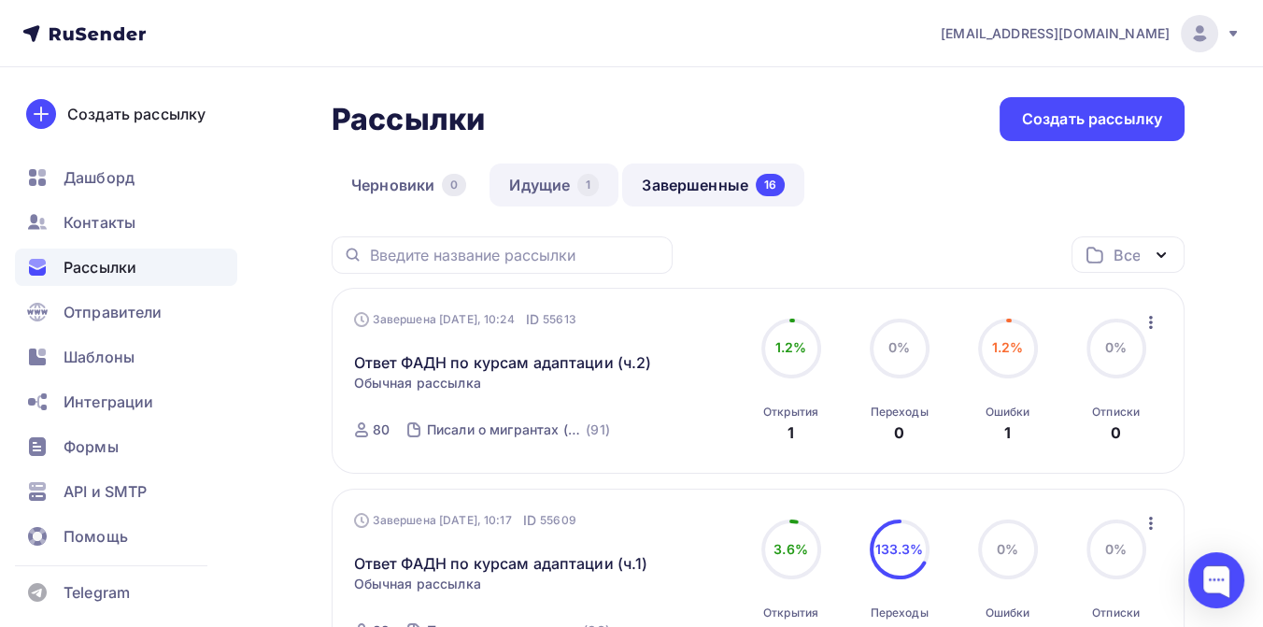
click at [531, 185] on link "Идущие 1" at bounding box center [554, 185] width 129 height 43
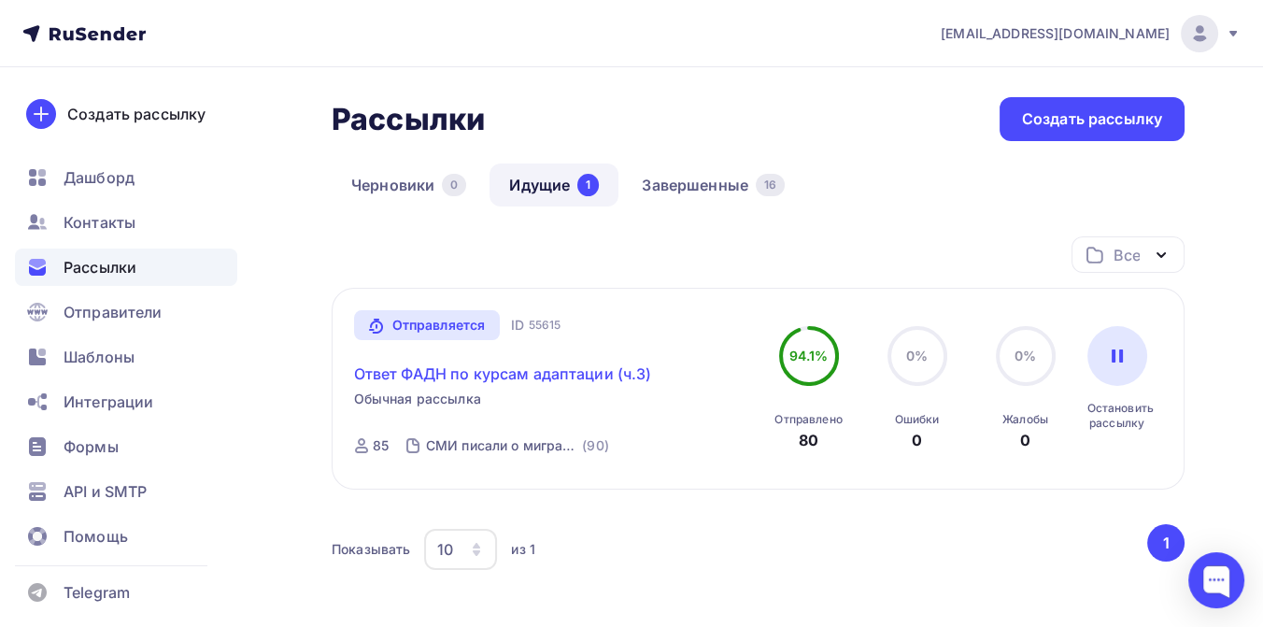
click at [459, 365] on link "Ответ ФАДН по курсам адаптации (ч.3)" at bounding box center [503, 374] width 298 height 22
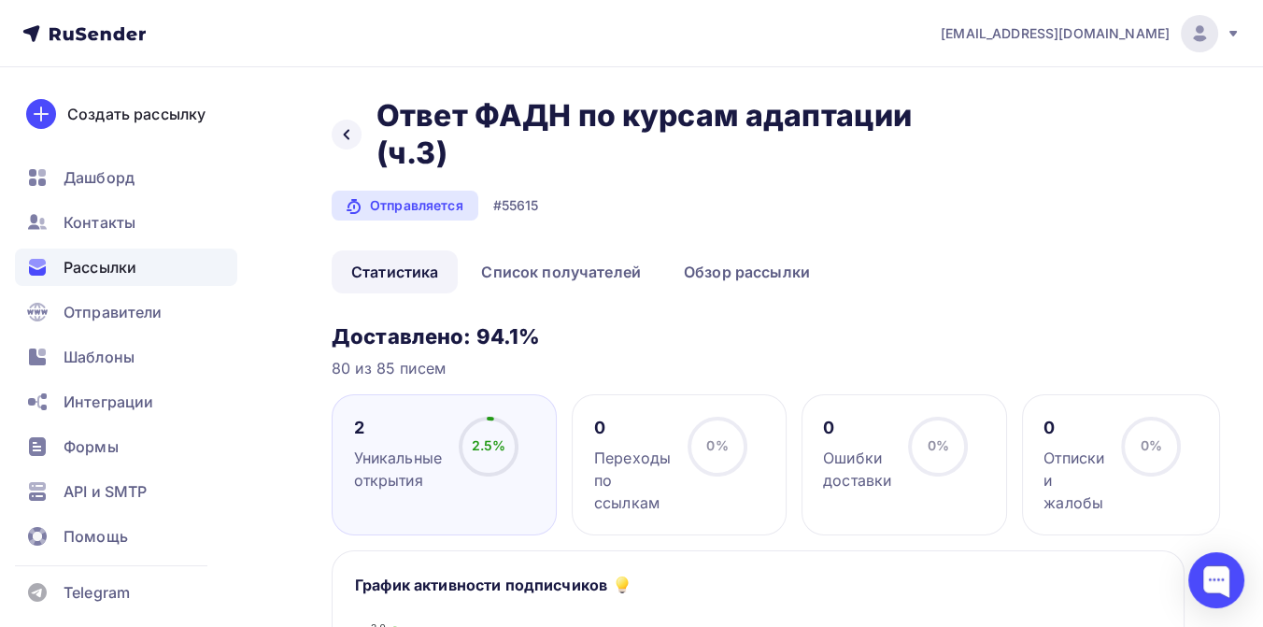
click at [143, 270] on div "Рассылки" at bounding box center [126, 267] width 222 height 37
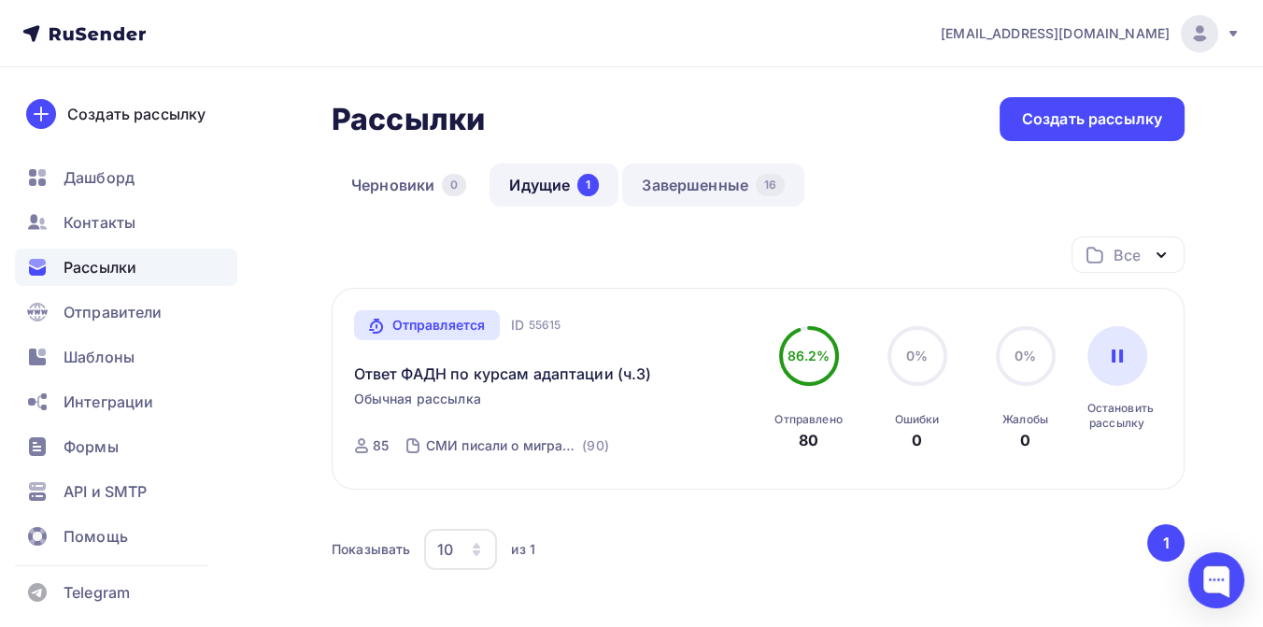
click at [680, 188] on link "Завершенные 16" at bounding box center [713, 185] width 182 height 43
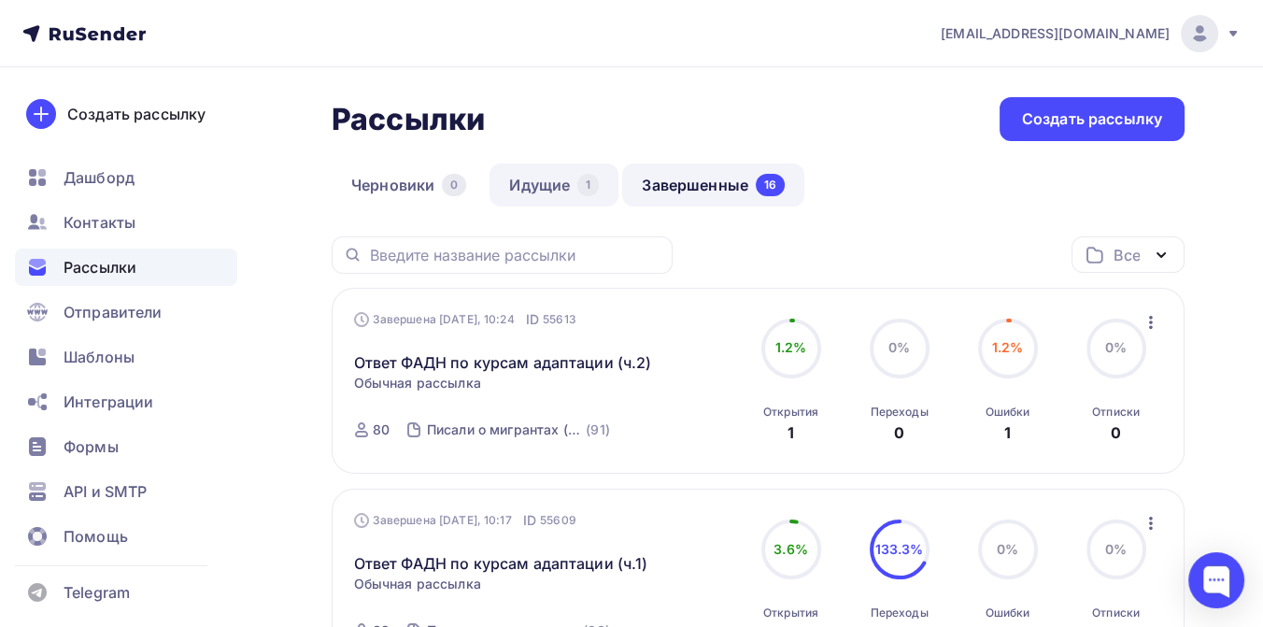
click at [567, 183] on link "Идущие 1" at bounding box center [554, 185] width 129 height 43
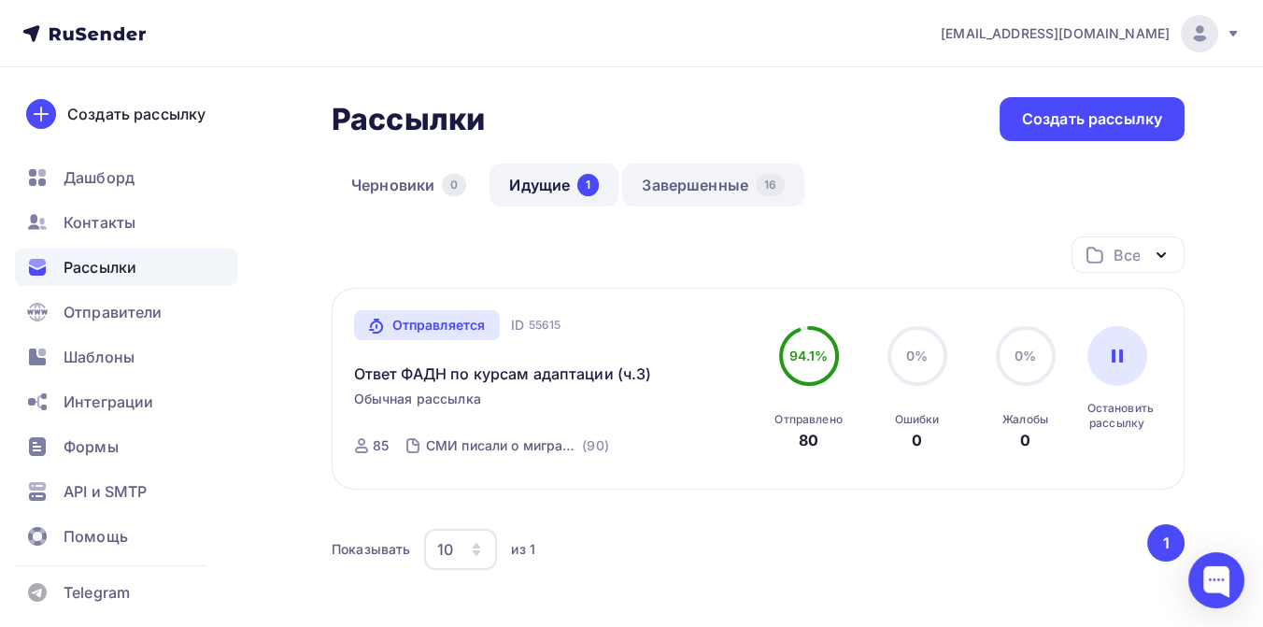
click at [693, 179] on link "Завершенные 16" at bounding box center [713, 185] width 182 height 43
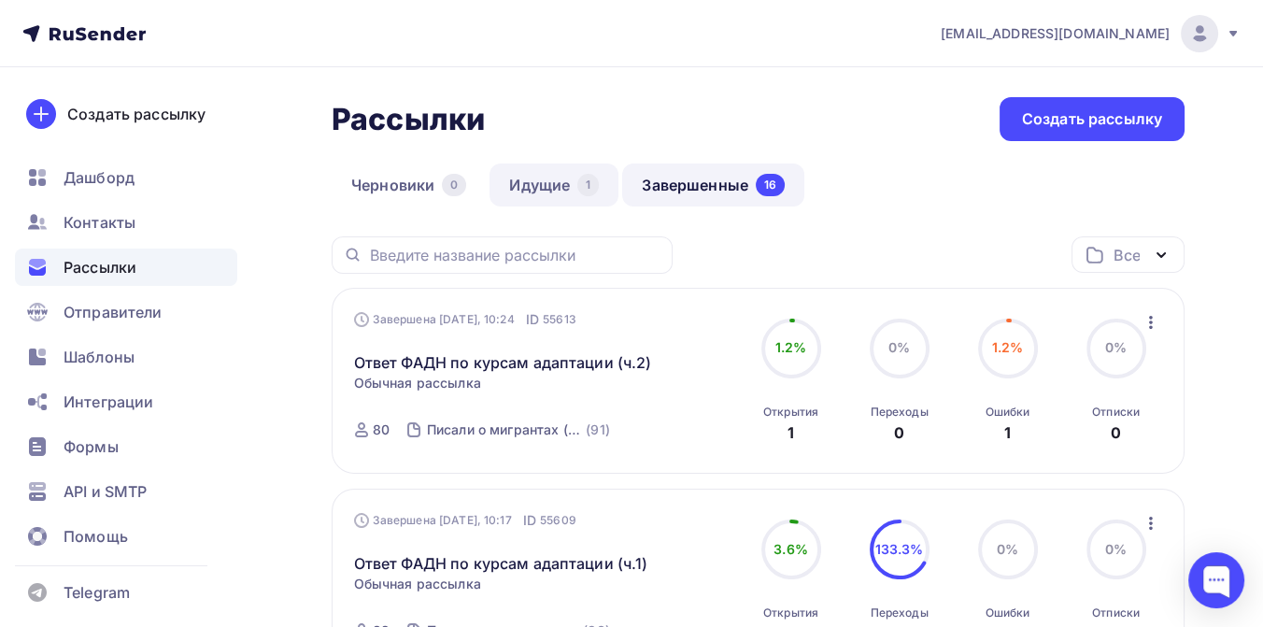
click at [521, 178] on link "Идущие 1" at bounding box center [554, 185] width 129 height 43
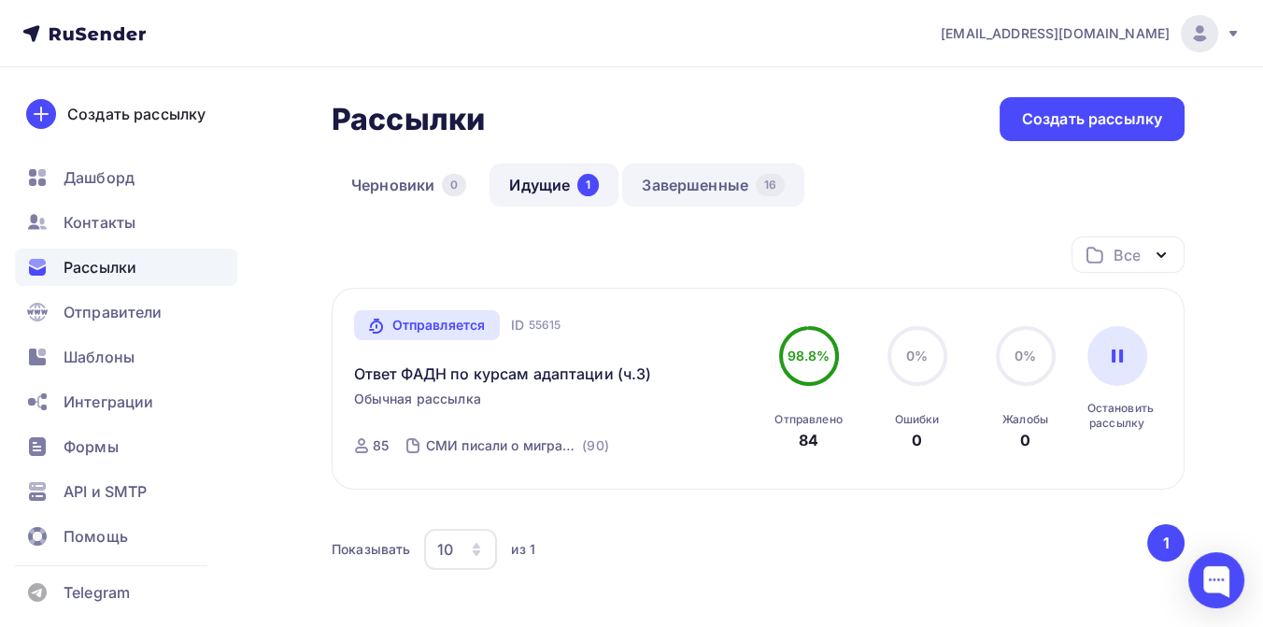
click at [681, 181] on link "Завершенные 16" at bounding box center [713, 185] width 182 height 43
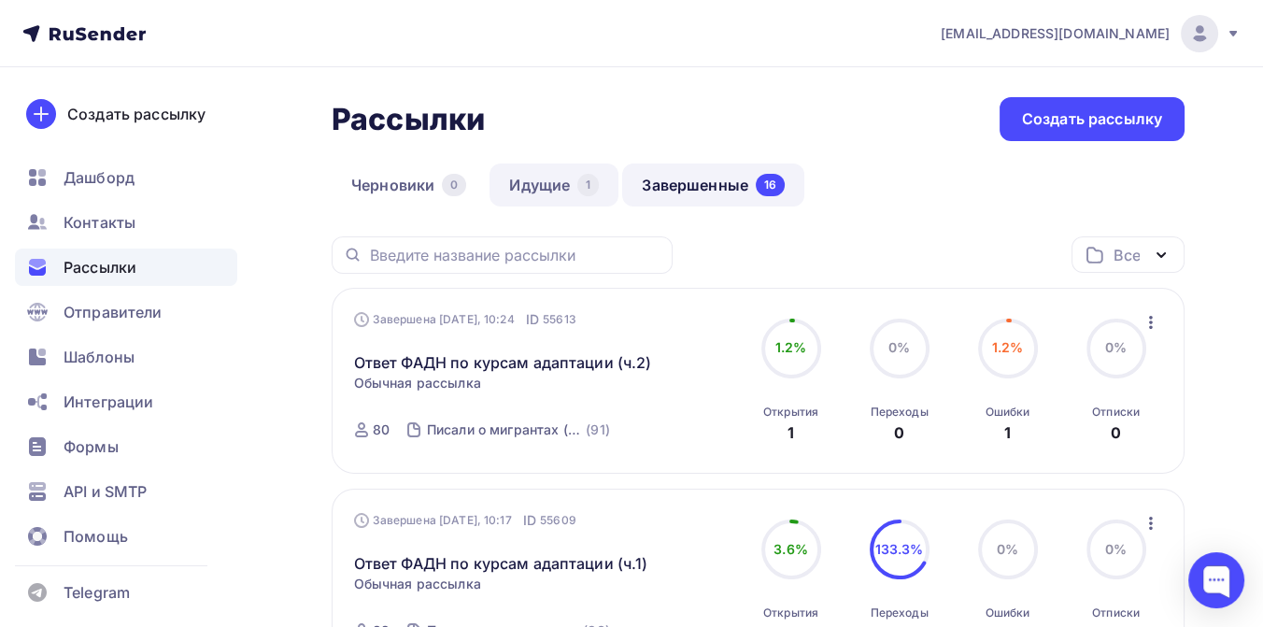
click at [528, 175] on link "Идущие 1" at bounding box center [554, 185] width 129 height 43
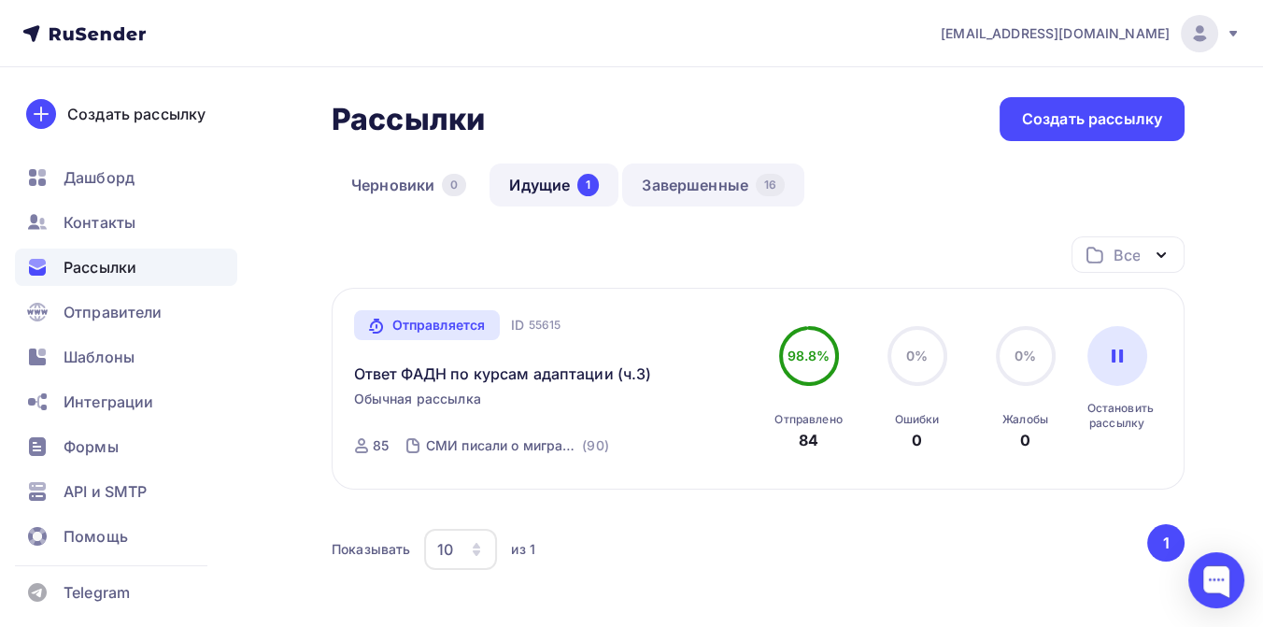
click at [701, 183] on link "Завершенные 16" at bounding box center [713, 185] width 182 height 43
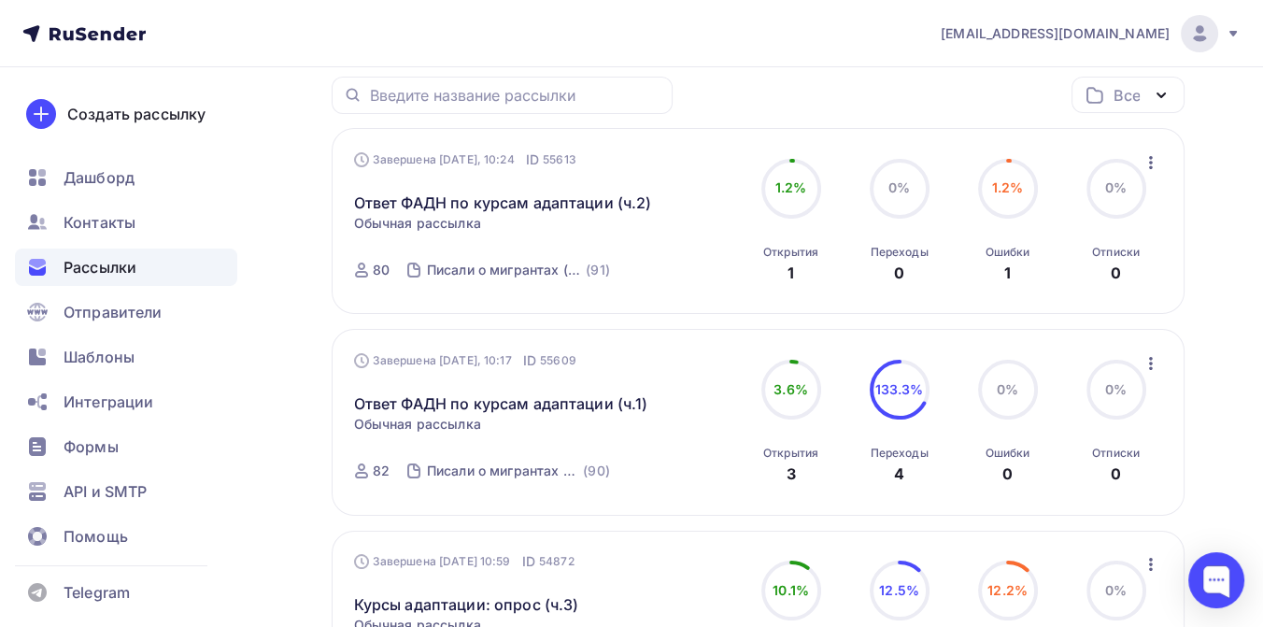
scroll to position [207, 0]
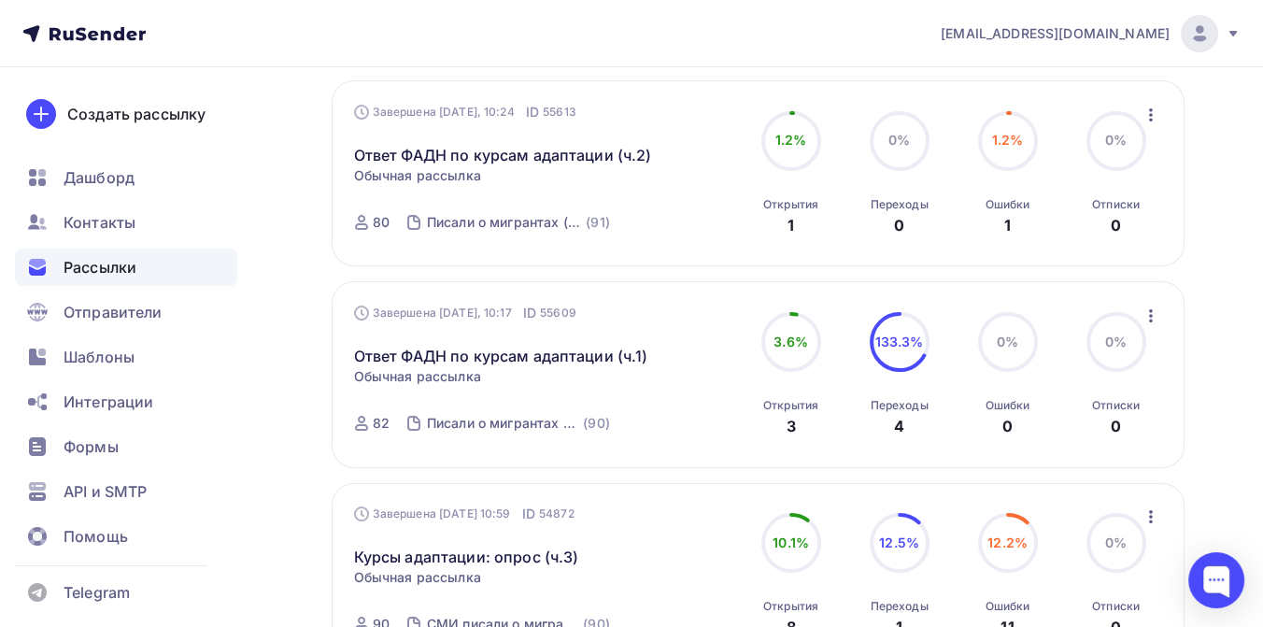
click at [1150, 315] on icon "button" at bounding box center [1151, 316] width 22 height 22
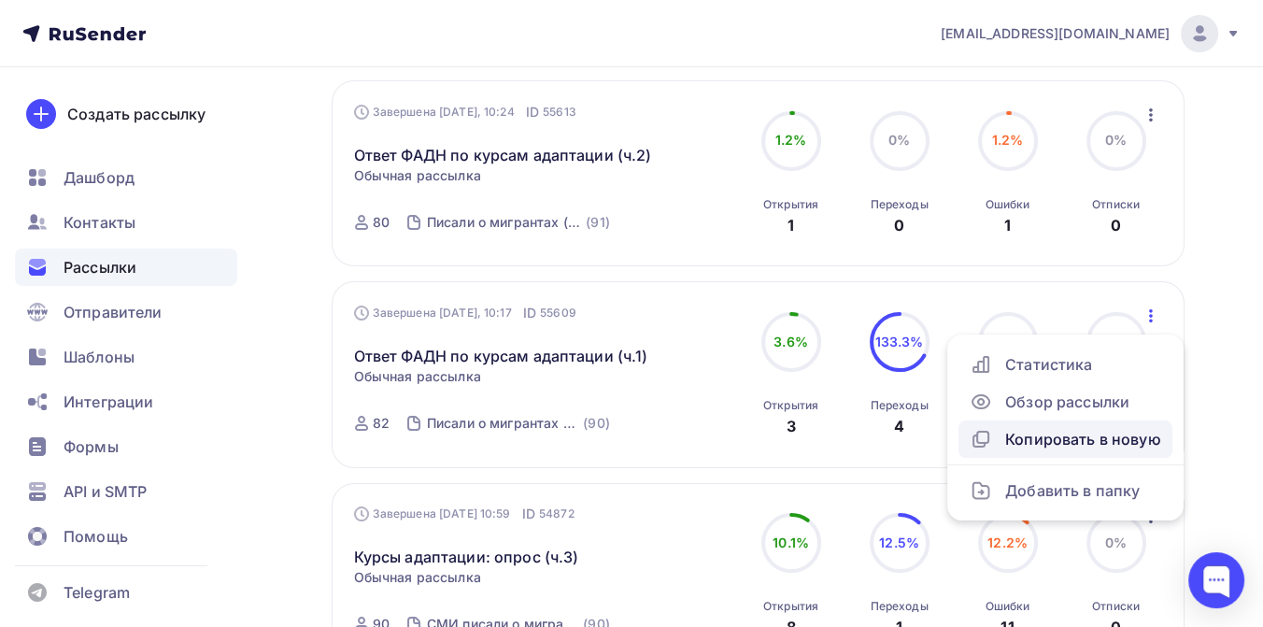
click at [1079, 442] on div "Копировать в новую" at bounding box center [1066, 439] width 192 height 22
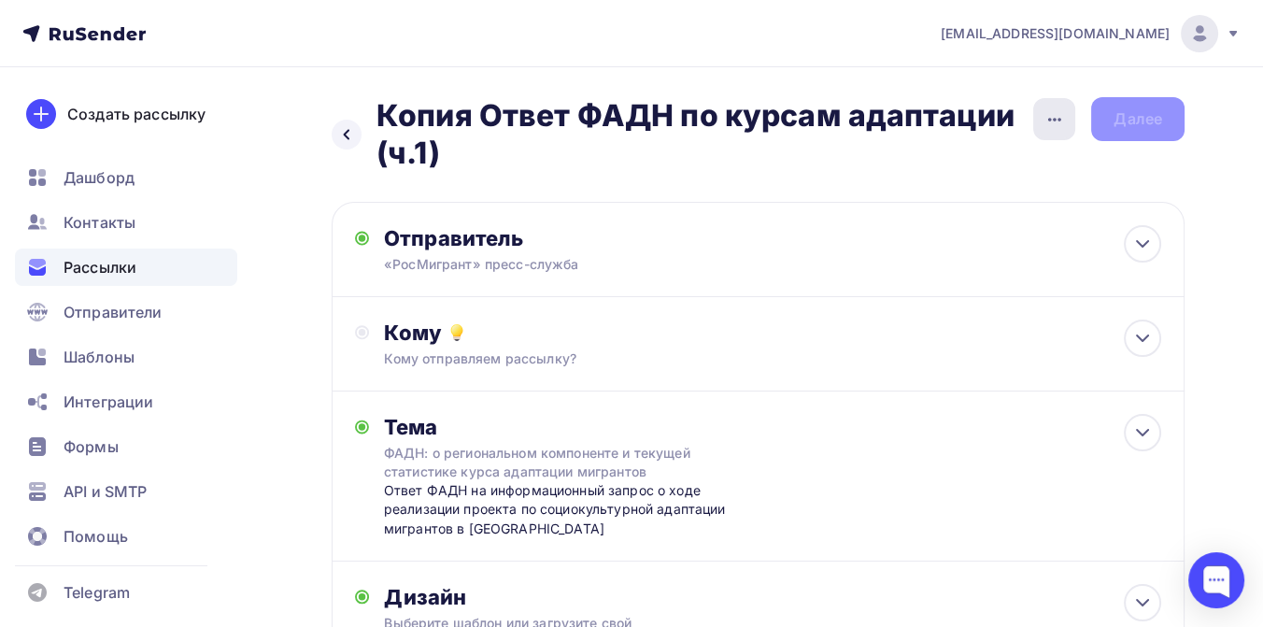
click at [1044, 120] on icon "button" at bounding box center [1055, 119] width 22 height 22
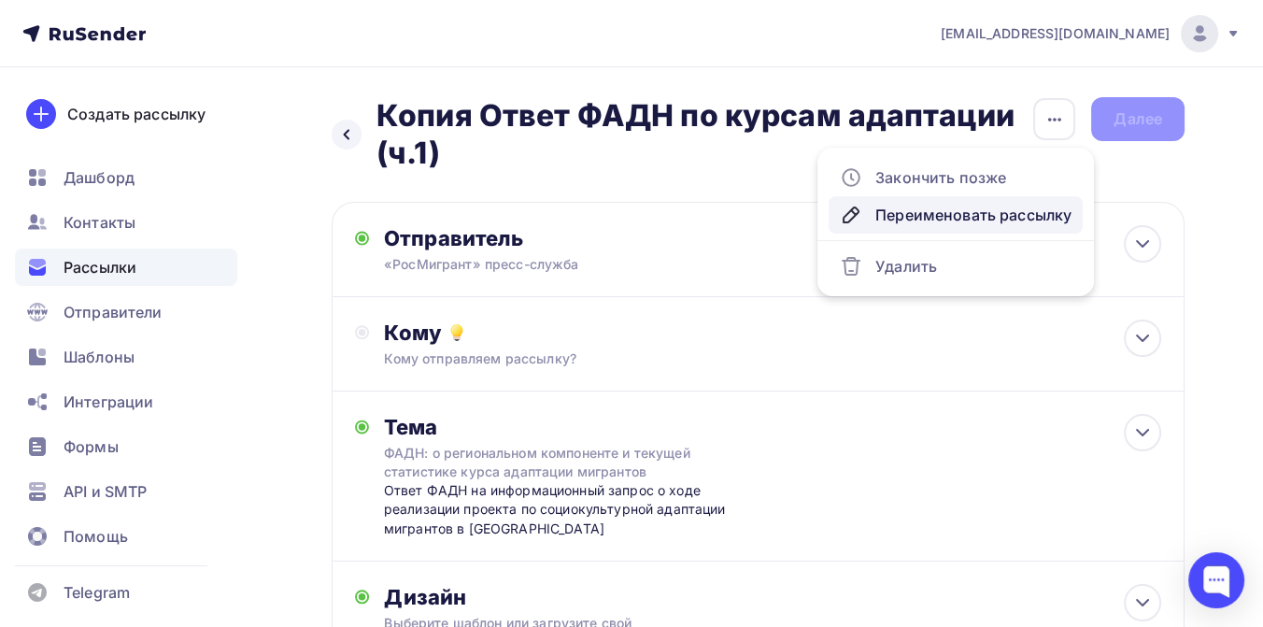
click at [937, 210] on div "Переименовать рассылку" at bounding box center [956, 215] width 232 height 22
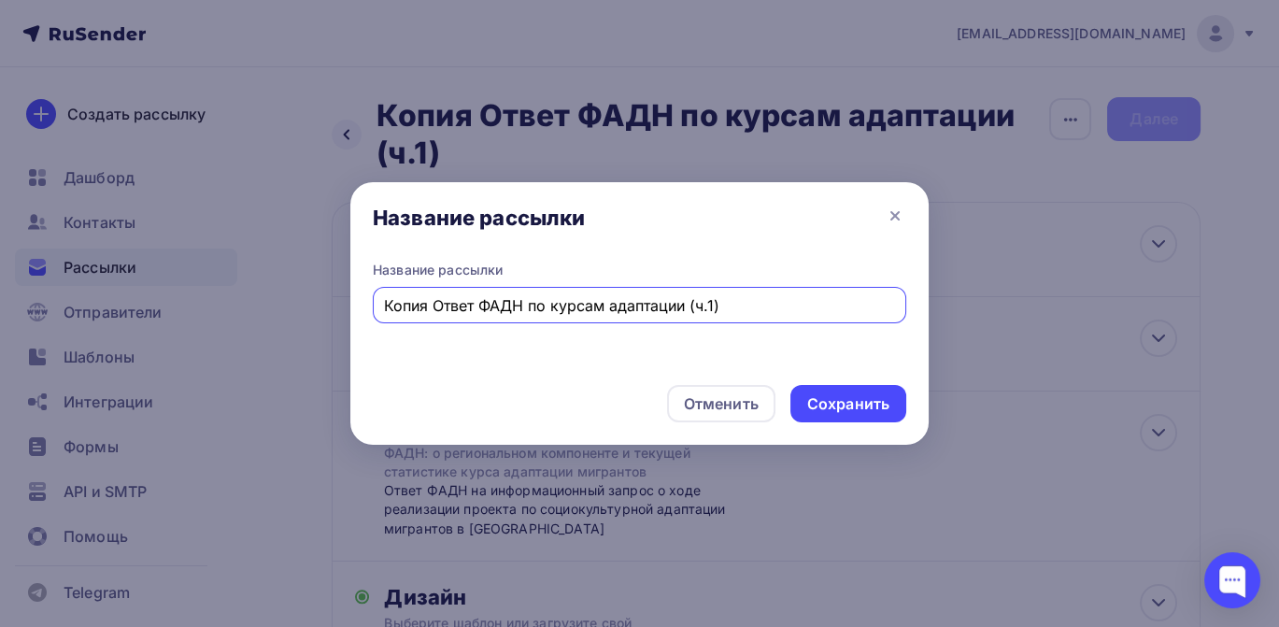
click at [434, 305] on input "Копия Ответ ФАДН по курсам адаптации (ч.1)" at bounding box center [640, 305] width 512 height 22
click at [666, 308] on input "Ответ ФАДН по курсам адаптации (ч.1)" at bounding box center [640, 305] width 512 height 22
type input "Ответ ФАДН по курсам адаптации (ч.4)"
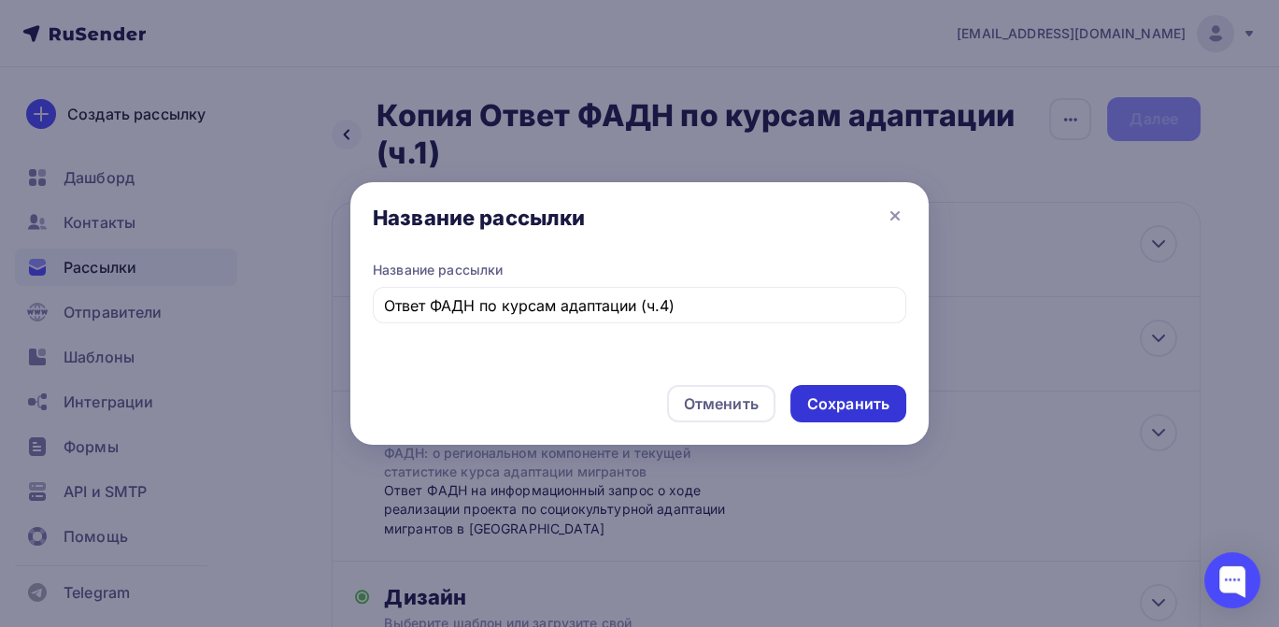
click at [832, 405] on div "Сохранить" at bounding box center [848, 403] width 82 height 21
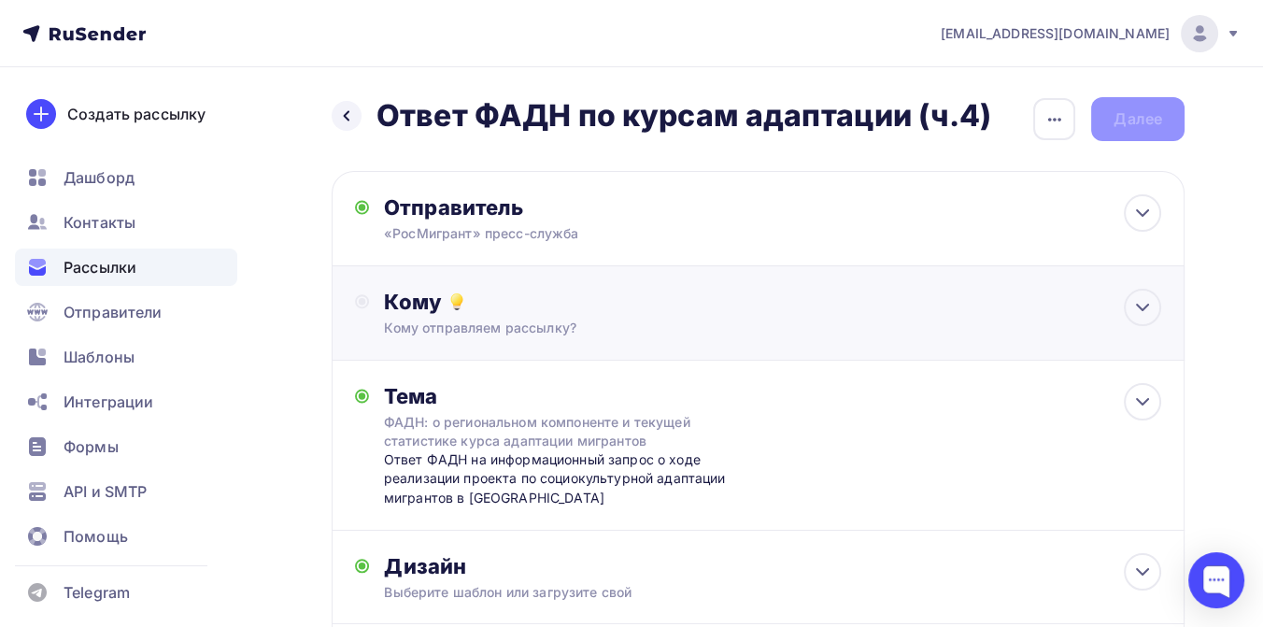
click at [544, 311] on div "Кому" at bounding box center [772, 302] width 777 height 26
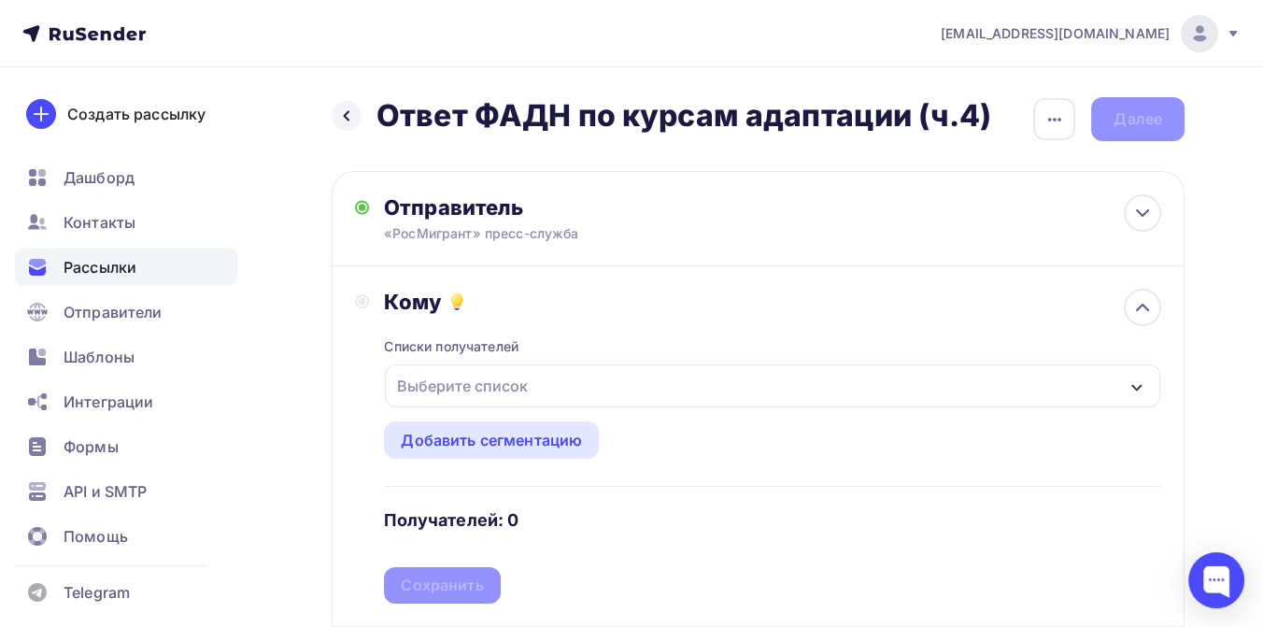
click at [529, 377] on div "Выберите список" at bounding box center [463, 386] width 146 height 34
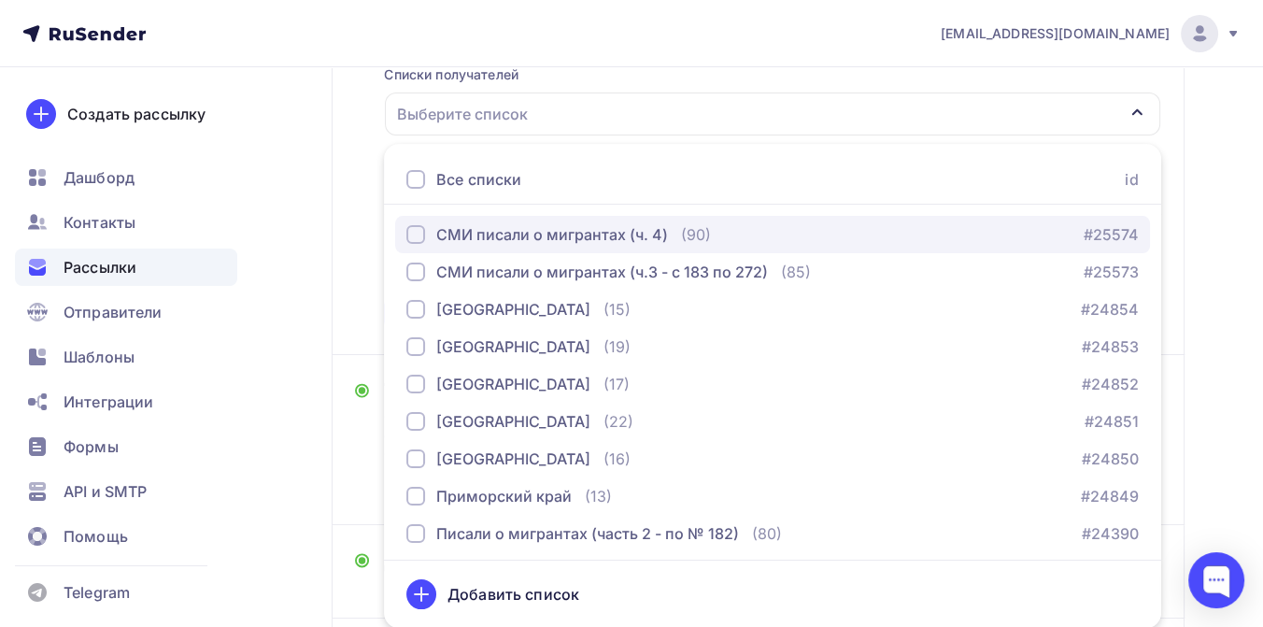
click at [549, 232] on div "СМИ писали о мигрантах (ч. 4)" at bounding box center [552, 234] width 232 height 22
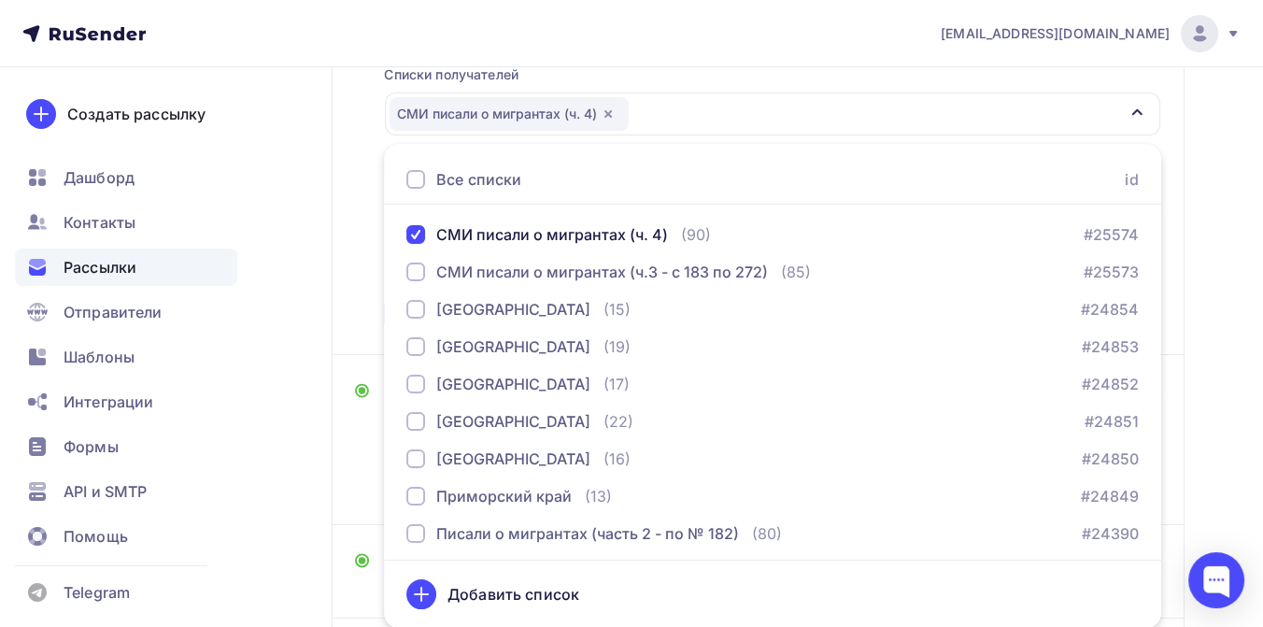
click at [1203, 308] on div "Назад Ответ ФАДН по курсам адаптации (ч.4) Ответ ФАДН по курсам адаптации (ч.4)…" at bounding box center [631, 314] width 1263 height 1038
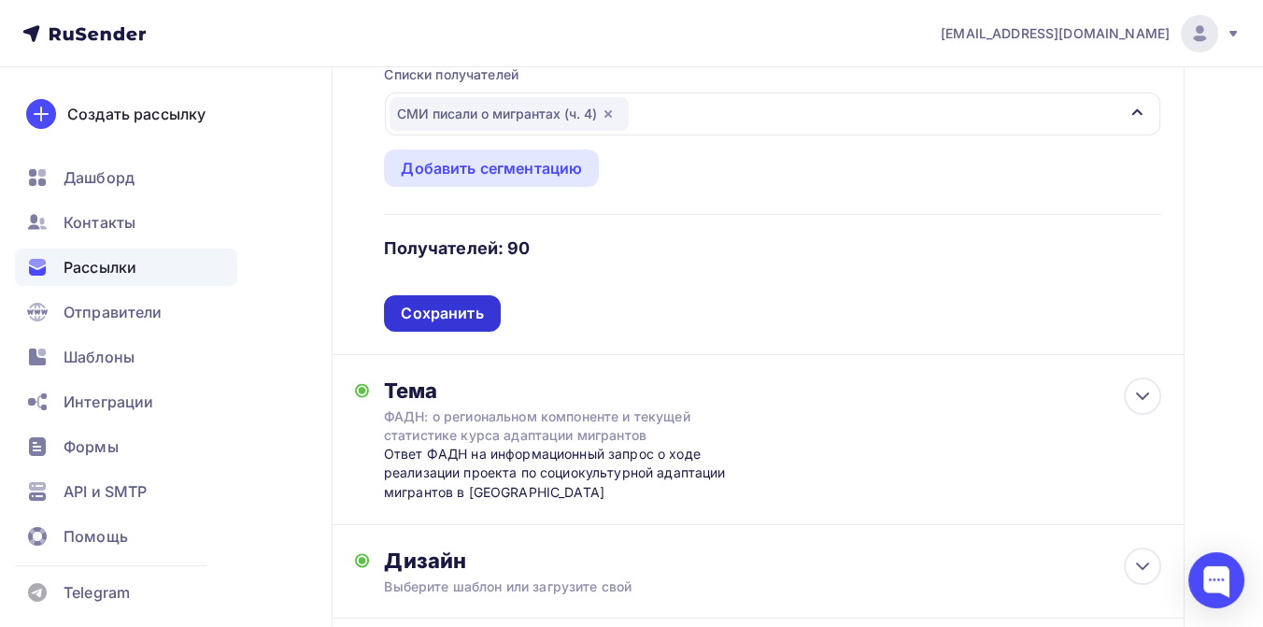
click at [461, 324] on div "Сохранить" at bounding box center [442, 313] width 116 height 36
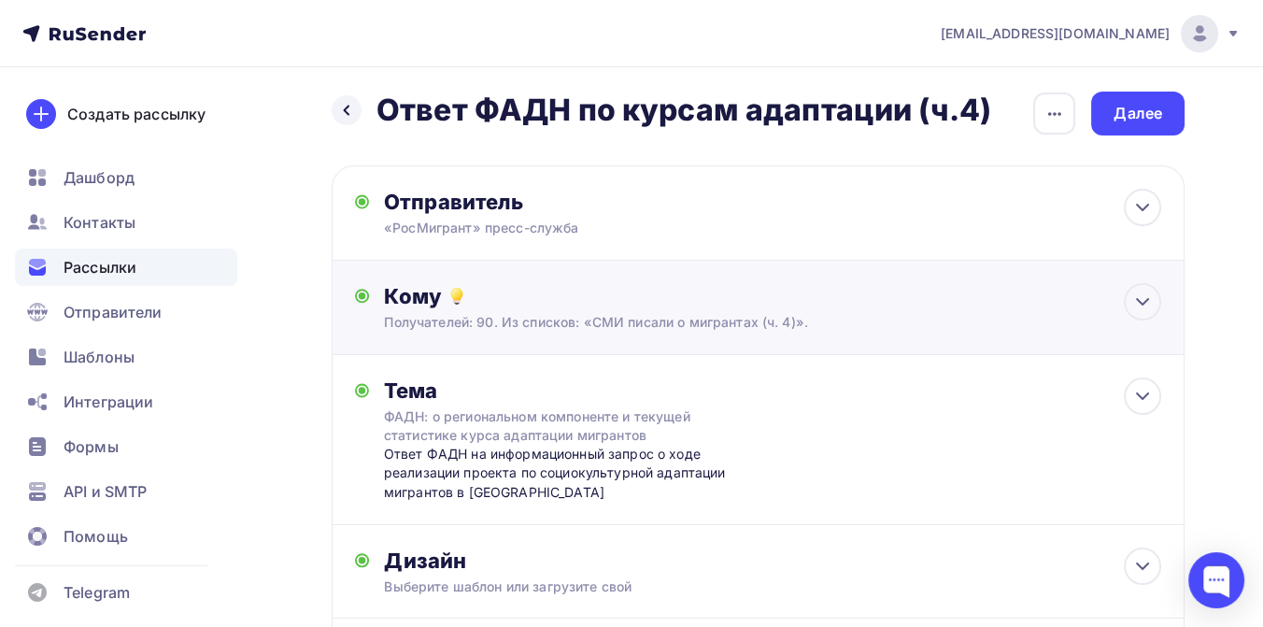
scroll to position [0, 0]
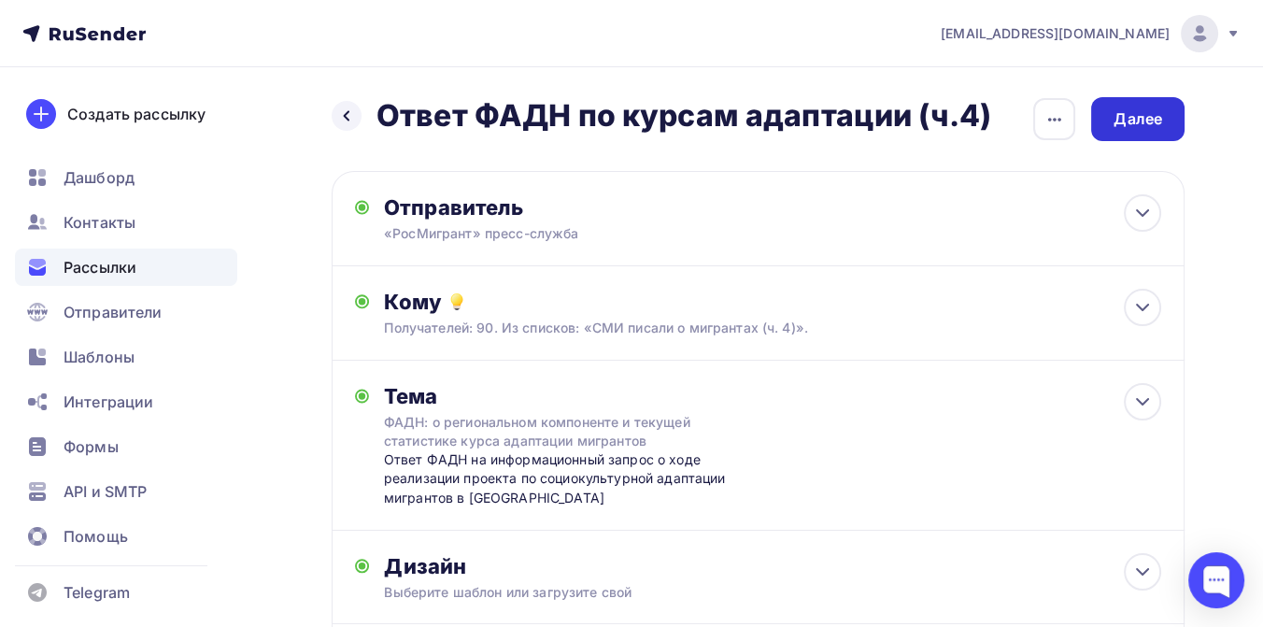
click at [1150, 118] on div "Далее" at bounding box center [1138, 118] width 49 height 21
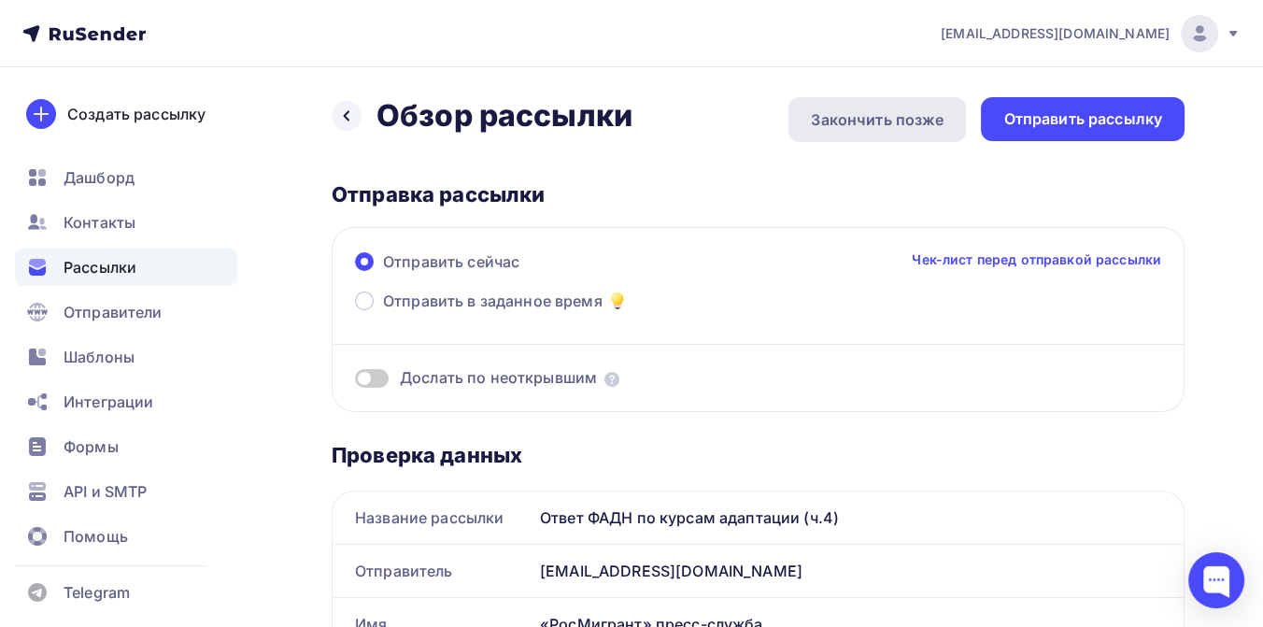
click at [907, 121] on div "Закончить позже" at bounding box center [877, 119] width 133 height 22
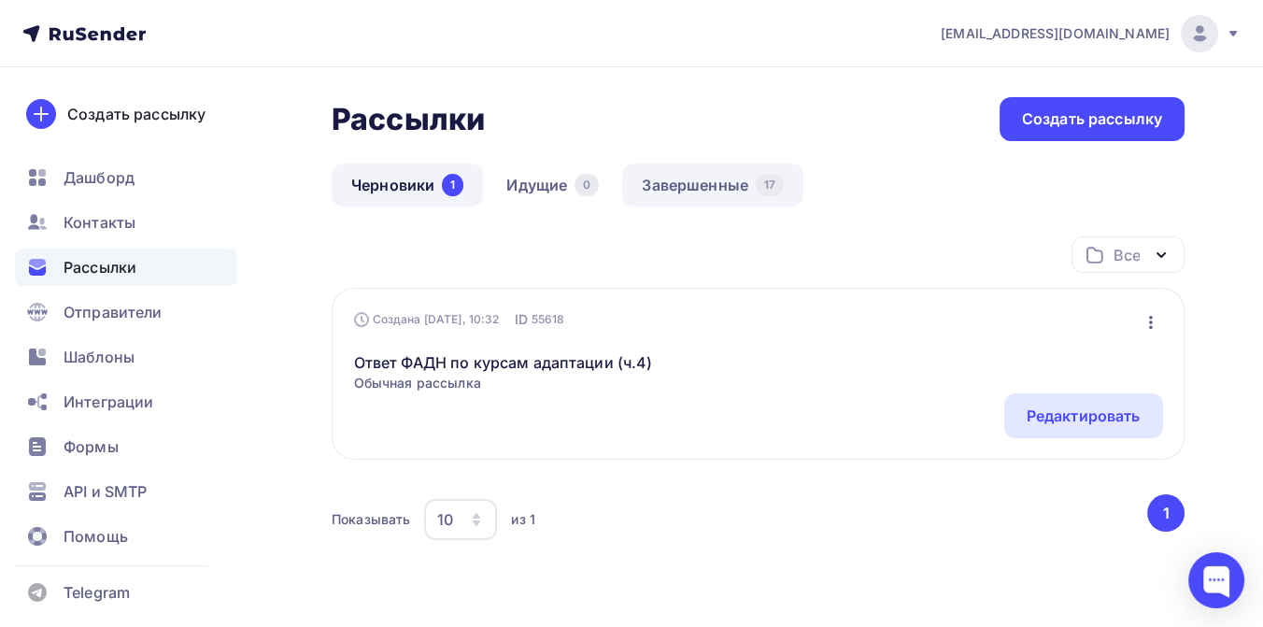
click at [721, 190] on link "Завершенные 17" at bounding box center [712, 185] width 181 height 43
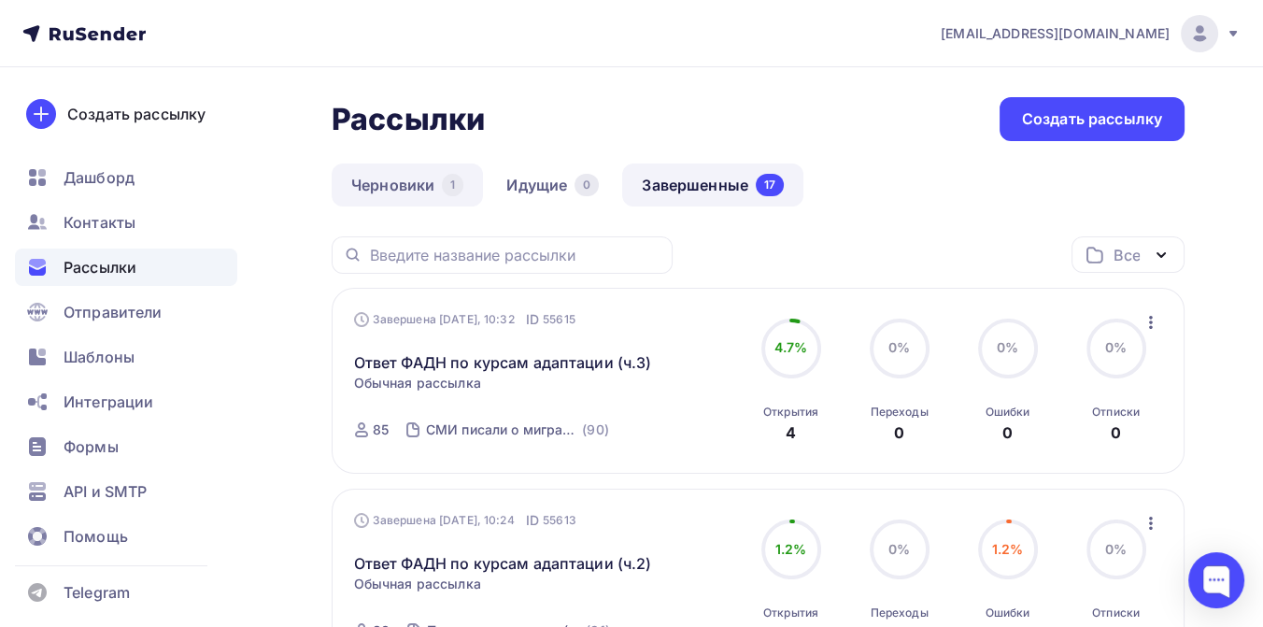
click at [423, 184] on link "Черновики 1" at bounding box center [407, 185] width 151 height 43
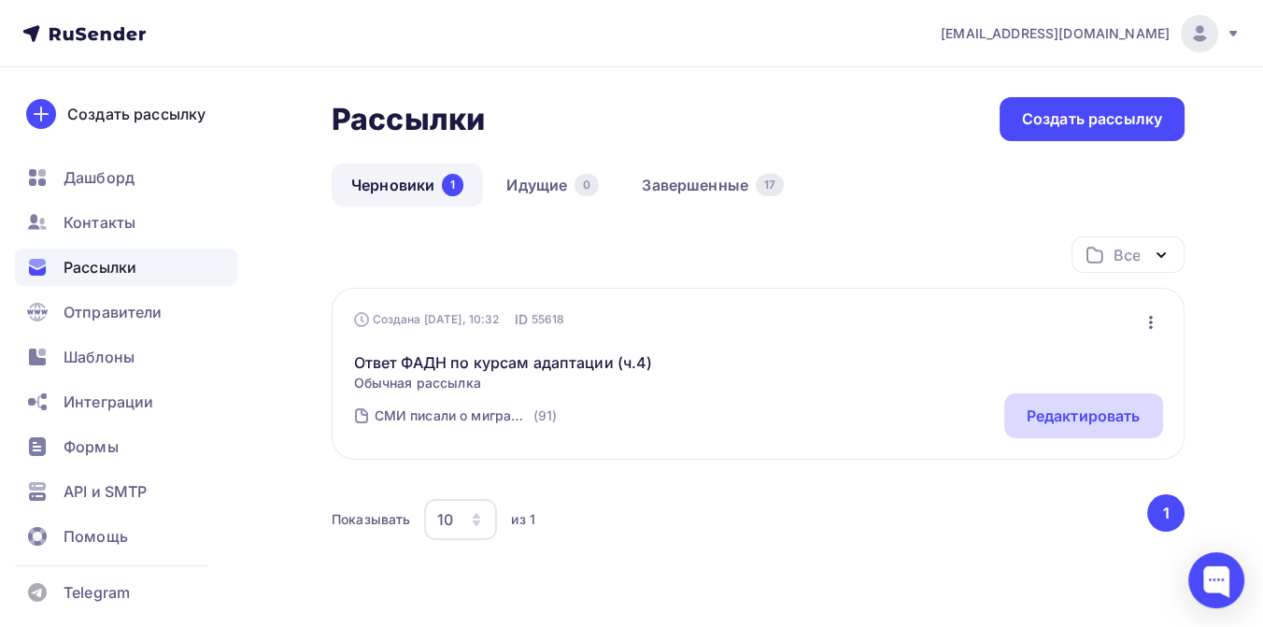
click at [1038, 413] on div "Редактировать" at bounding box center [1084, 416] width 114 height 22
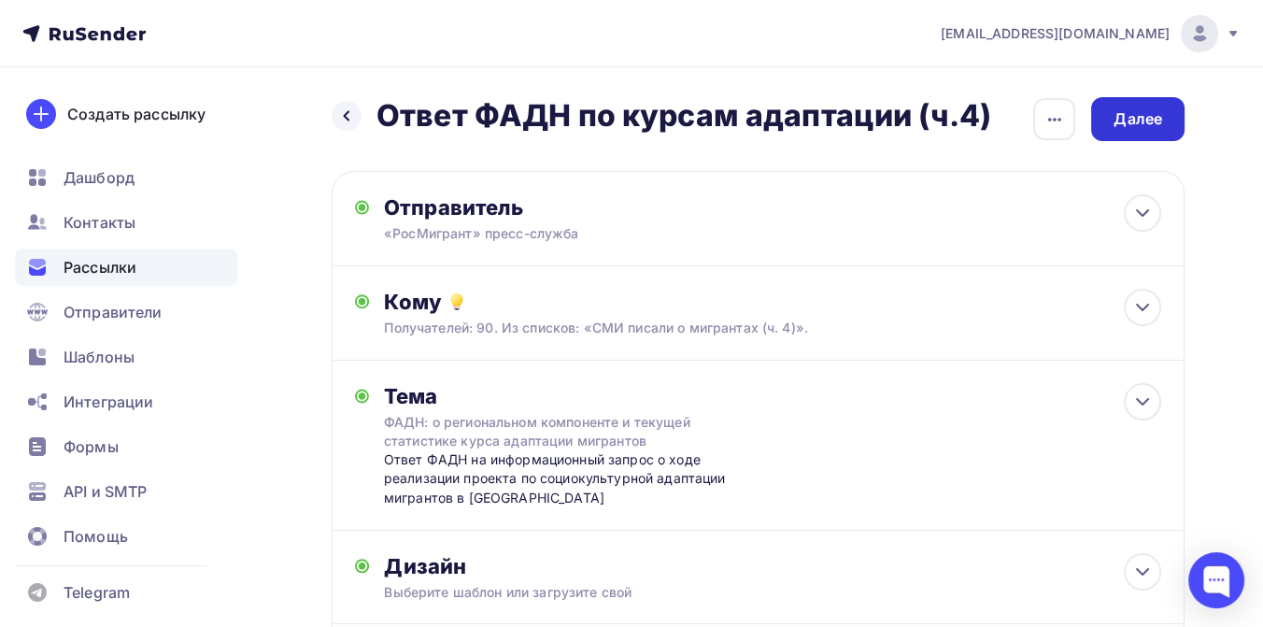
click at [1144, 120] on div "Далее" at bounding box center [1138, 118] width 49 height 21
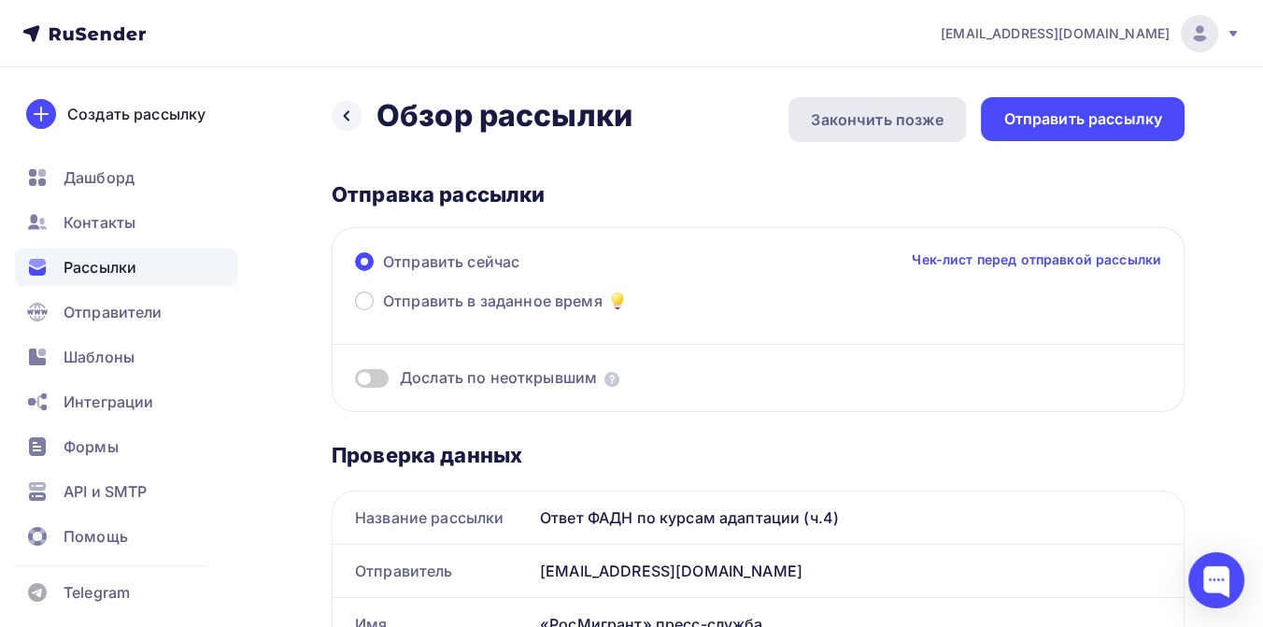
click at [904, 125] on div "Закончить позже" at bounding box center [877, 119] width 133 height 22
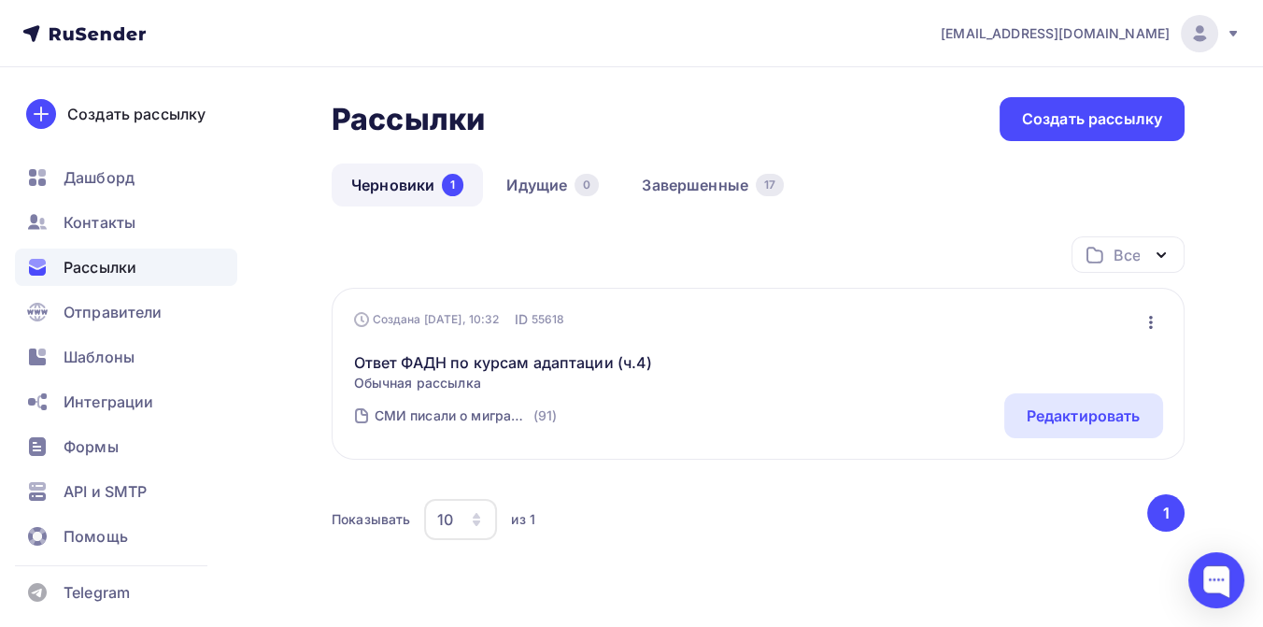
click at [77, 35] on icon at bounding box center [83, 33] width 123 height 22
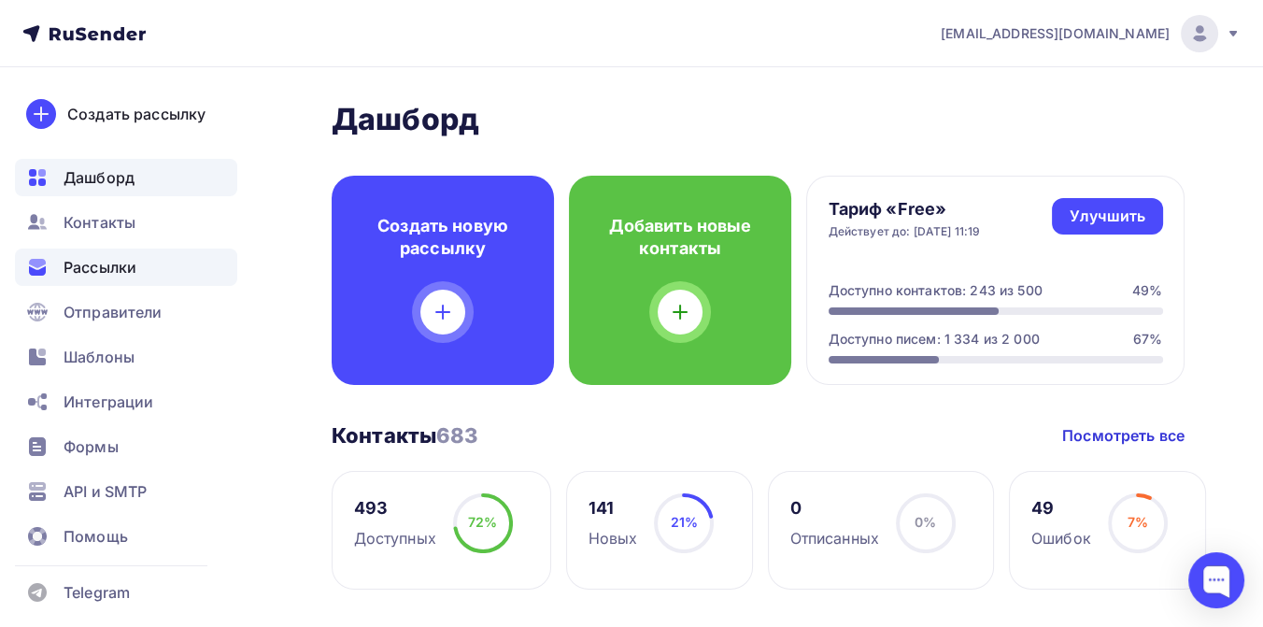
click at [98, 264] on span "Рассылки" at bounding box center [100, 267] width 73 height 22
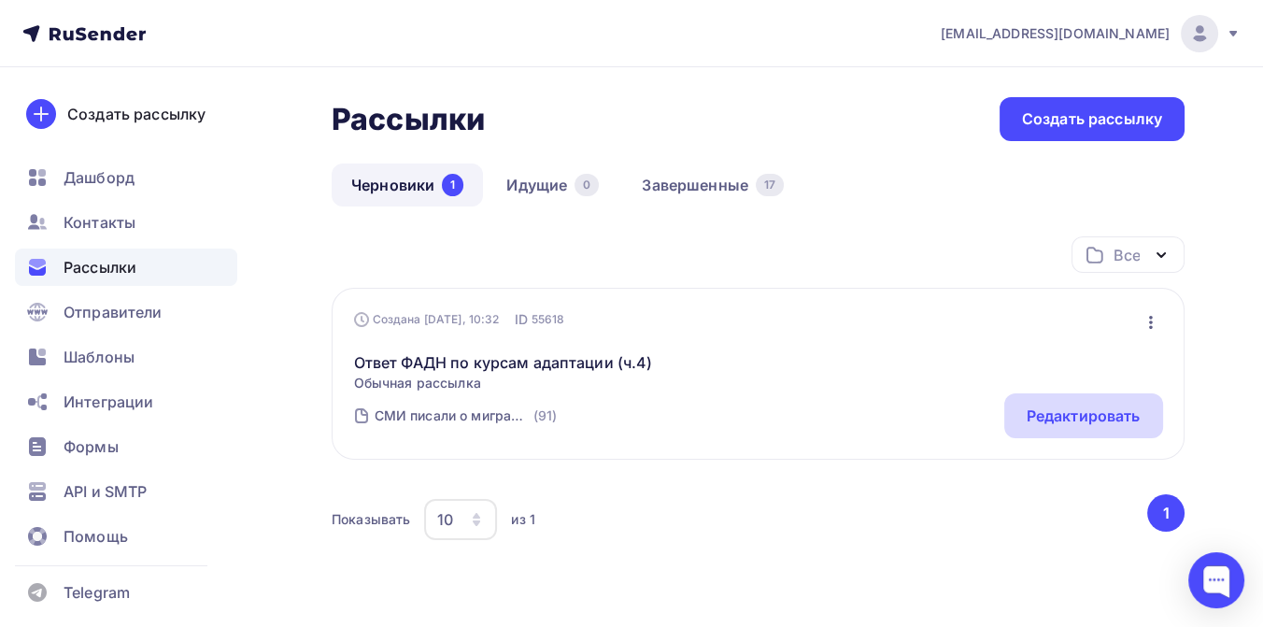
click at [1044, 407] on div "Редактировать" at bounding box center [1084, 416] width 114 height 22
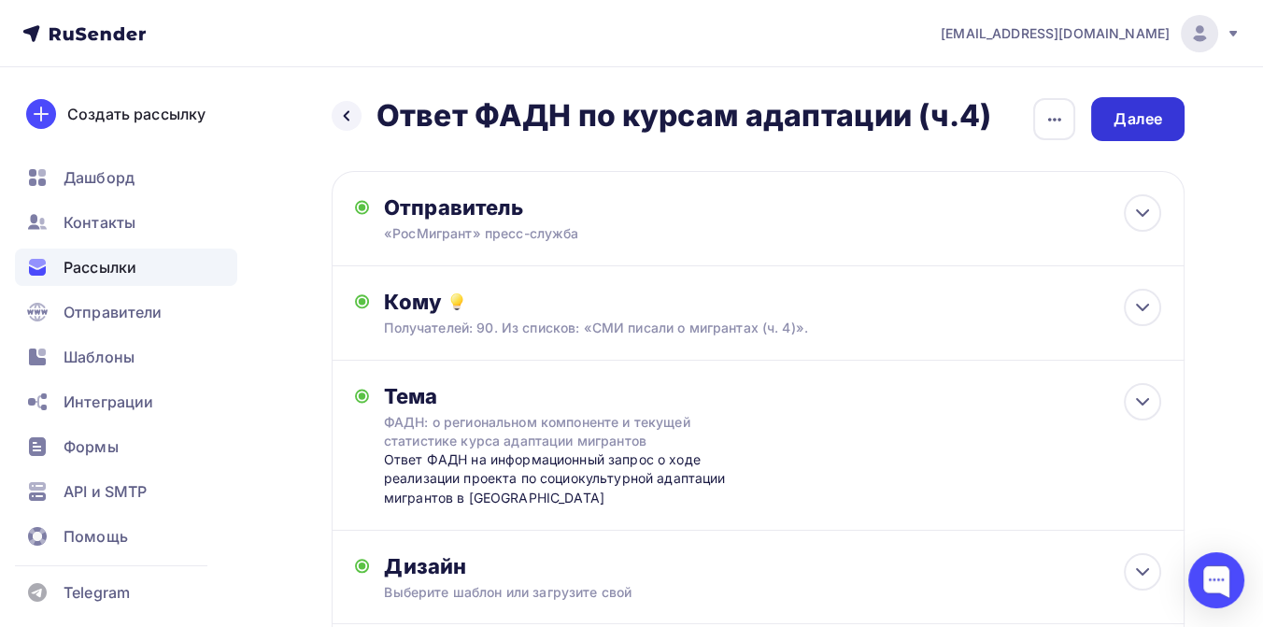
click at [1147, 122] on div "Далее" at bounding box center [1138, 118] width 49 height 21
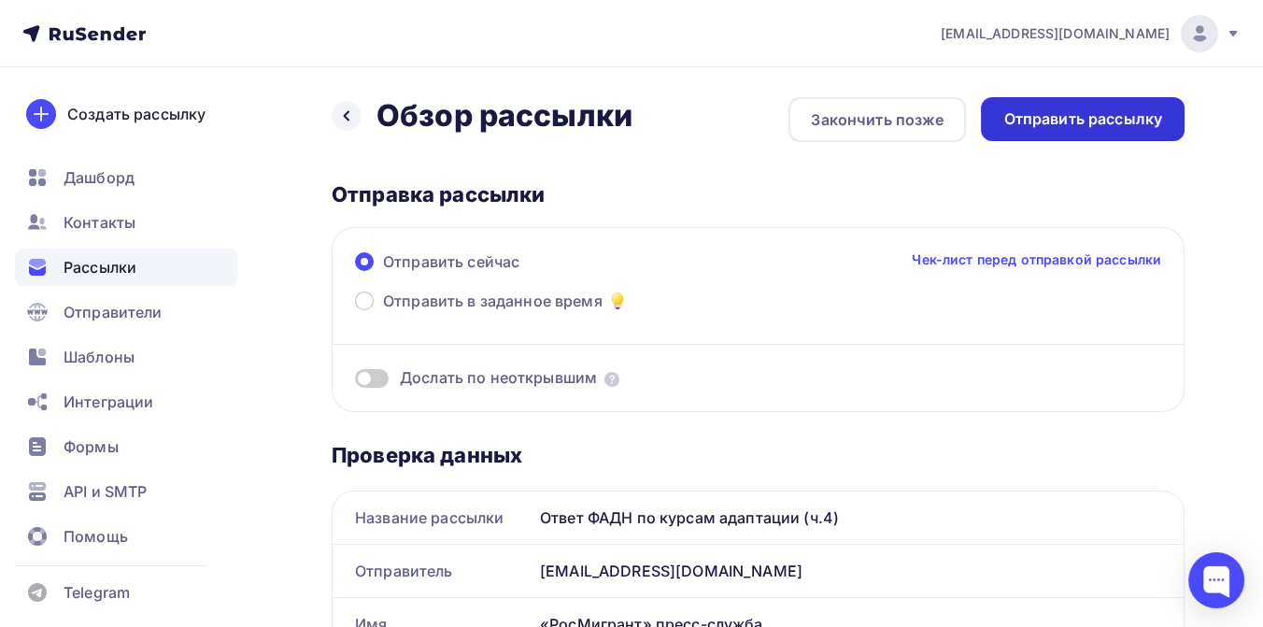
click at [1076, 115] on div "Отправить рассылку" at bounding box center [1082, 118] width 159 height 21
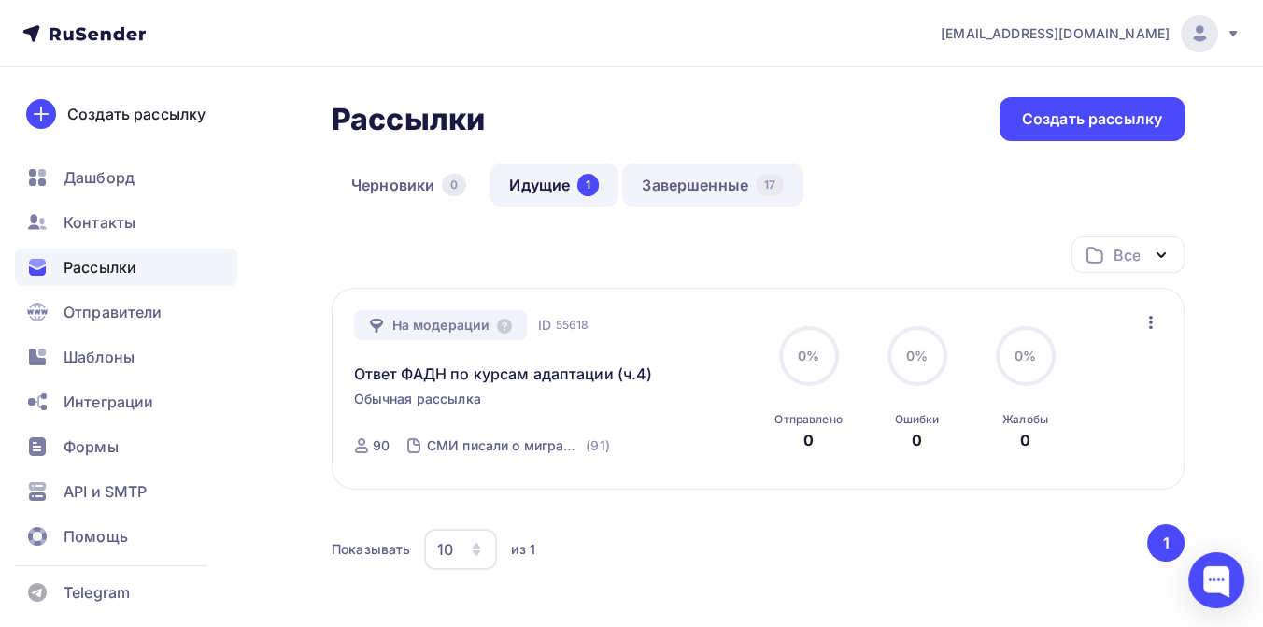
click at [673, 175] on link "Завершенные 17" at bounding box center [712, 185] width 181 height 43
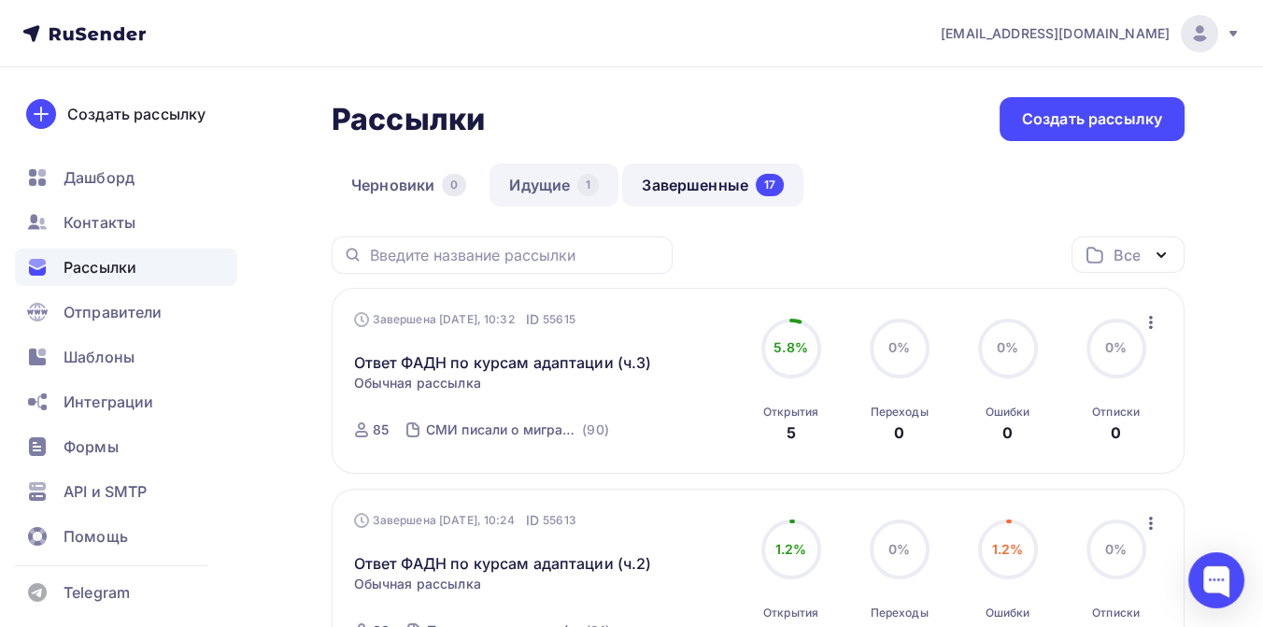
click at [552, 186] on link "Идущие 1" at bounding box center [554, 185] width 129 height 43
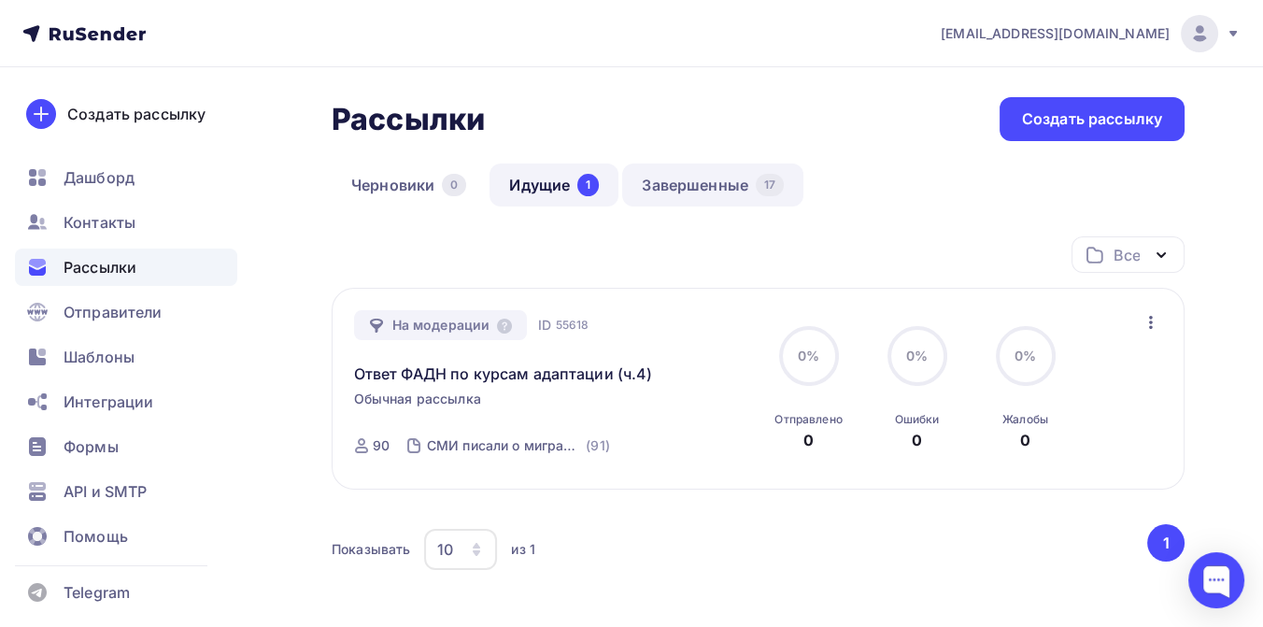
click at [727, 188] on link "Завершенные 17" at bounding box center [712, 185] width 181 height 43
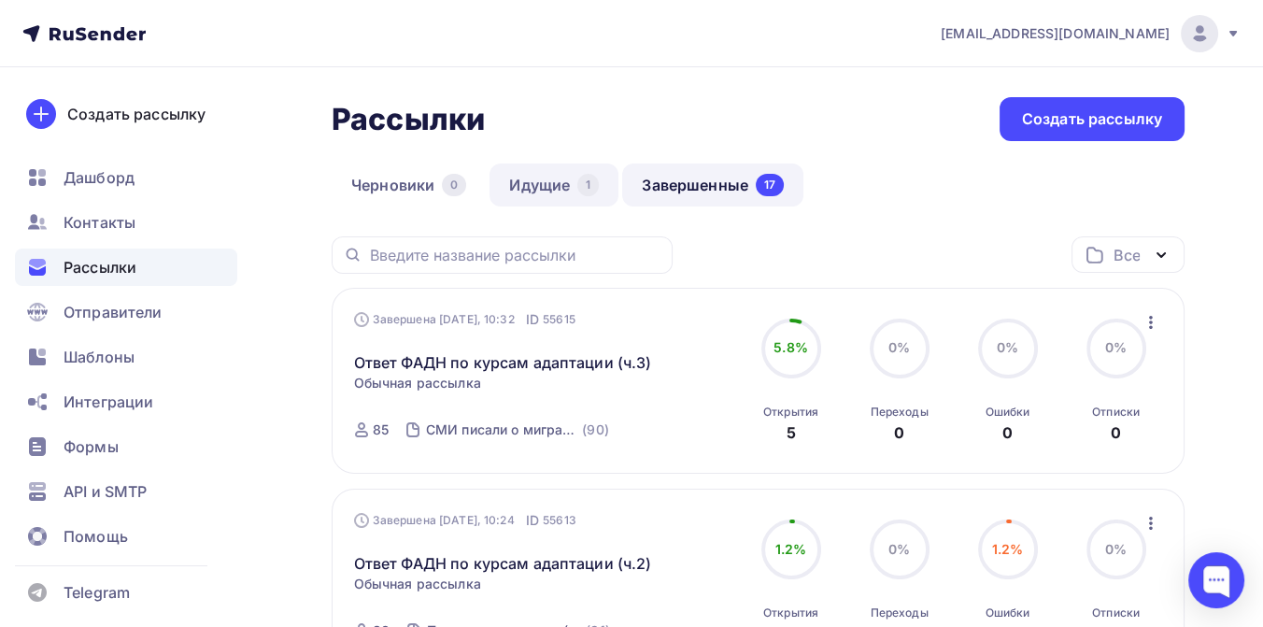
click at [532, 176] on link "Идущие 1" at bounding box center [554, 185] width 129 height 43
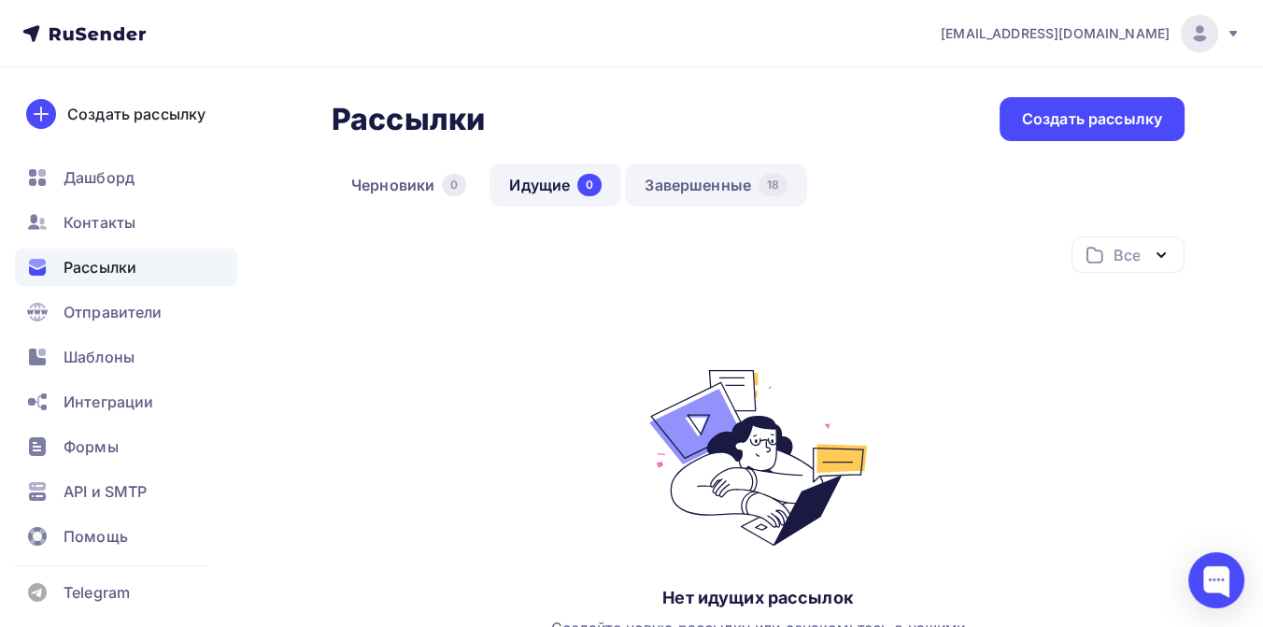
click at [696, 195] on link "Завершенные 18" at bounding box center [716, 185] width 182 height 43
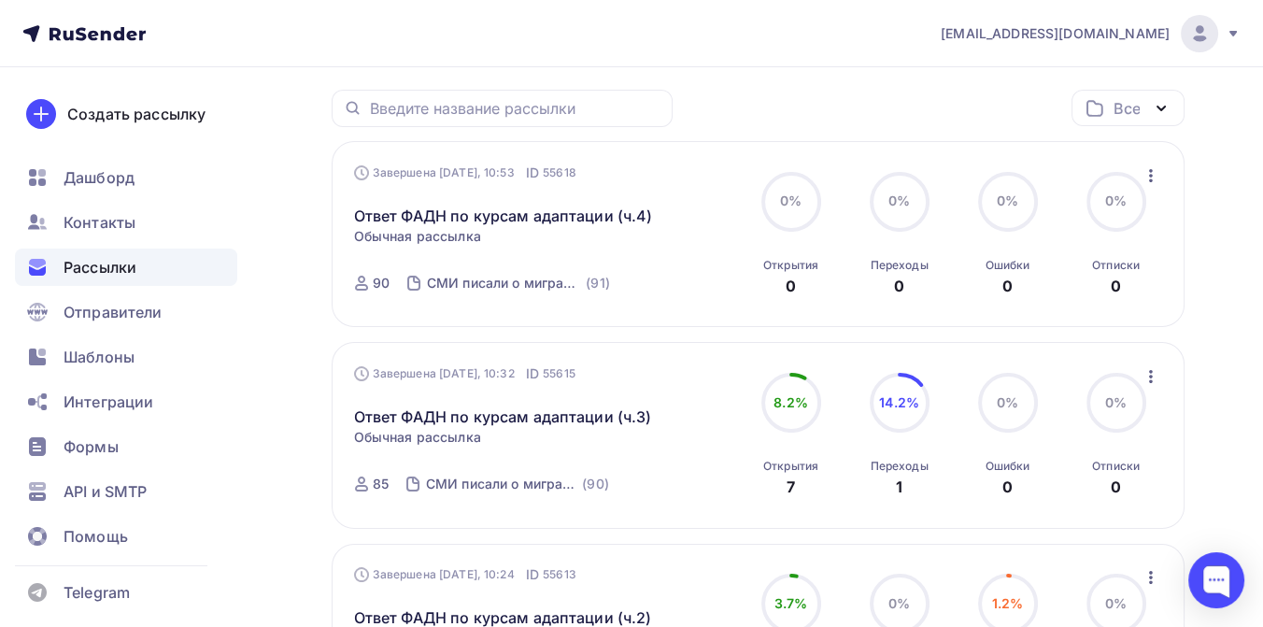
scroll to position [104, 0]
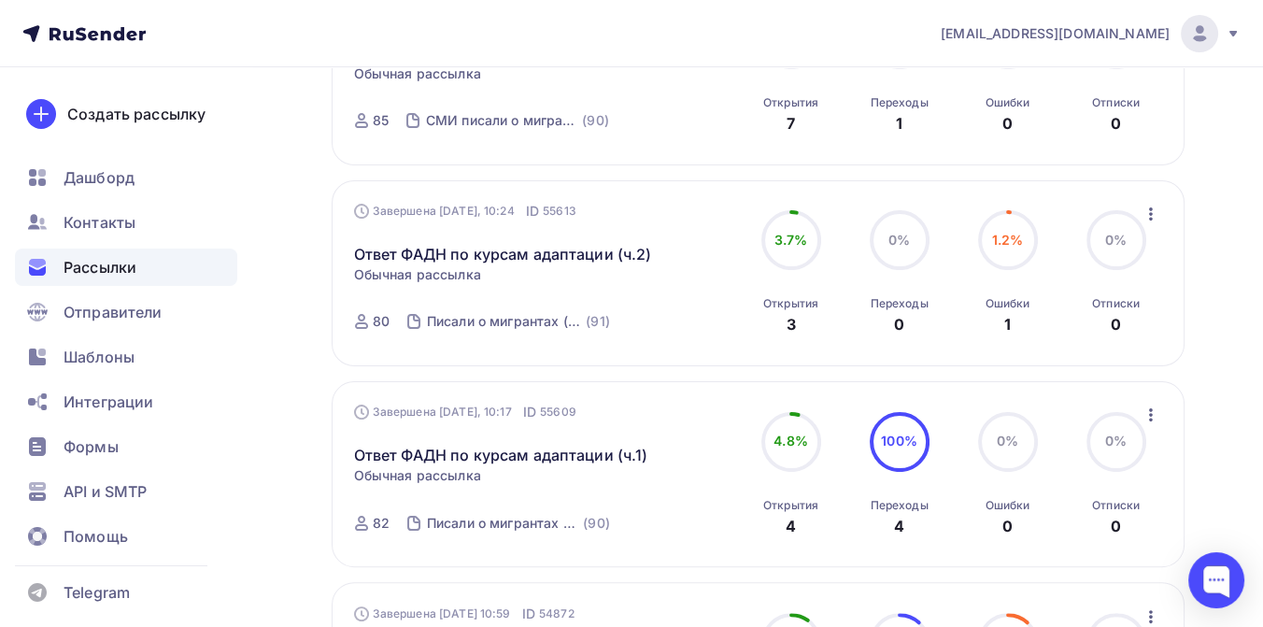
scroll to position [622, 0]
